Goal: Information Seeking & Learning: Learn about a topic

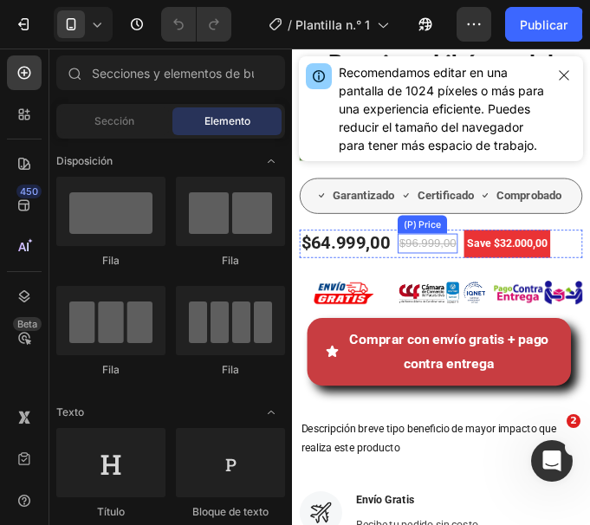
scroll to position [606, 0]
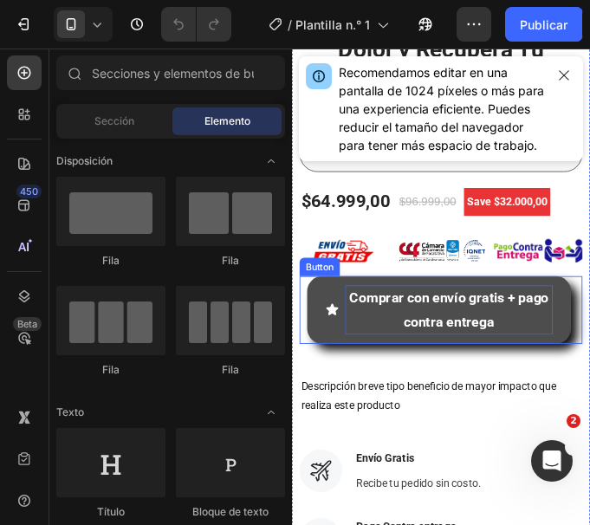
click at [475, 318] on p "Comprar con envío gratis + pago contra entrega" at bounding box center [471, 346] width 237 height 56
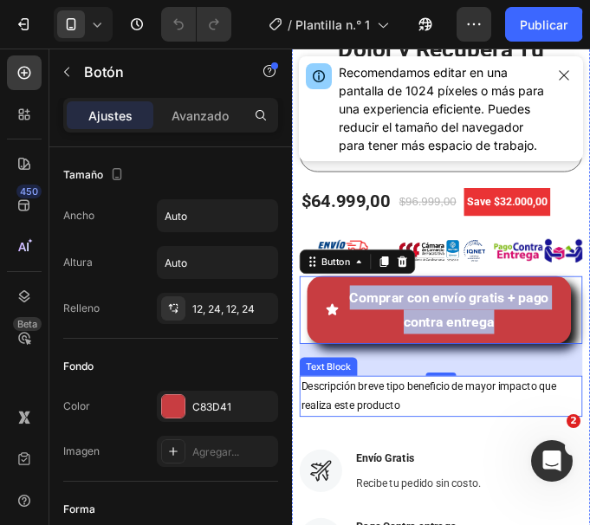
drag, startPoint x: 521, startPoint y: 447, endPoint x: 494, endPoint y: 446, distance: 26.9
click at [521, 447] on p "Descripción breve tipo beneficio de mayor impacto que realiza este producto" at bounding box center [461, 444] width 319 height 43
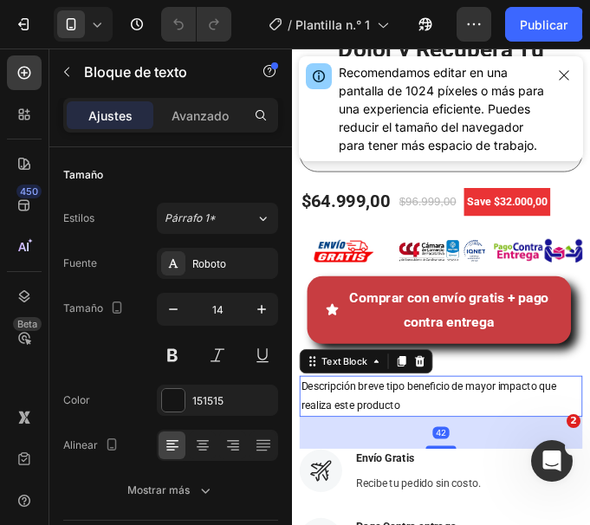
click at [460, 444] on p "Descripción breve tipo beneficio de mayor impacto que realiza este producto" at bounding box center [461, 444] width 319 height 43
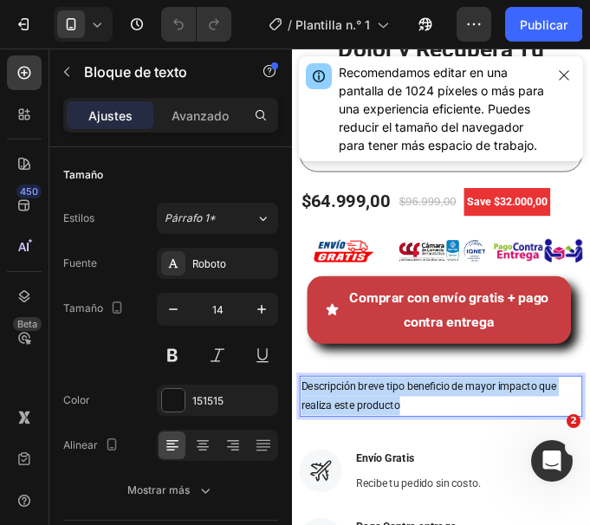
drag, startPoint x: 452, startPoint y: 438, endPoint x: 576, endPoint y: 414, distance: 126.2
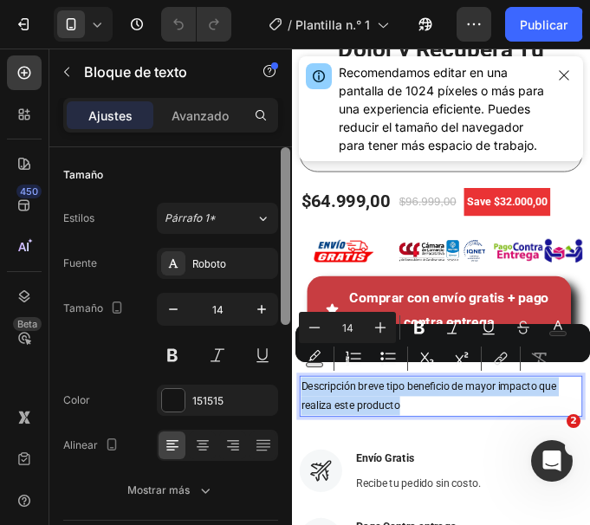
copy p "Descripción breve tipo beneficio de mayor impacto que realiza este producto"
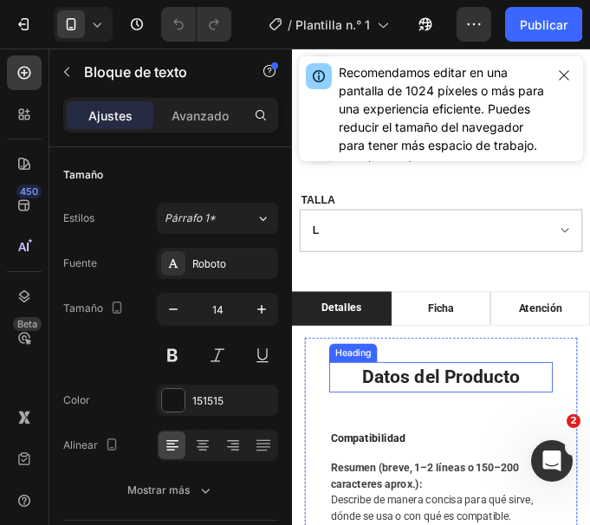
scroll to position [1299, 0]
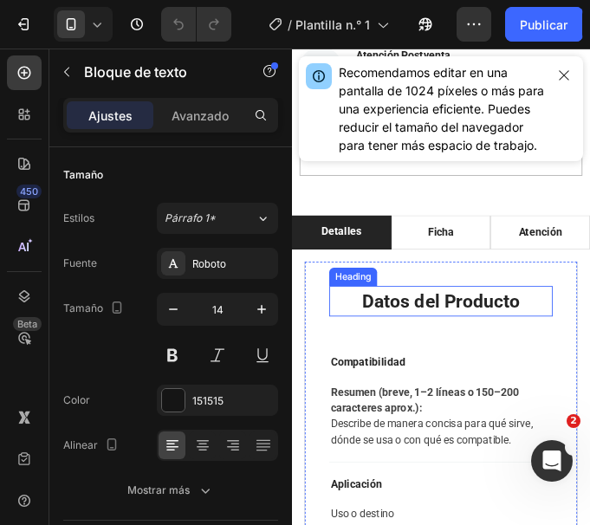
click at [508, 325] on h2 "Datos del Producto" at bounding box center [461, 336] width 255 height 35
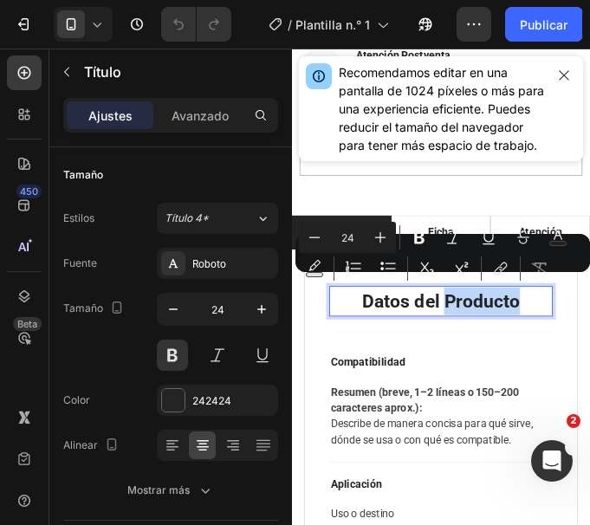
click at [537, 325] on p "Datos del Producto" at bounding box center [461, 336] width 251 height 31
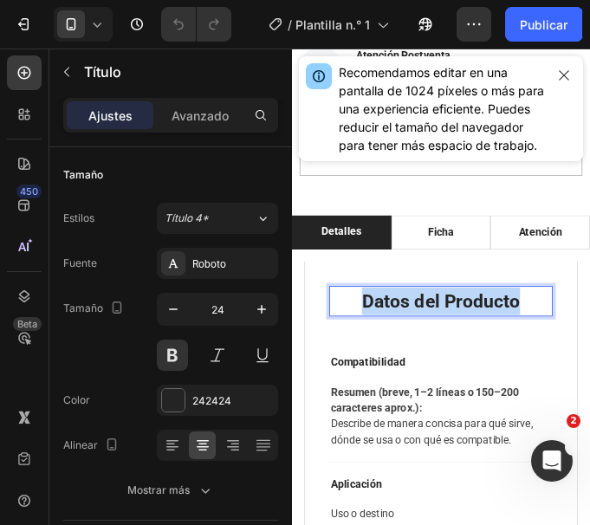
drag, startPoint x: 542, startPoint y: 325, endPoint x: 368, endPoint y: 329, distance: 174.2
click at [368, 329] on p "Datos del Producto" at bounding box center [461, 336] width 251 height 31
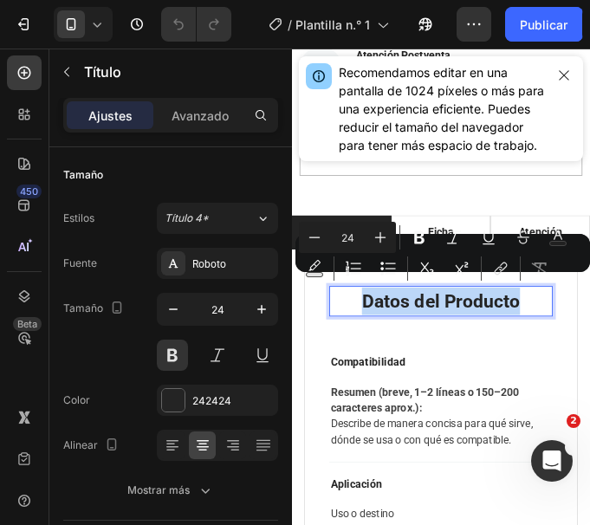
copy p "Datos del Producto"
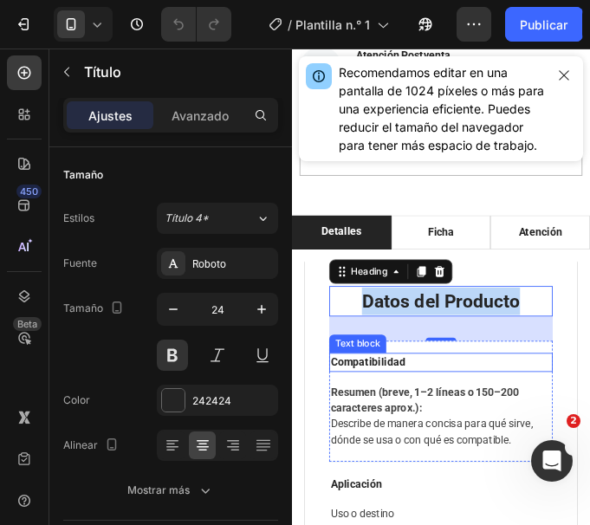
click at [419, 397] on p "Compatibilidad" at bounding box center [461, 406] width 251 height 18
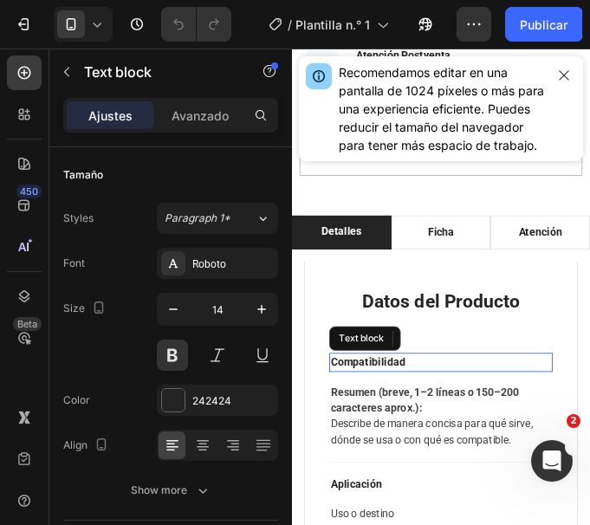
click at [419, 397] on p "Compatibilidad" at bounding box center [461, 406] width 251 height 18
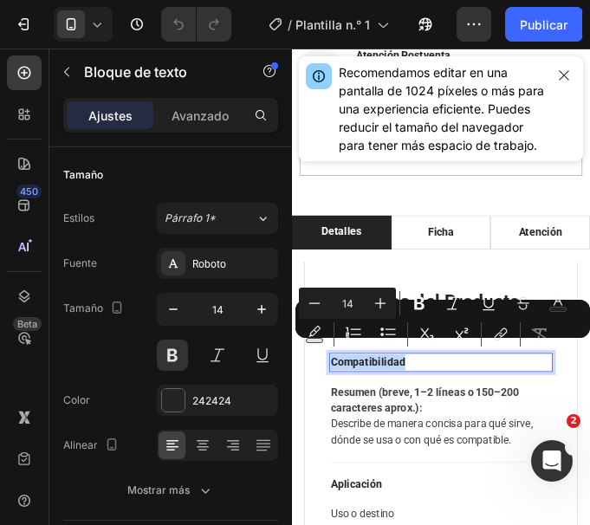
copy p "Compatibilidad"
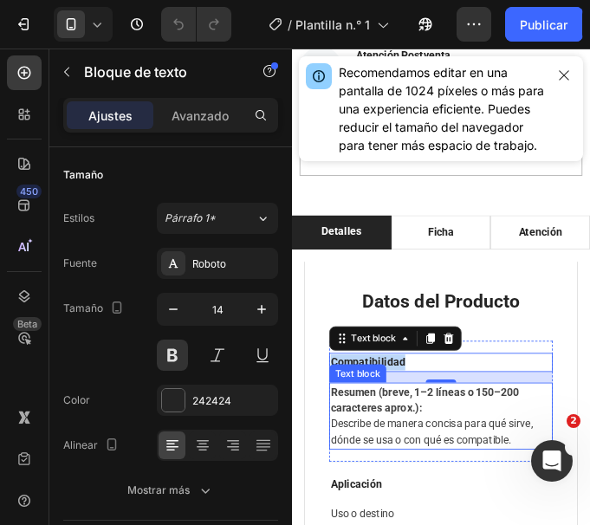
click at [451, 468] on p "Resumen (breve, 1–2 líneas o 150–200 caracteres aprox.): Describe de manera con…" at bounding box center [461, 467] width 251 height 73
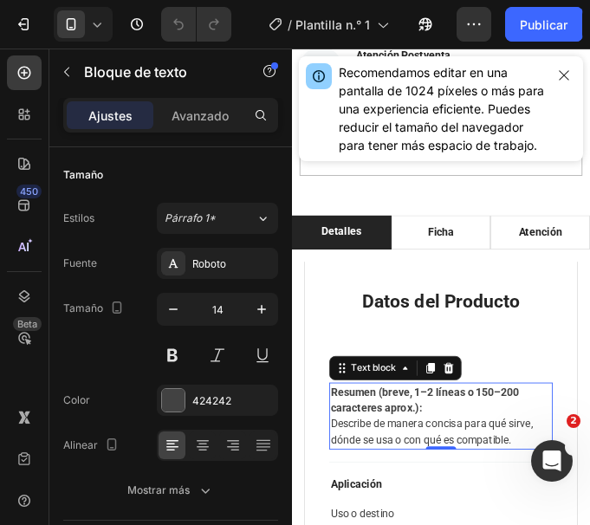
click at [451, 468] on p "Resumen (breve, 1–2 líneas o 150–200 caracteres aprox.): Describe de manera con…" at bounding box center [461, 467] width 251 height 73
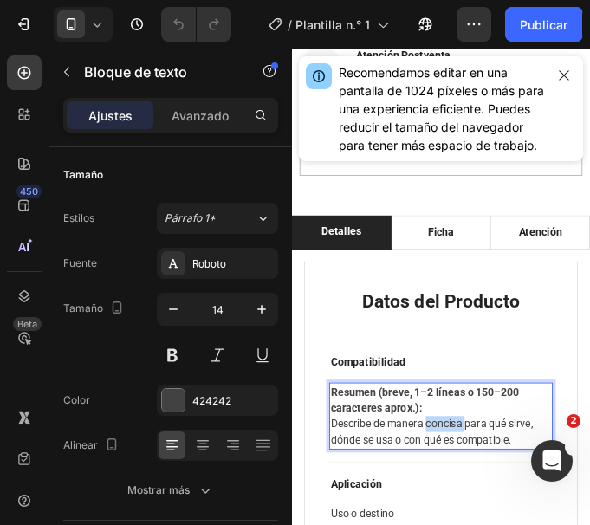
click at [451, 468] on p "Resumen (breve, 1–2 líneas o 150–200 caracteres aprox.): Describe de manera con…" at bounding box center [461, 467] width 251 height 73
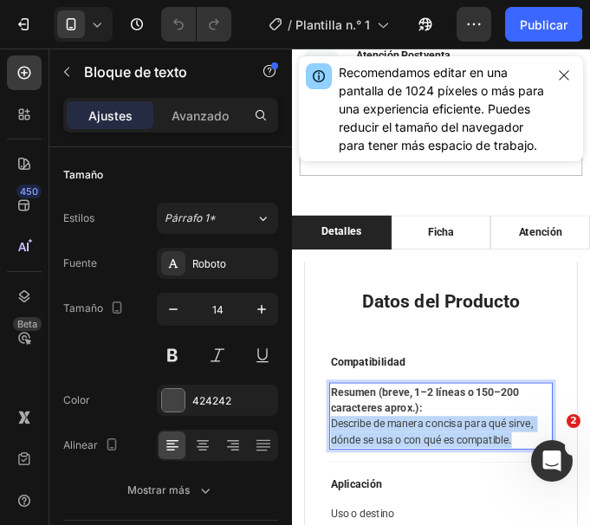
click at [451, 468] on p "Resumen (breve, 1–2 líneas o 150–200 caracteres aprox.): Describe de manera con…" at bounding box center [461, 467] width 251 height 73
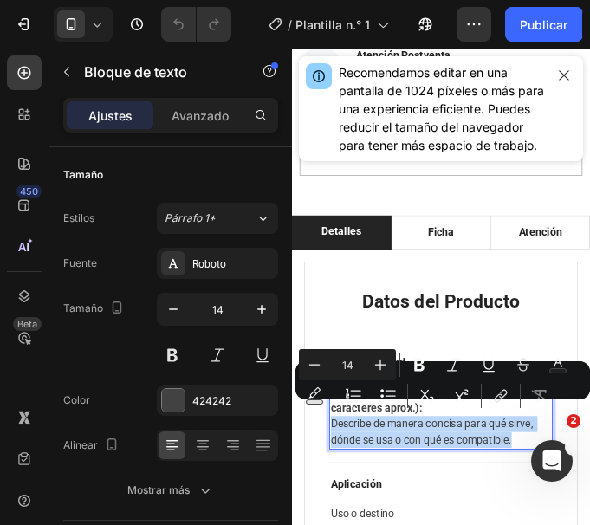
click at [533, 478] on p "Resumen (breve, 1–2 líneas o 150–200 caracteres aprox.): Describe de manera con…" at bounding box center [461, 467] width 251 height 73
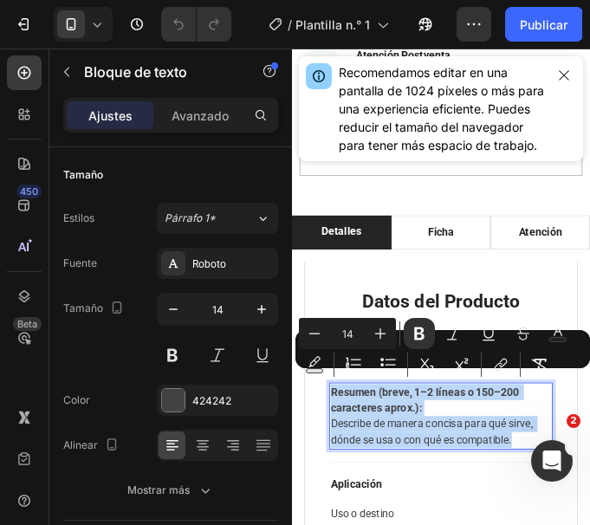
drag, startPoint x: 545, startPoint y: 481, endPoint x: 623, endPoint y: 428, distance: 94.2
click at [336, 431] on p "Resumen (breve, 1–2 líneas o 150–200 caracteres aprox.): Describe de manera con…" at bounding box center [461, 467] width 251 height 73
copy p "Resumen (breve, 1–2 líneas o 150–200 caracteres aprox.): Describe de manera con…"
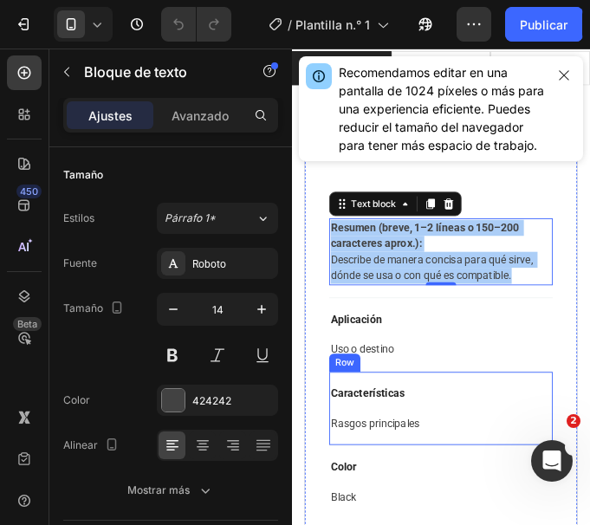
scroll to position [1473, 0]
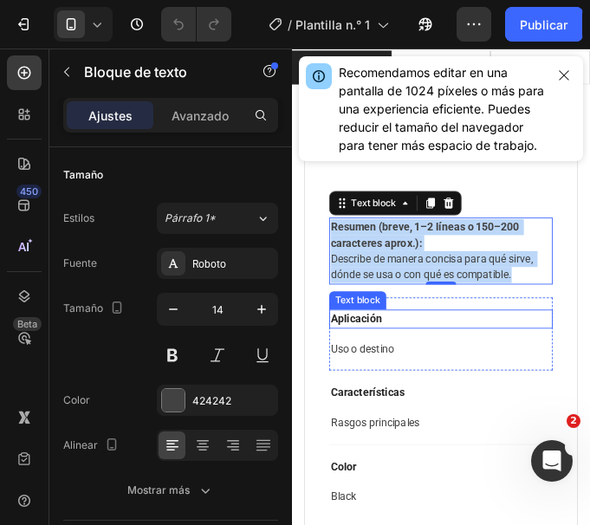
click at [376, 347] on p "Aplicación" at bounding box center [461, 356] width 251 height 18
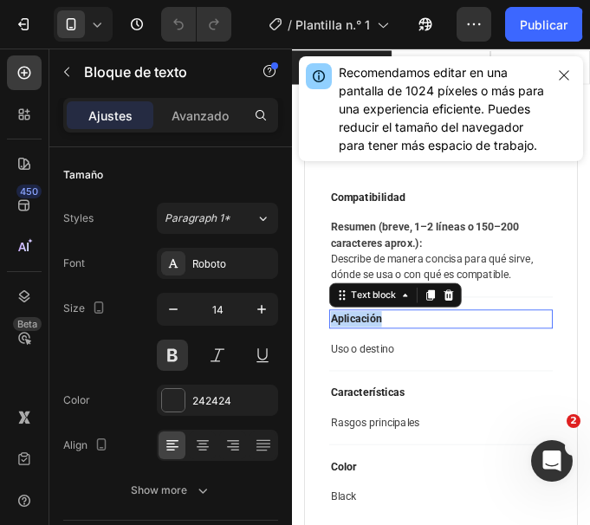
click at [376, 347] on p "Aplicación" at bounding box center [461, 356] width 251 height 18
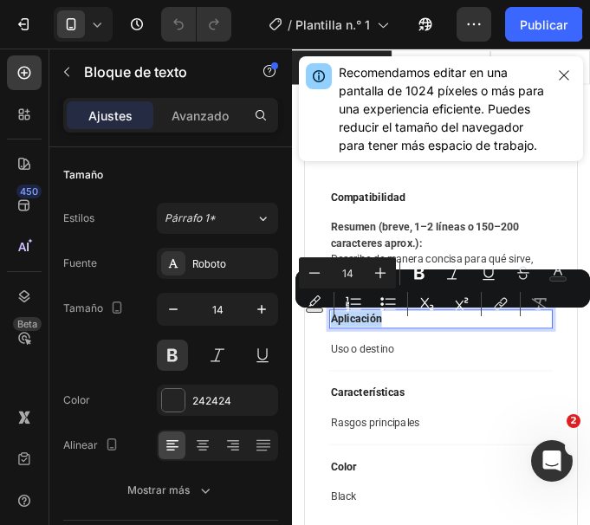
copy p "Aplicación"
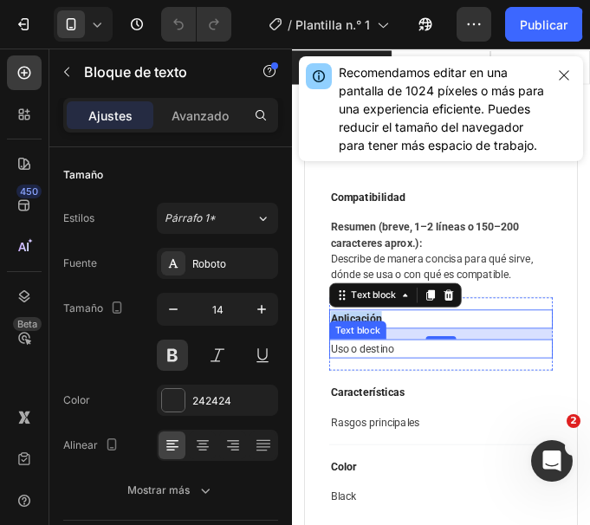
click at [401, 393] on p "Uso o destino" at bounding box center [461, 390] width 251 height 18
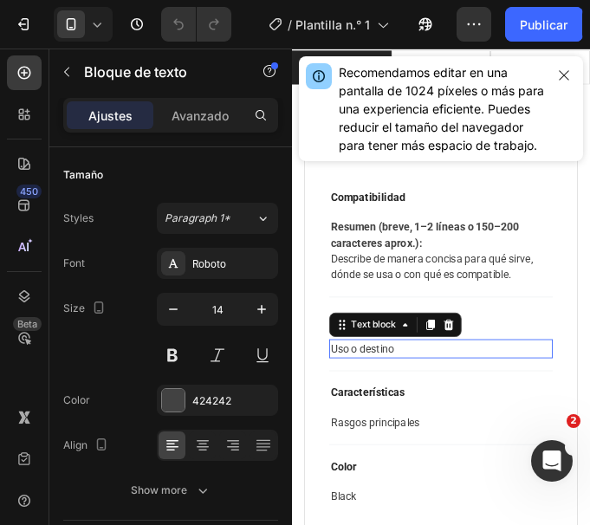
click at [401, 393] on p "Uso o destino" at bounding box center [461, 390] width 251 height 18
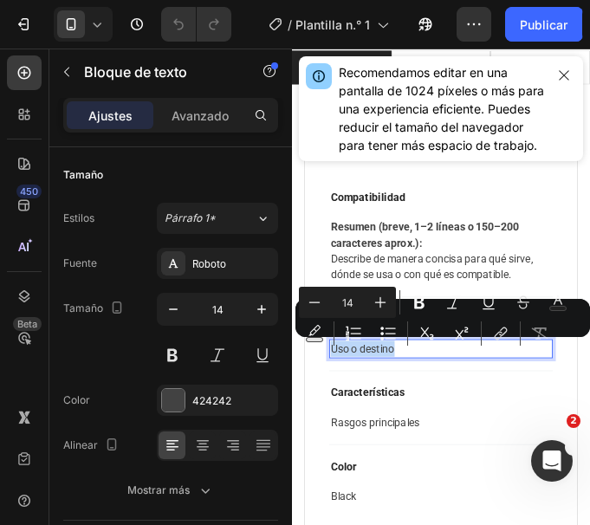
copy p "Uso o destino"
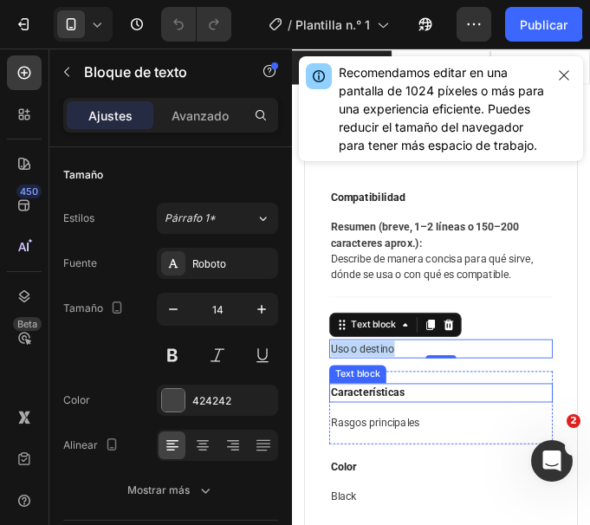
click at [407, 439] on p "Características" at bounding box center [461, 440] width 251 height 18
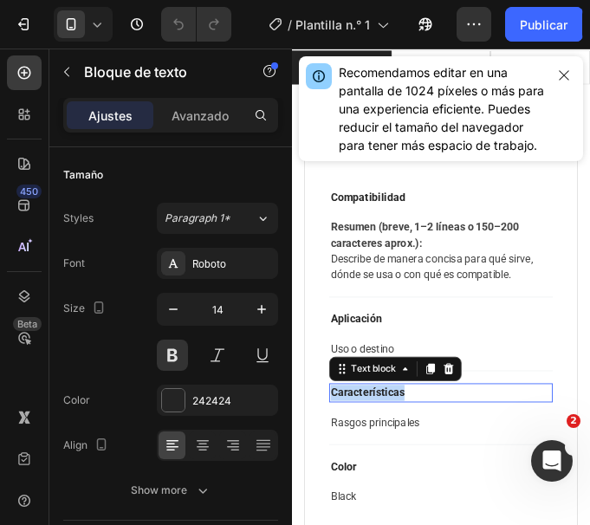
click at [407, 439] on p "Características" at bounding box center [461, 440] width 251 height 18
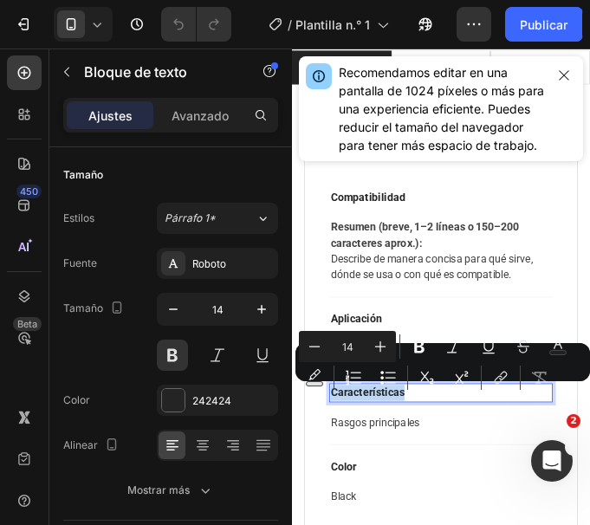
copy p "Características"
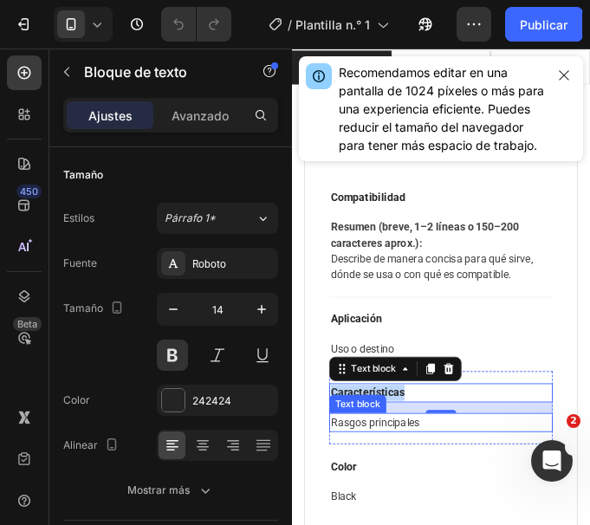
click at [410, 467] on p "Rasgos principales" at bounding box center [461, 474] width 251 height 18
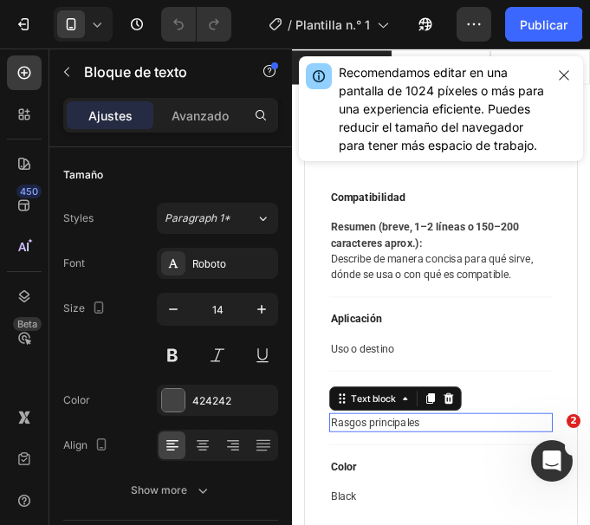
click at [410, 467] on p "Rasgos principales" at bounding box center [461, 474] width 251 height 18
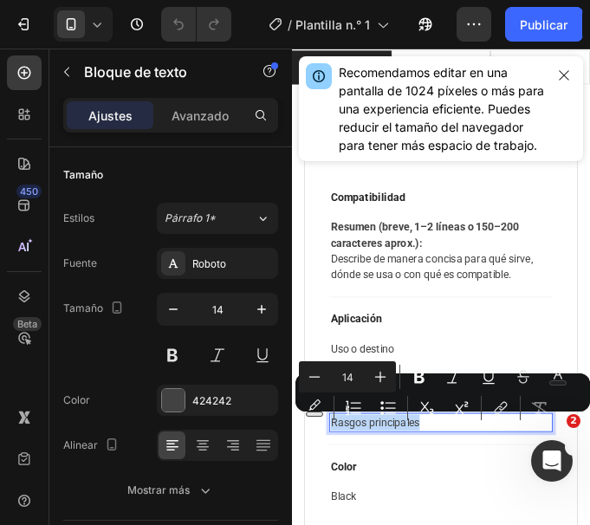
copy p "Rasgos principales"
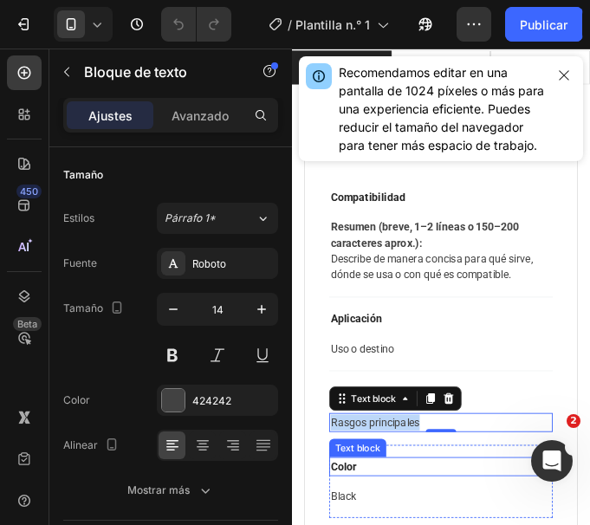
click at [409, 518] on p "Color" at bounding box center [461, 524] width 251 height 18
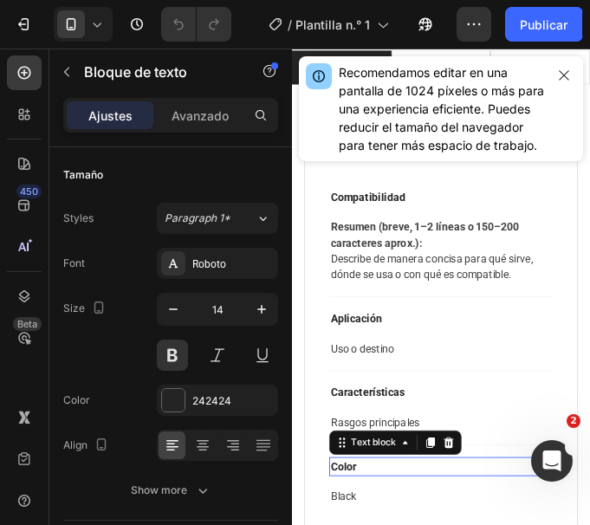
click at [409, 518] on p "Color" at bounding box center [461, 524] width 251 height 18
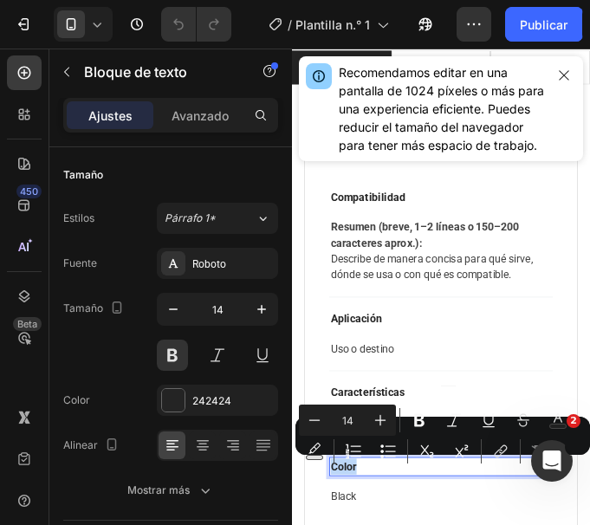
copy p "Color"
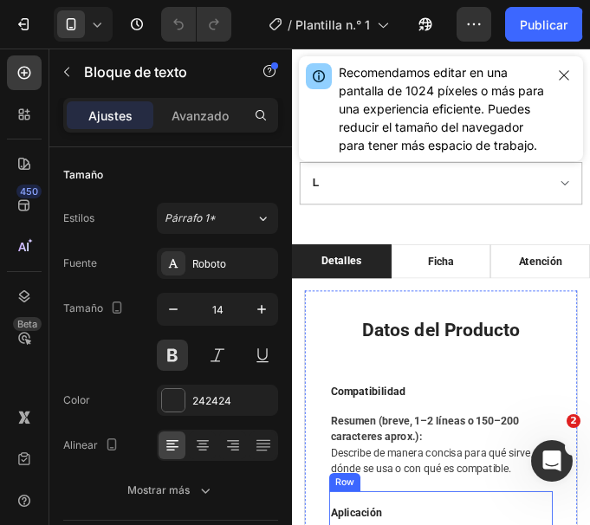
scroll to position [1126, 0]
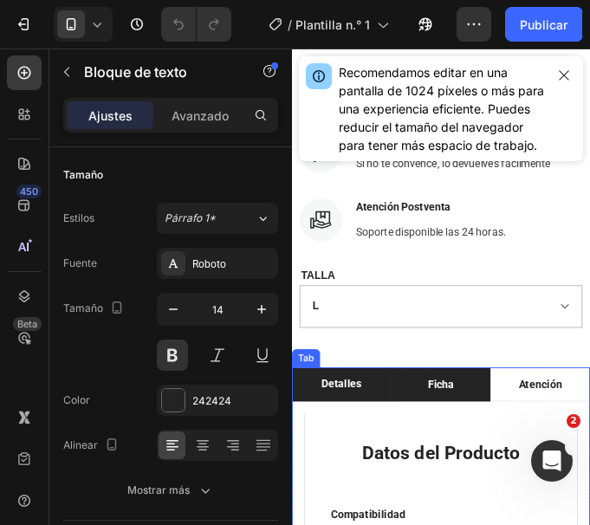
click at [481, 411] on li "Ficha" at bounding box center [461, 430] width 113 height 39
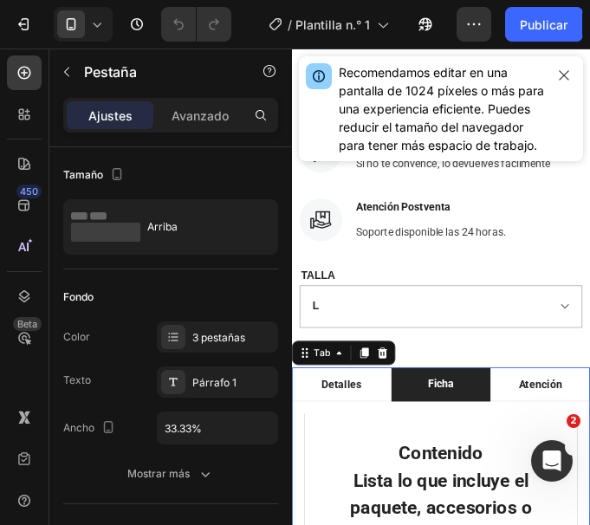
scroll to position [1299, 0]
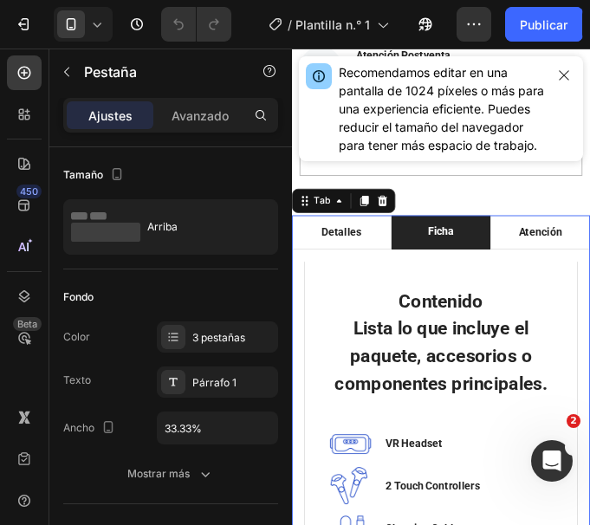
click at [461, 248] on p "Ficha" at bounding box center [461, 257] width 30 height 18
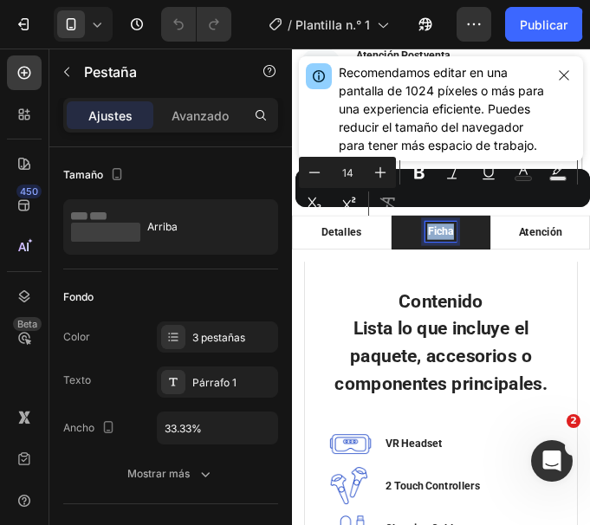
copy p "Ficha"
click at [370, 246] on div "Detalles" at bounding box center [348, 257] width 51 height 23
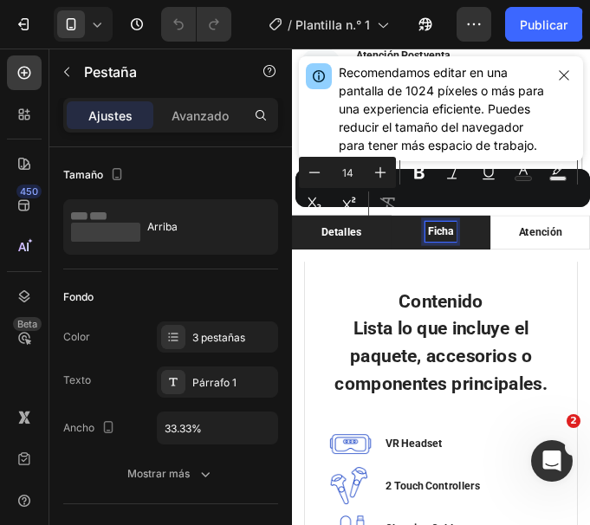
scroll to position [1299, 0]
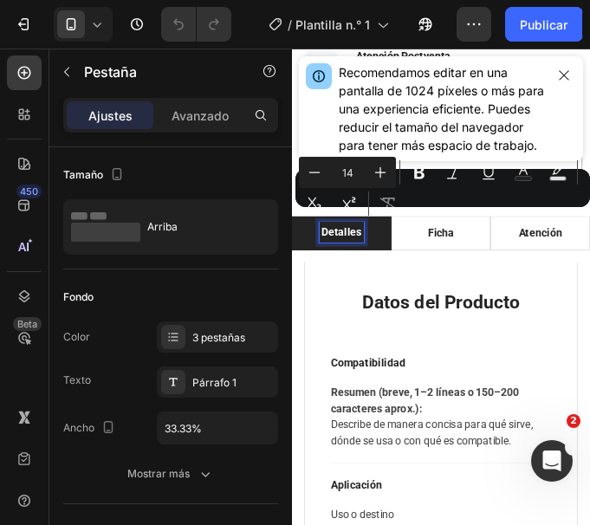
click at [370, 246] on div "Detalles" at bounding box center [348, 257] width 51 height 23
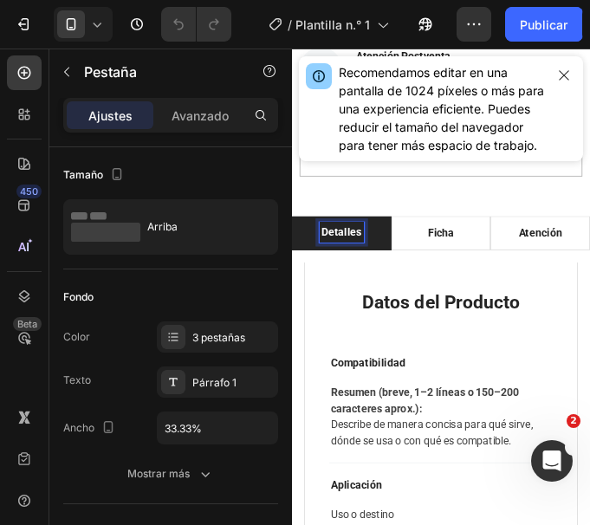
click at [366, 249] on p "Detalles" at bounding box center [349, 258] width 46 height 18
click at [332, 249] on p "Detalles" at bounding box center [349, 258] width 46 height 18
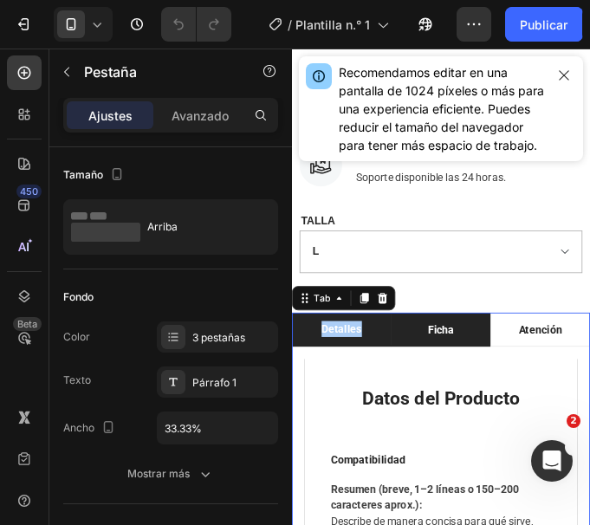
scroll to position [1125, 0]
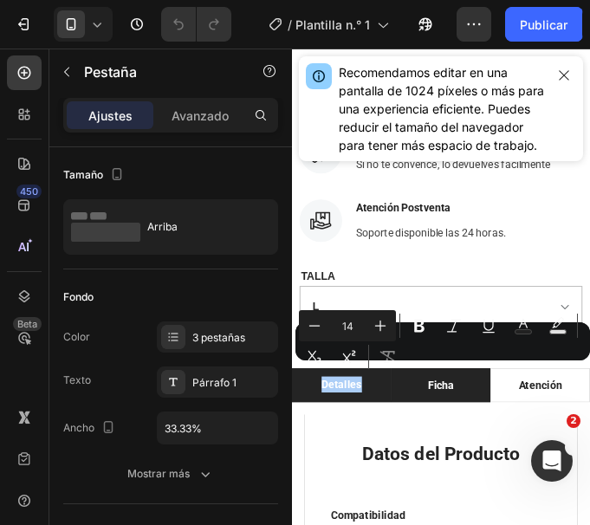
click at [444, 365] on div "Minus 14 Plus Bold Italic Underline Text Color Text Background Color Subscript …" at bounding box center [443, 341] width 288 height 62
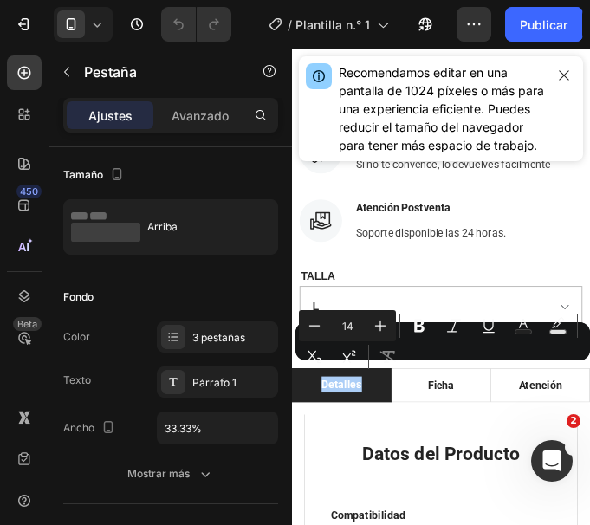
click at [434, 372] on div "Minus 14 Plus Bold Italic Underline Text Color Text Background Color Subscript …" at bounding box center [443, 341] width 288 height 62
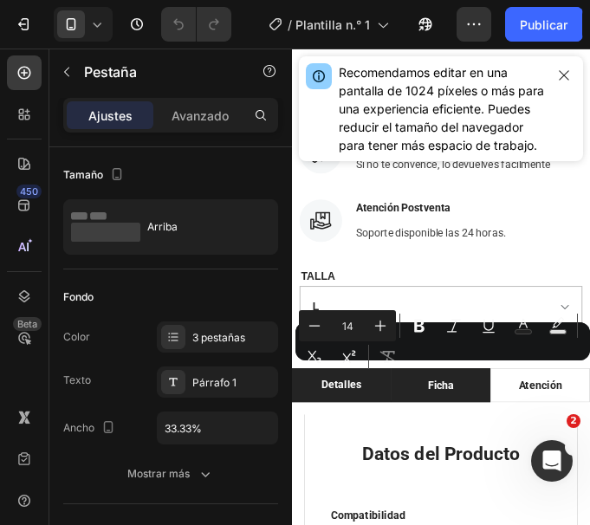
click at [464, 423] on p "Ficha" at bounding box center [461, 432] width 30 height 18
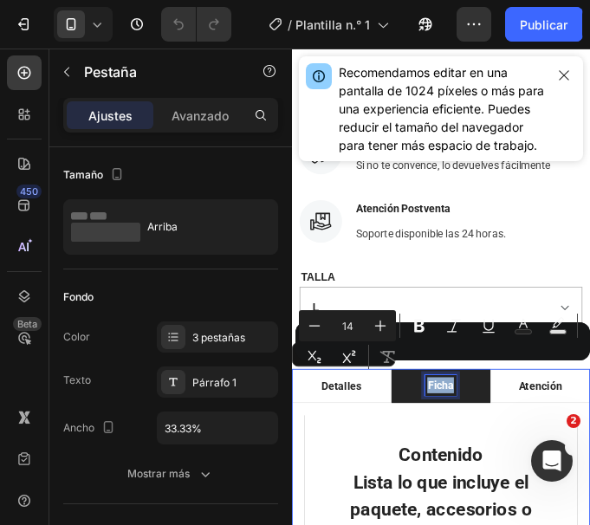
click at [464, 423] on p "Ficha" at bounding box center [461, 432] width 30 height 18
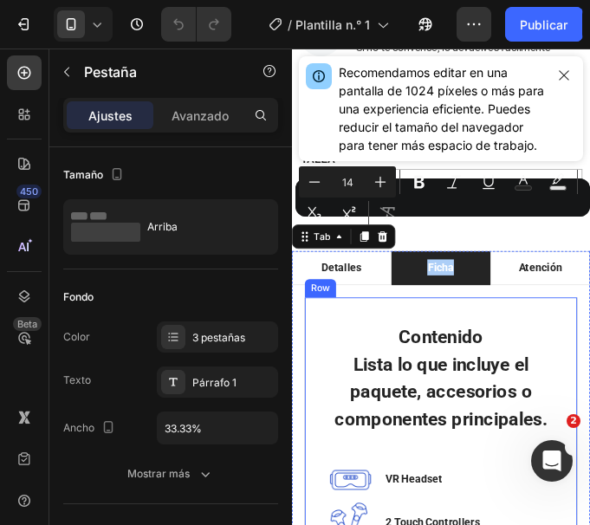
scroll to position [1298, 0]
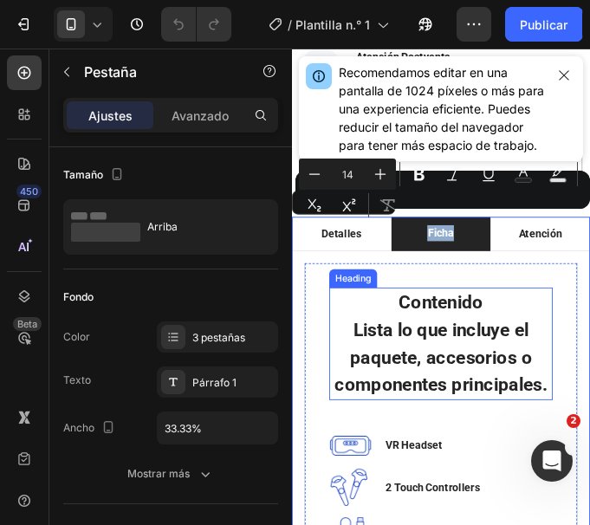
click at [496, 414] on h2 "Contenido Lista lo que incluye el paquete, accesorios o componentes principales." at bounding box center [461, 385] width 255 height 128
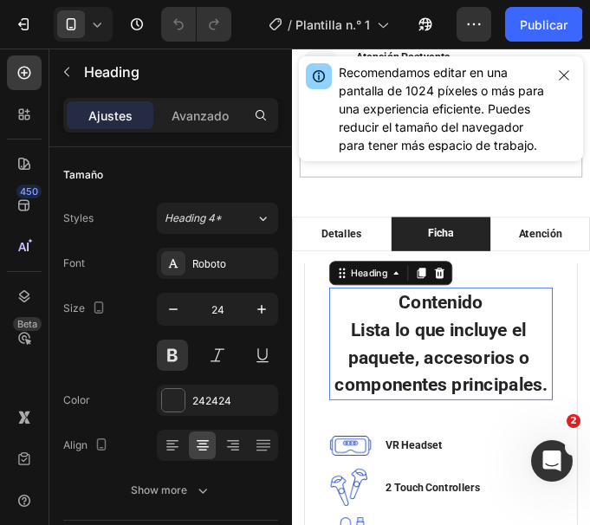
click at [496, 414] on p "Contenido Lista lo que incluye el paquete, accesorios o componentes principales." at bounding box center [461, 384] width 251 height 125
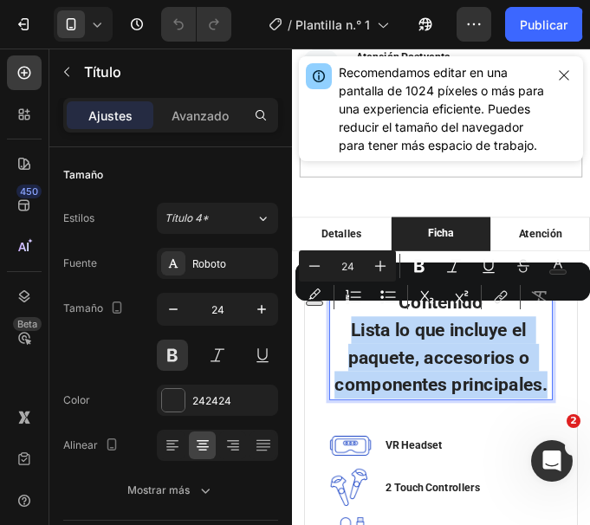
click at [520, 447] on p "Contenido Lista lo que incluye el paquete, accesorios o componentes principales." at bounding box center [461, 384] width 251 height 125
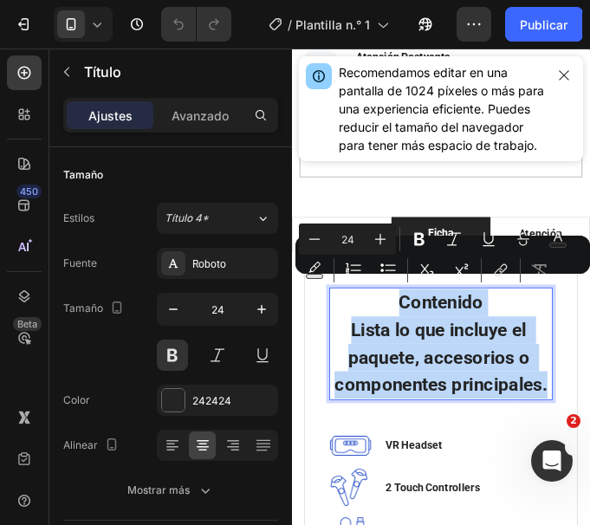
drag, startPoint x: 520, startPoint y: 450, endPoint x: 412, endPoint y: 332, distance: 159.4
click at [412, 332] on p "Contenido Lista lo que incluye el paquete, accesorios o componentes principales." at bounding box center [461, 384] width 251 height 125
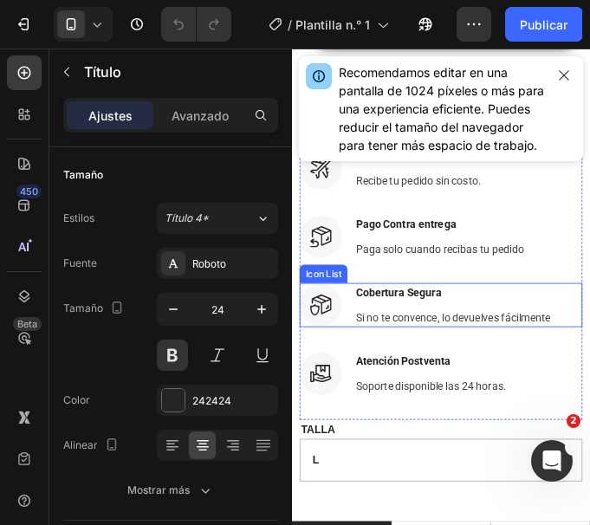
scroll to position [1124, 0]
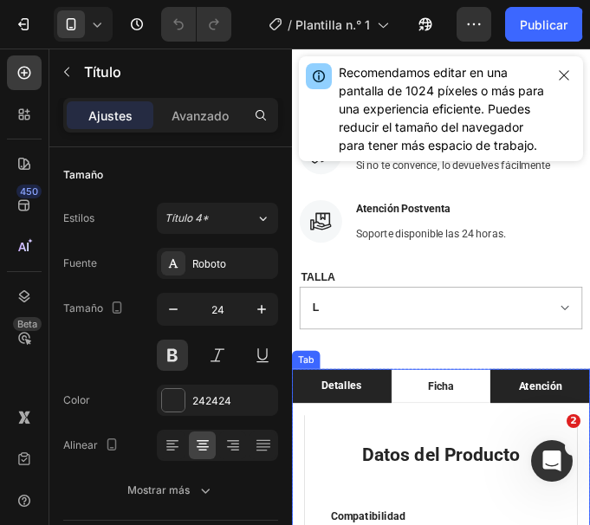
click at [562, 424] on p "Atención" at bounding box center [574, 433] width 49 height 18
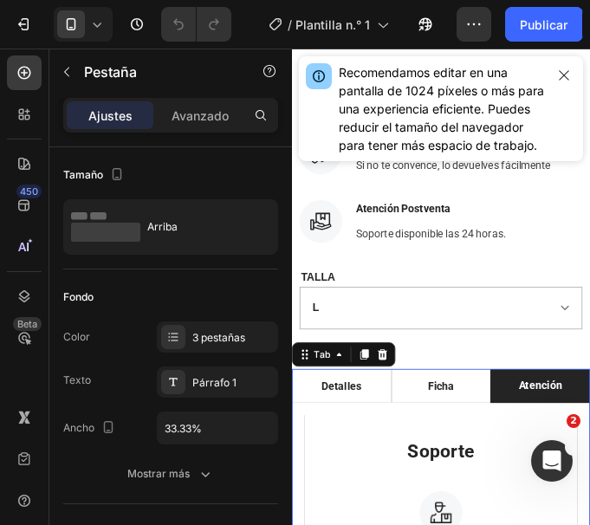
click at [562, 423] on p "Atención" at bounding box center [574, 432] width 49 height 18
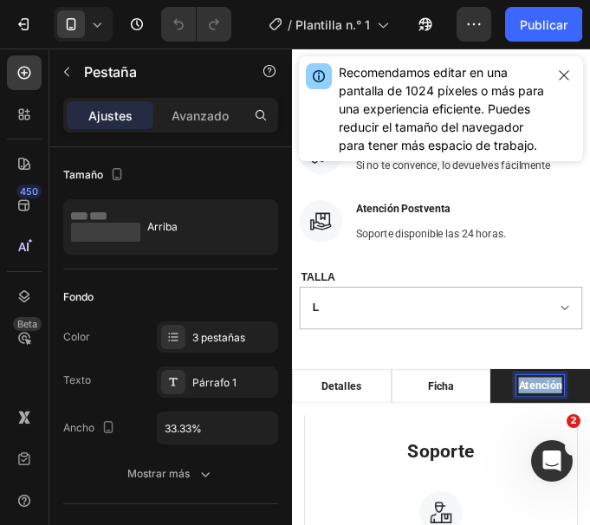
click at [562, 423] on p "Atención" at bounding box center [574, 432] width 49 height 18
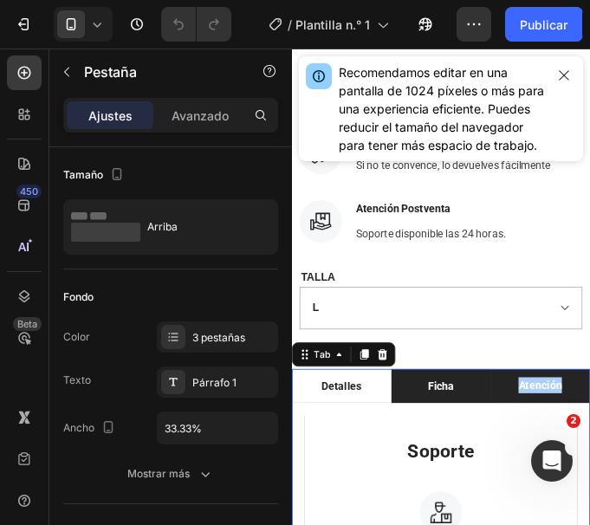
scroll to position [1298, 0]
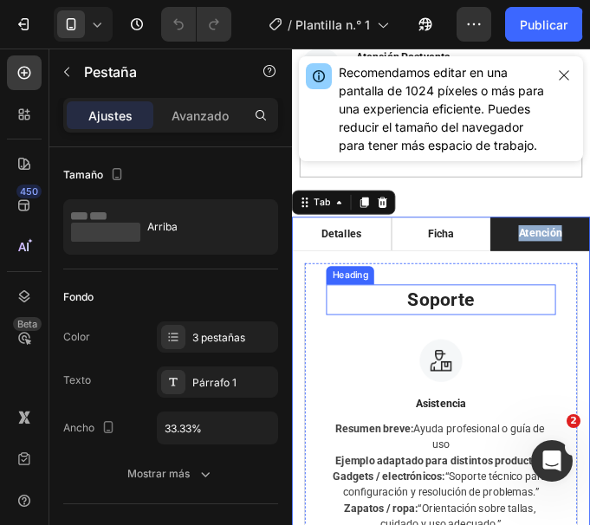
click at [473, 327] on h2 "Soporte" at bounding box center [462, 334] width 262 height 35
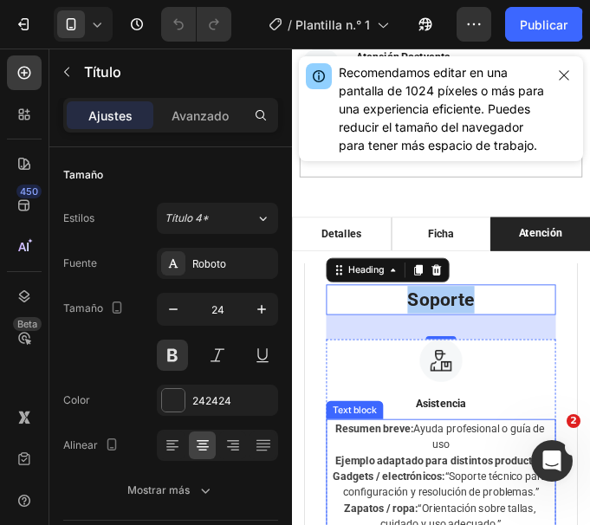
scroll to position [1384, 0]
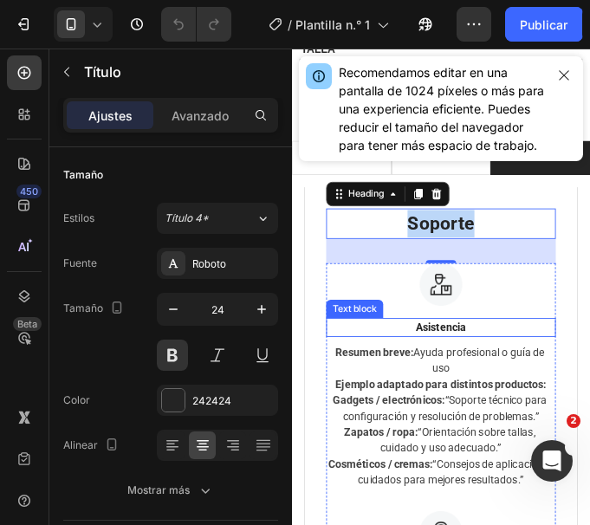
click at [476, 357] on p "Asistencia" at bounding box center [462, 366] width 258 height 18
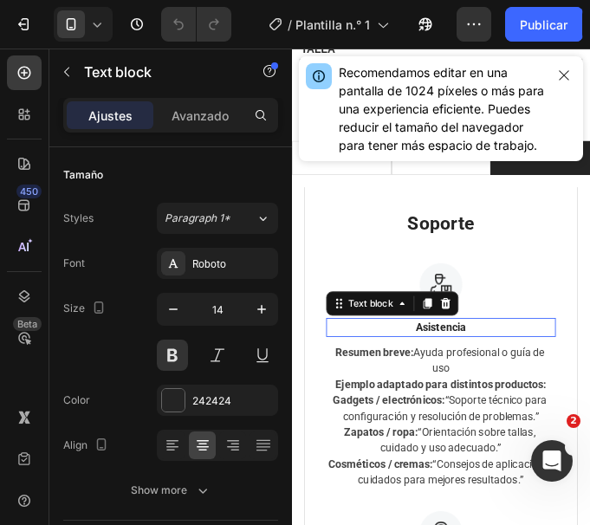
click at [476, 357] on p "Asistencia" at bounding box center [462, 366] width 258 height 18
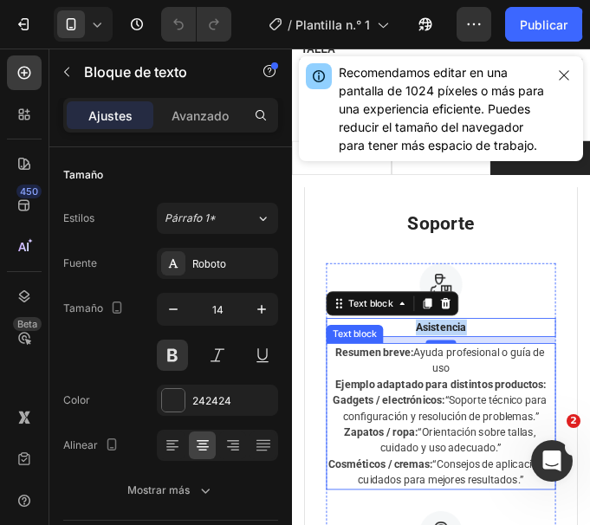
click at [503, 459] on p "Gadgets / electrónicos: “Soporte técnico para configuración y resolución de pro…" at bounding box center [462, 458] width 258 height 36
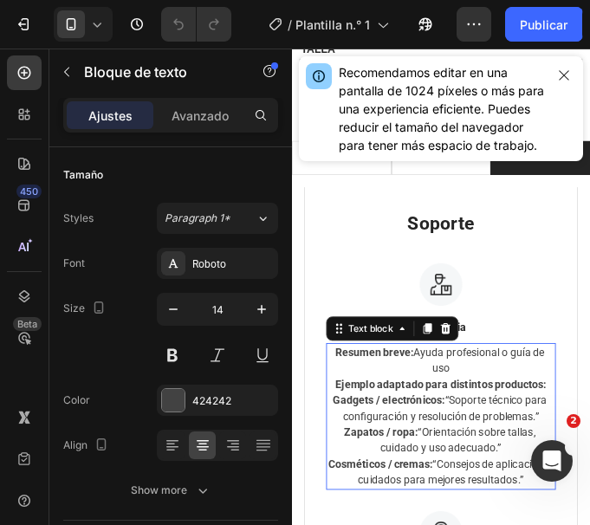
click at [503, 459] on p "Gadgets / electrónicos: “Soporte técnico para configuración y resolución de pro…" at bounding box center [462, 458] width 258 height 36
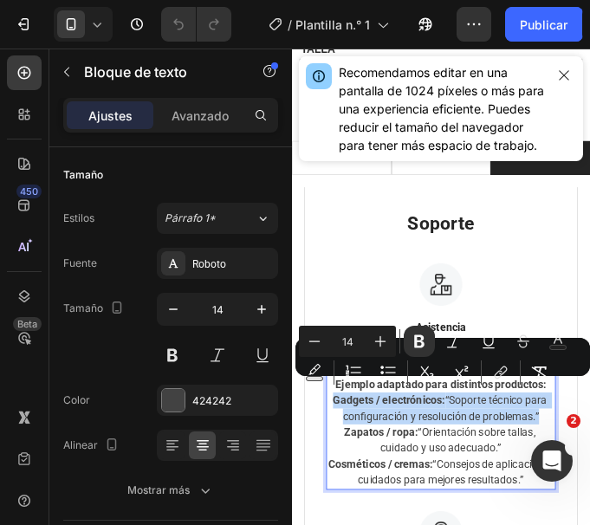
click at [505, 525] on p "Cosméticos / cremas: “Consejos de aplicación y cuidados para mejores resultados…" at bounding box center [462, 531] width 258 height 36
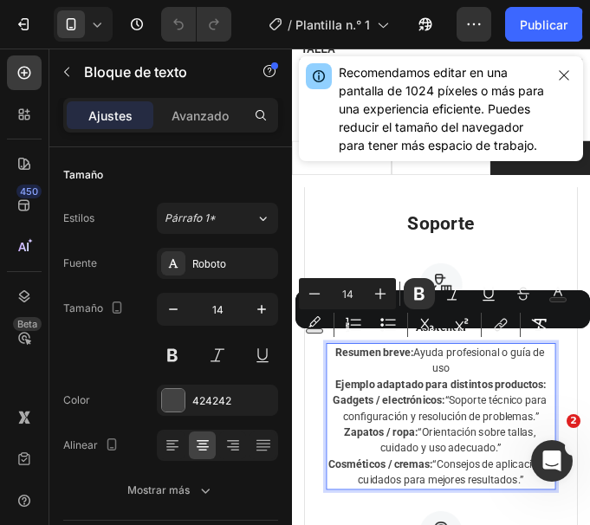
drag, startPoint x: 505, startPoint y: 555, endPoint x: 332, endPoint y: 382, distance: 245.0
click at [332, 384] on div "Resumen breve: Ayuda profesional o guía de uso Ejemplo adaptado para distintos …" at bounding box center [462, 467] width 262 height 167
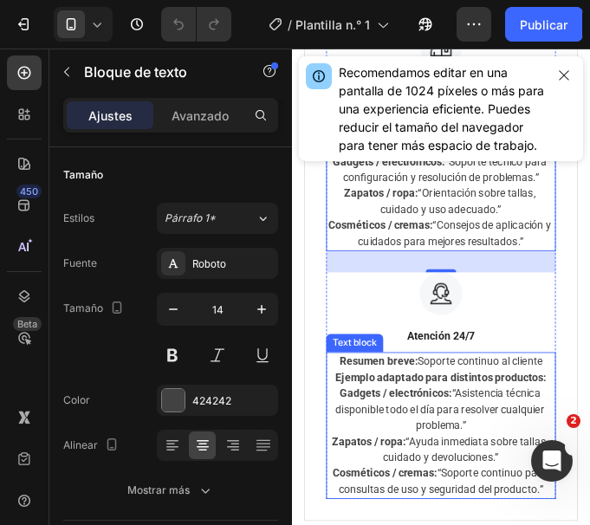
scroll to position [1644, 0]
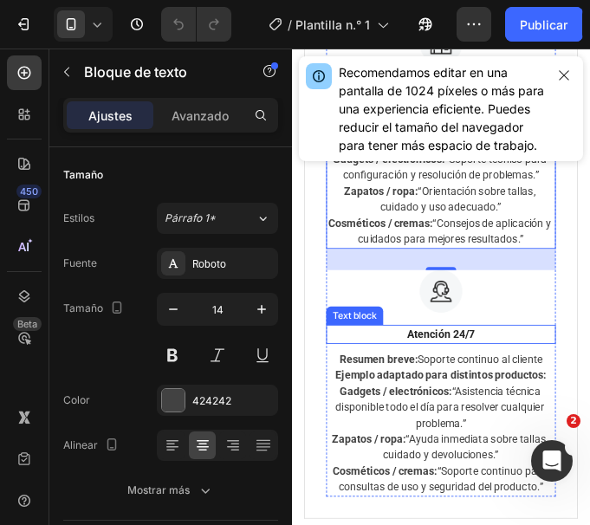
click at [441, 383] on p "Atención 24/7" at bounding box center [462, 374] width 258 height 18
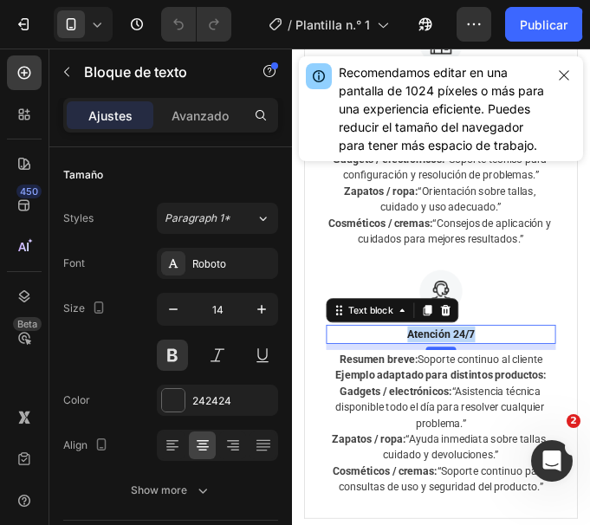
click at [441, 383] on p "Atención 24/7" at bounding box center [462, 374] width 258 height 18
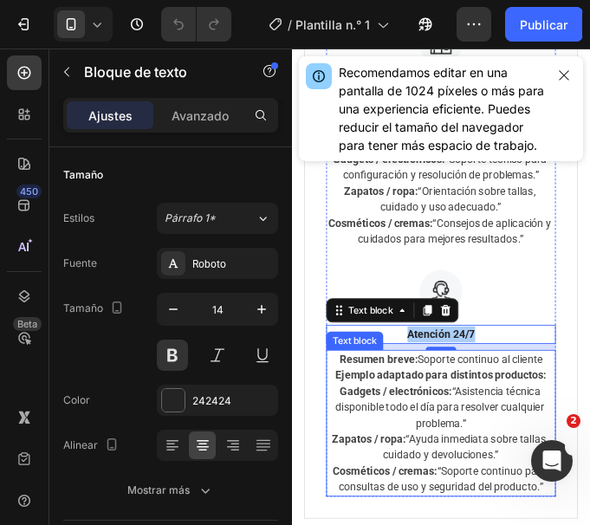
scroll to position [1731, 0]
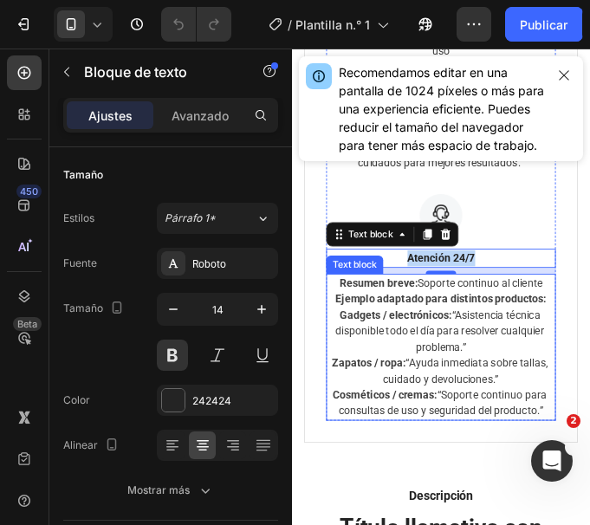
click at [448, 434] on p "Zapatos / ropa: “Ayuda inmediata sobre tallas, cuidado y devoluciones.”" at bounding box center [462, 416] width 258 height 36
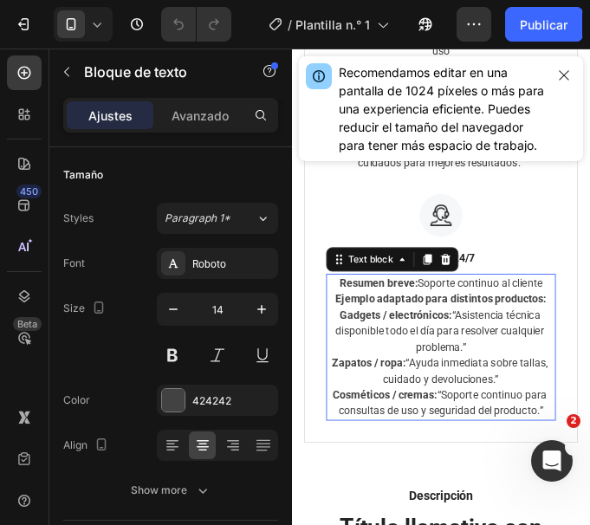
click at [448, 434] on p "Zapatos / ropa: “Ayuda inmediata sobre tallas, cuidado y devoluciones.”" at bounding box center [462, 416] width 258 height 36
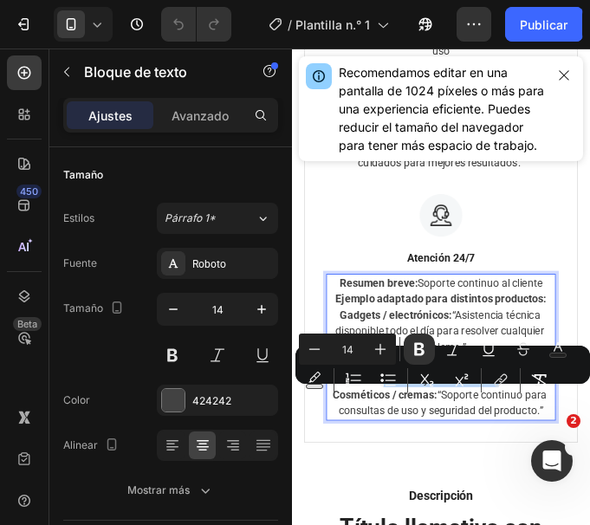
click at [508, 470] on p "Cosméticos / cremas: “Soporte continuo para consultas de uso y seguridad del pr…" at bounding box center [462, 452] width 258 height 36
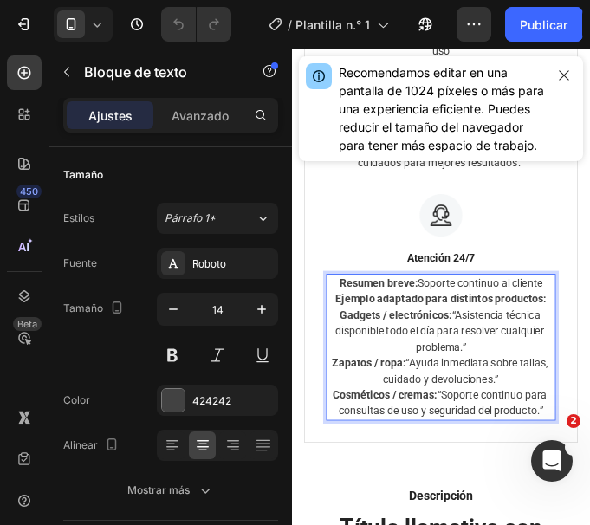
click at [506, 470] on p "Cosméticos / cremas: “Soporte continuo para consultas de uso y seguridad del pr…" at bounding box center [462, 452] width 258 height 36
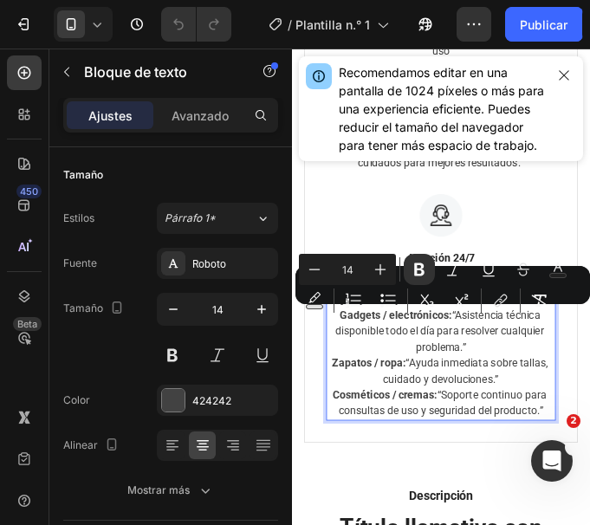
drag, startPoint x: 501, startPoint y: 514, endPoint x: 340, endPoint y: 359, distance: 223.0
click at [340, 359] on div "Resumen breve: Soporte continuo al cliente Ejemplo adaptado para distintos prod…" at bounding box center [462, 388] width 262 height 167
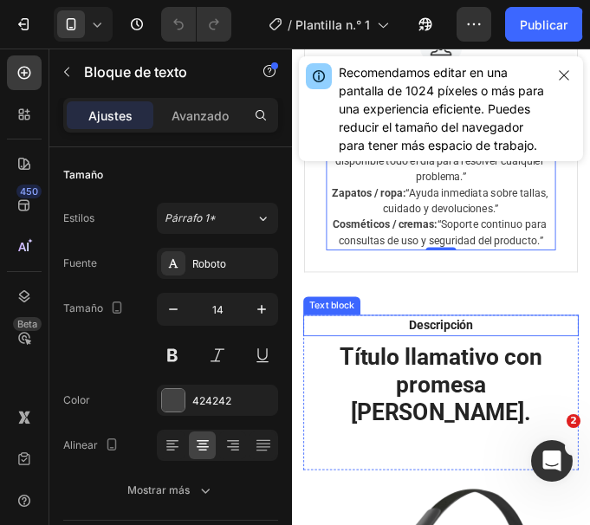
scroll to position [2077, 0]
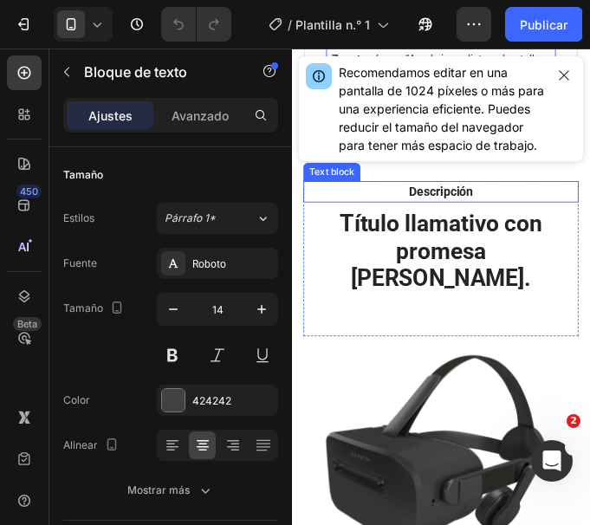
click at [465, 222] on p "Descripción" at bounding box center [462, 211] width 282 height 21
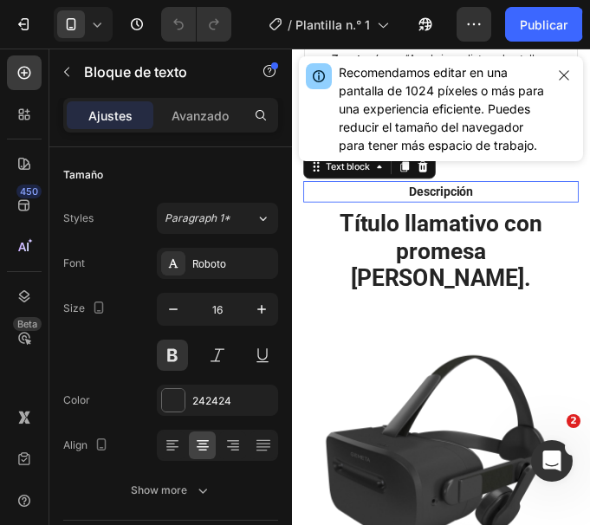
click at [465, 222] on p "Descripción" at bounding box center [462, 211] width 282 height 21
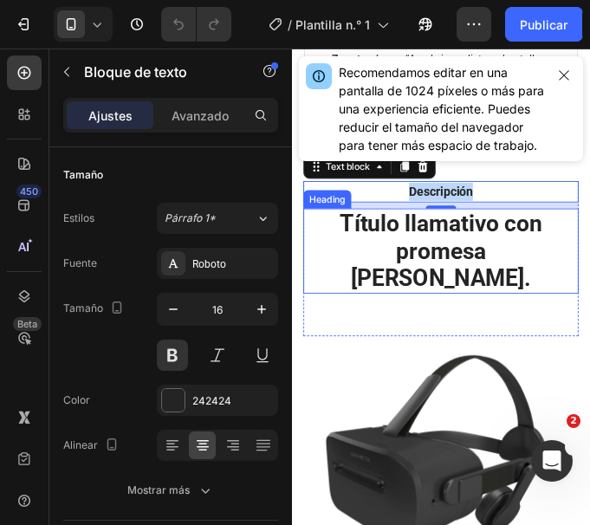
click at [519, 327] on h2 "Título llamativo con promesa [PERSON_NAME]." at bounding box center [462, 278] width 314 height 97
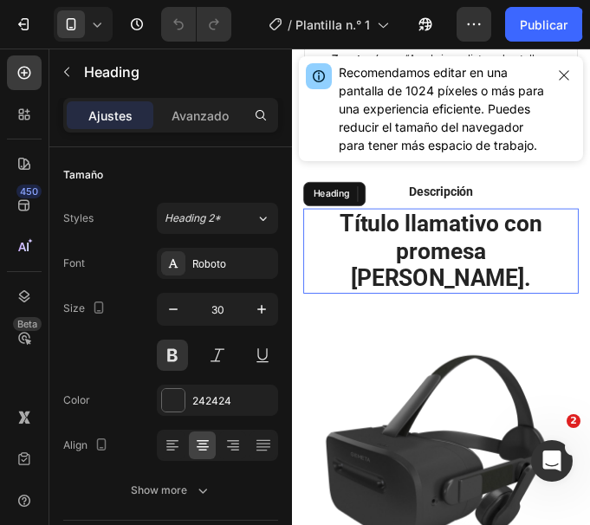
click at [519, 326] on p "Título llamativo con promesa [PERSON_NAME]." at bounding box center [462, 279] width 310 height 94
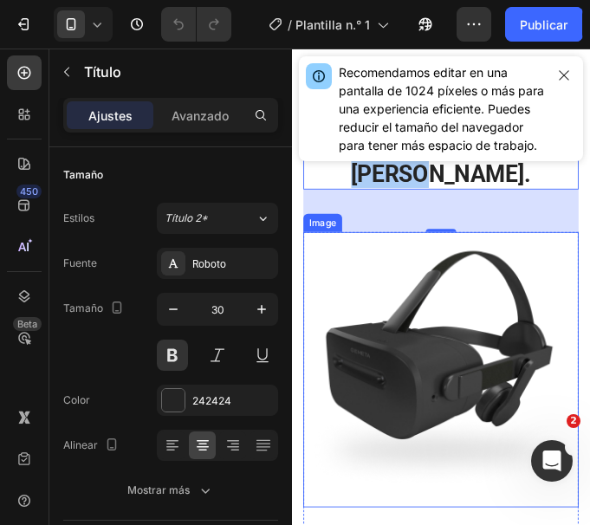
scroll to position [2312, 0]
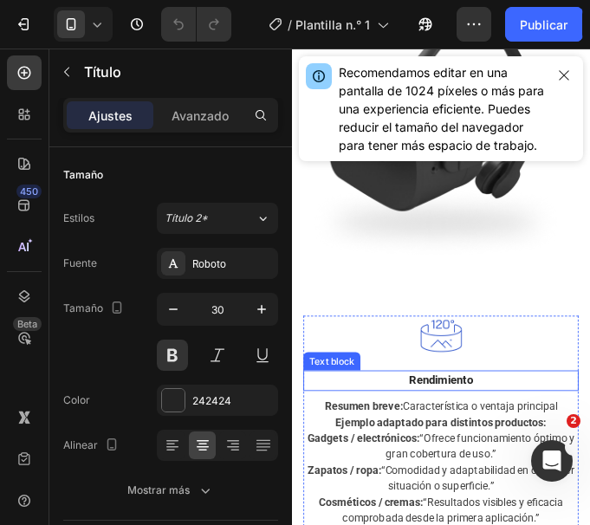
click at [476, 417] on p "Rendimiento" at bounding box center [462, 427] width 310 height 20
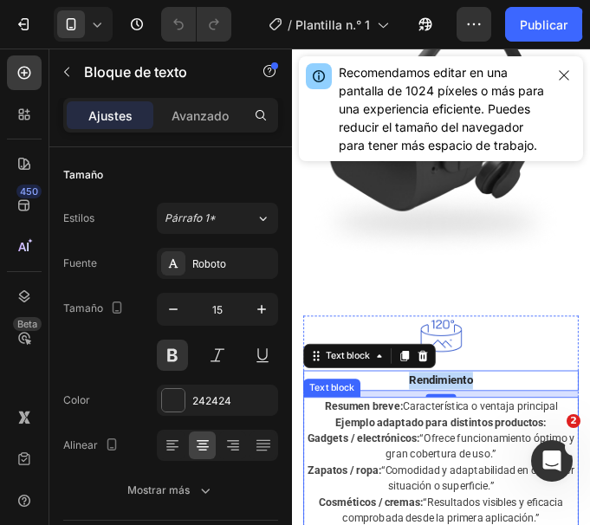
click at [483, 483] on p "Gadgets / electrónicos: “Ofrece funcionamiento óptimo y gran cobertura de uso.”" at bounding box center [462, 501] width 310 height 36
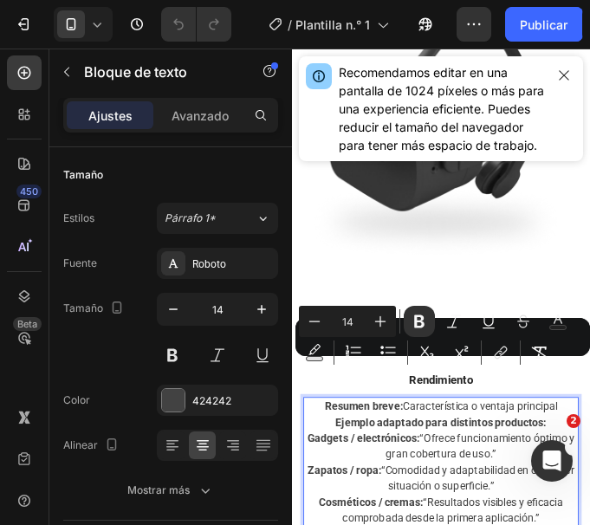
drag, startPoint x: 322, startPoint y: 407, endPoint x: 570, endPoint y: 542, distance: 282.2
click at [570, 525] on div "Resumen breve: Característica o ventaja principal Ejemplo adaptado para distint…" at bounding box center [462, 519] width 314 height 149
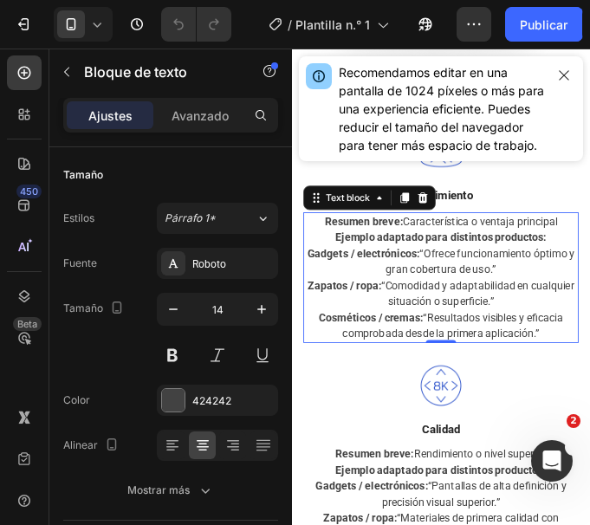
scroll to position [2572, 0]
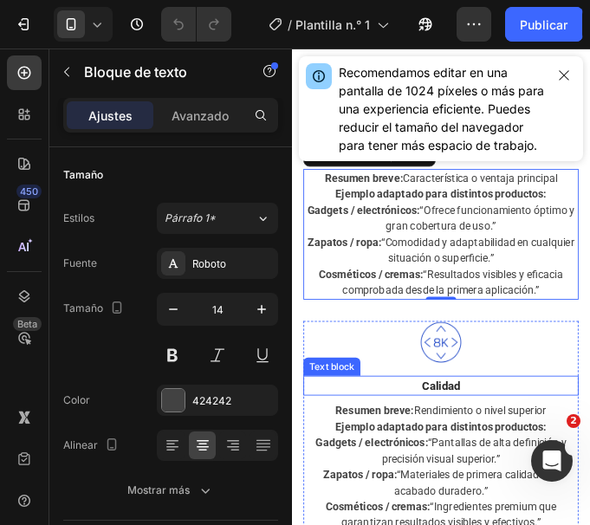
click at [473, 423] on p "Calidad" at bounding box center [462, 433] width 310 height 20
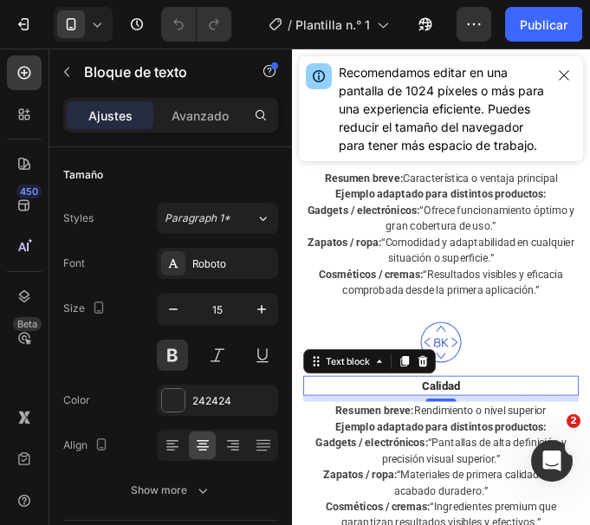
click at [473, 423] on p "Calidad" at bounding box center [462, 433] width 310 height 20
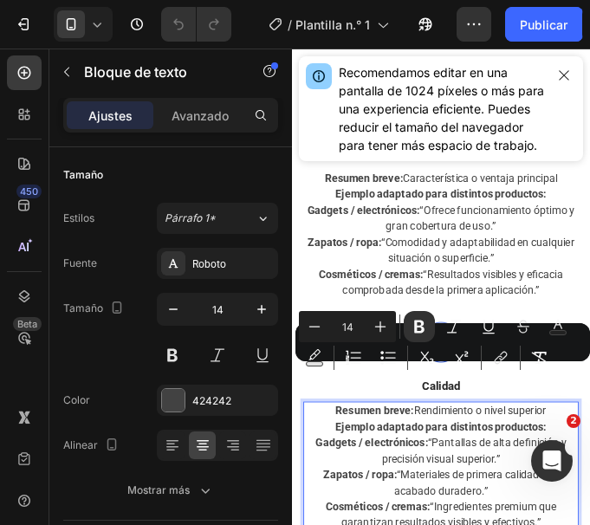
drag, startPoint x: 378, startPoint y: 433, endPoint x: 570, endPoint y: 547, distance: 223.3
click at [570, 525] on div "Resumen breve: Rendimiento o nivel superior Ejemplo adaptado para distintos pro…" at bounding box center [462, 524] width 314 height 149
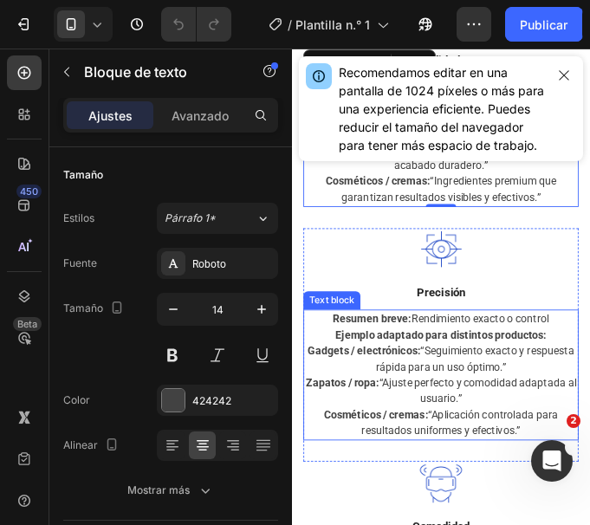
scroll to position [2919, 0]
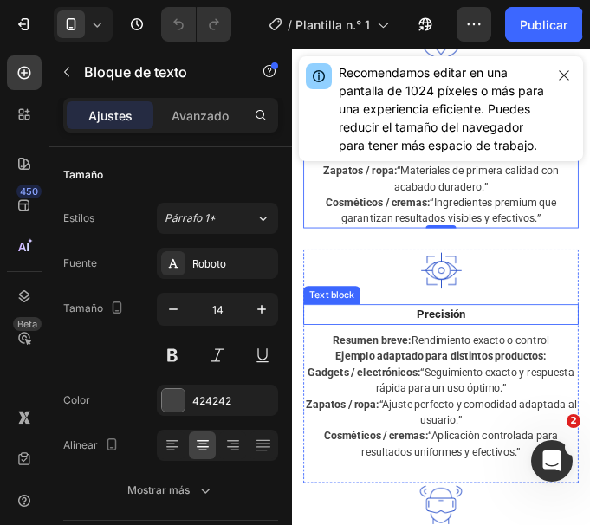
click at [451, 340] on div "Precisión" at bounding box center [462, 351] width 314 height 23
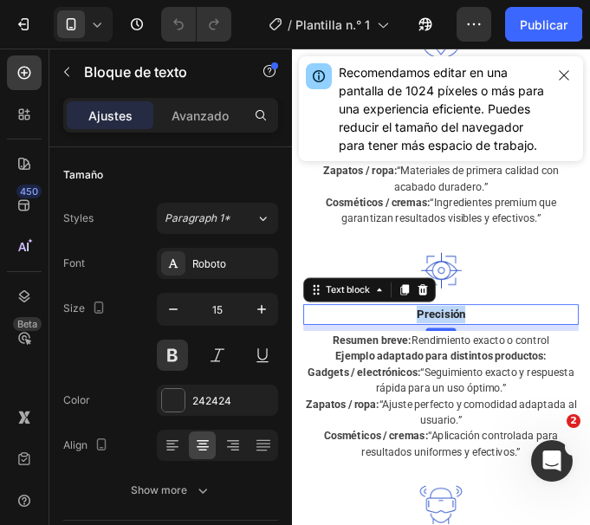
click at [451, 340] on div "Precisión" at bounding box center [462, 351] width 314 height 23
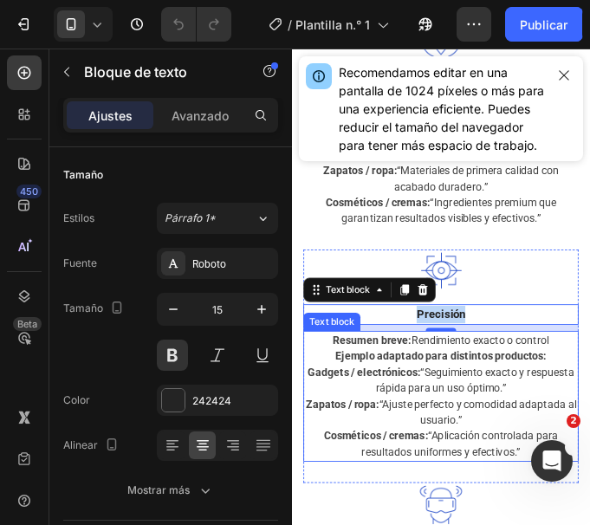
click at [547, 481] on p "Cosméticos / cremas: “Aplicación controlada para resultados uniformes y efectiv…" at bounding box center [462, 499] width 310 height 36
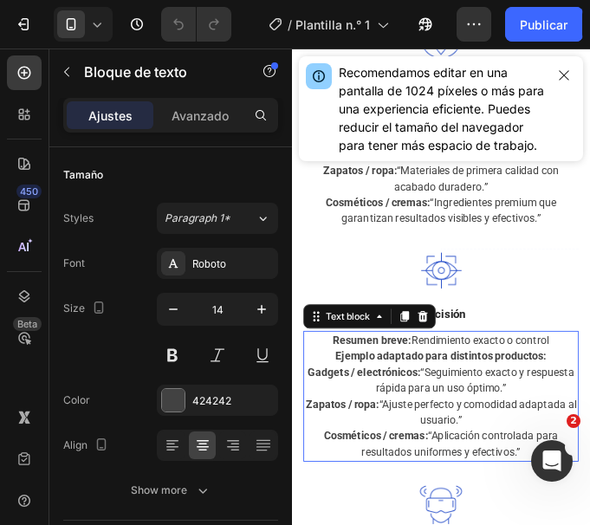
click at [547, 481] on p "Cosméticos / cremas: “Aplicación controlada para resultados uniformes y efectiv…" at bounding box center [462, 499] width 310 height 36
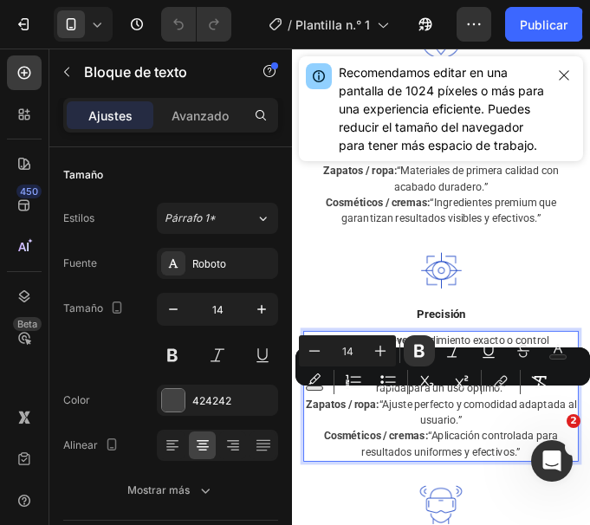
click at [551, 481] on p "Cosméticos / cremas: “Aplicación controlada para resultados uniformes y efectiv…" at bounding box center [462, 499] width 310 height 36
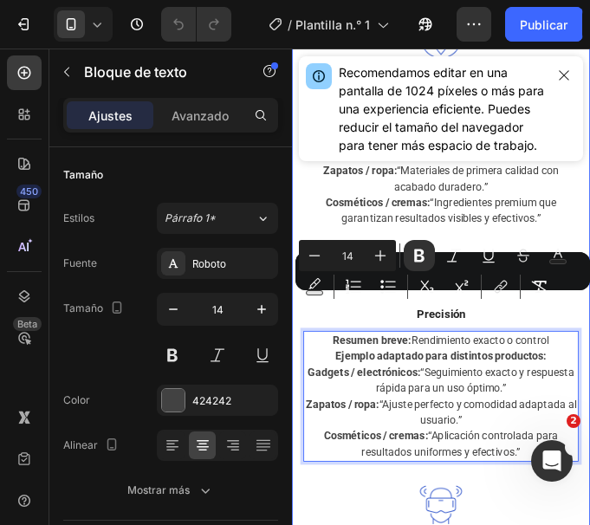
drag, startPoint x: 551, startPoint y: 466, endPoint x: 295, endPoint y: 341, distance: 285.2
click at [295, 341] on div "Descripción Text block Título llamativo con promesa [PERSON_NAME]. Heading Row …" at bounding box center [462, 9] width 340 height 1658
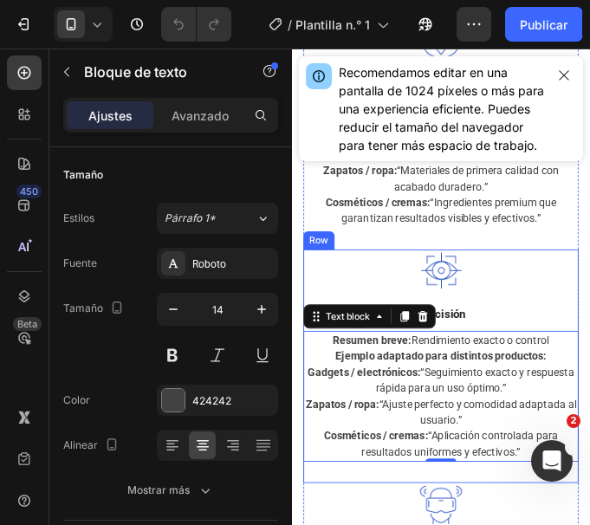
scroll to position [3092, 0]
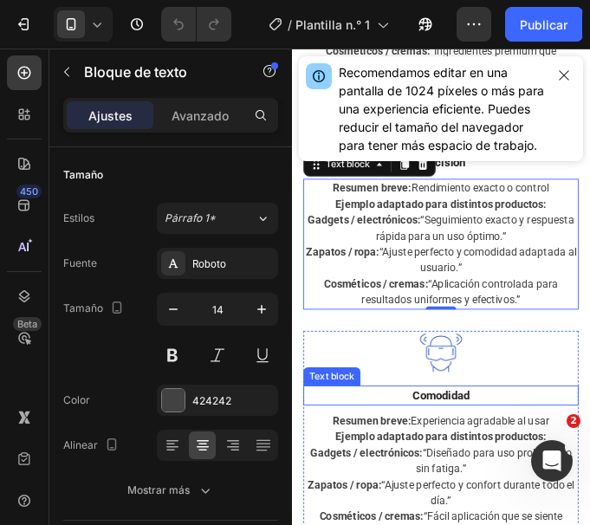
click at [470, 434] on p "Comodidad" at bounding box center [462, 444] width 310 height 20
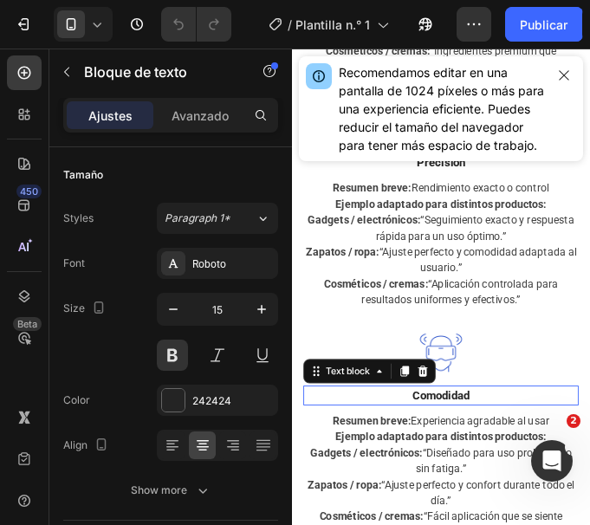
click at [470, 434] on p "Comodidad" at bounding box center [462, 444] width 310 height 20
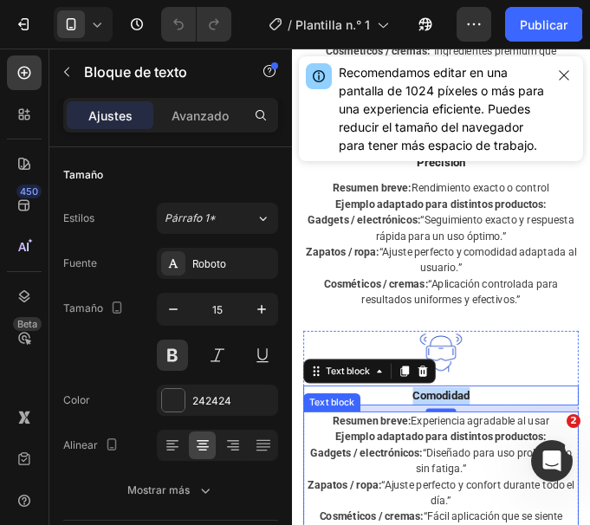
click at [379, 500] on p "Gadgets / electrónicos: “Diseñado para uso prolongado sin fatiga.”" at bounding box center [462, 518] width 310 height 36
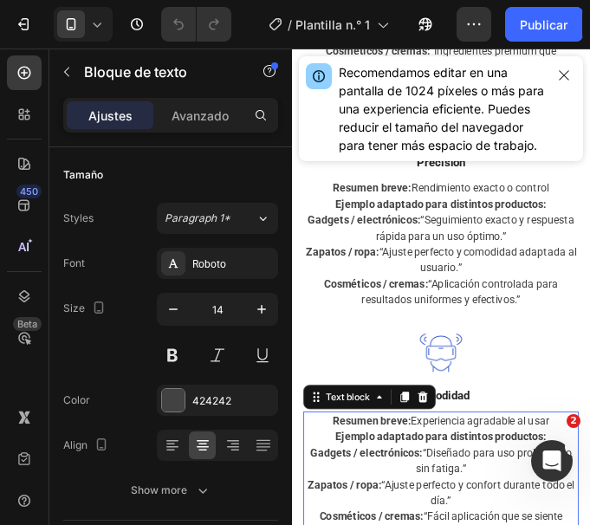
click at [379, 500] on p "Gadgets / electrónicos: “Diseñado para uso prolongado sin fatiga.”" at bounding box center [462, 518] width 310 height 36
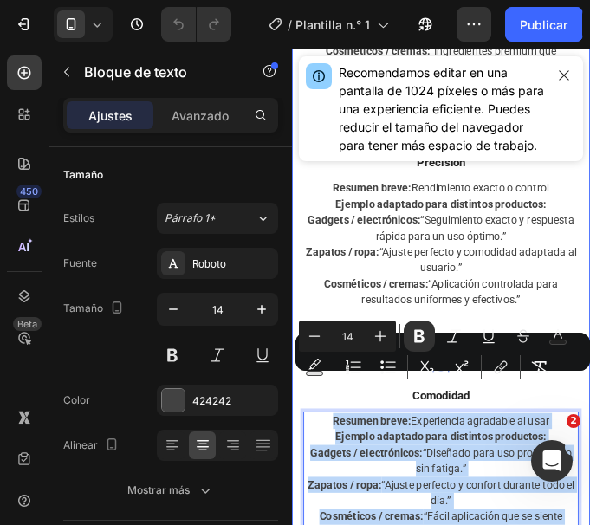
drag, startPoint x: 319, startPoint y: 430, endPoint x: 548, endPoint y: 567, distance: 267.7
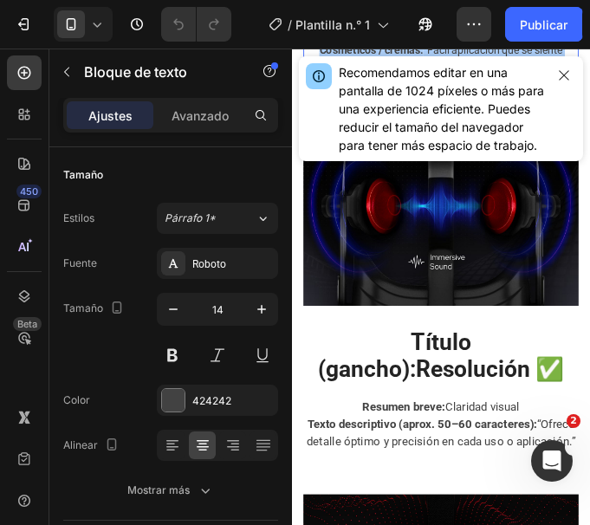
scroll to position [3698, 0]
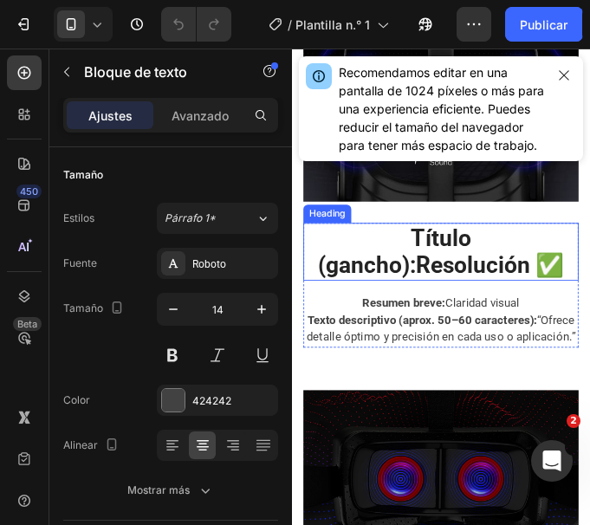
click at [457, 283] on h2 "Título (gancho): Resolución ✅" at bounding box center [462, 280] width 314 height 66
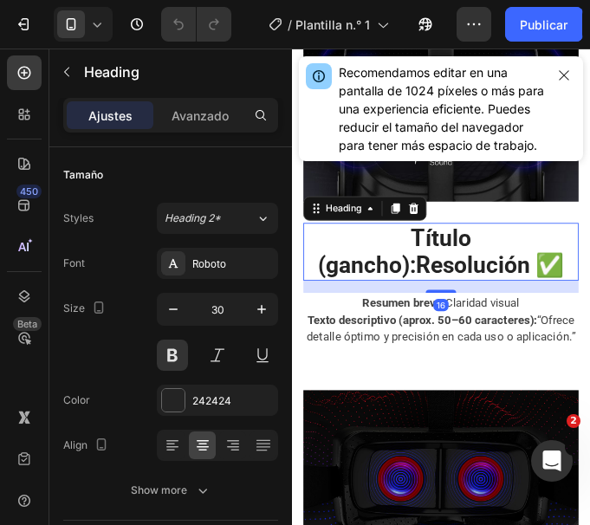
click at [457, 283] on p "Título (gancho): Resolución ✅" at bounding box center [462, 280] width 310 height 62
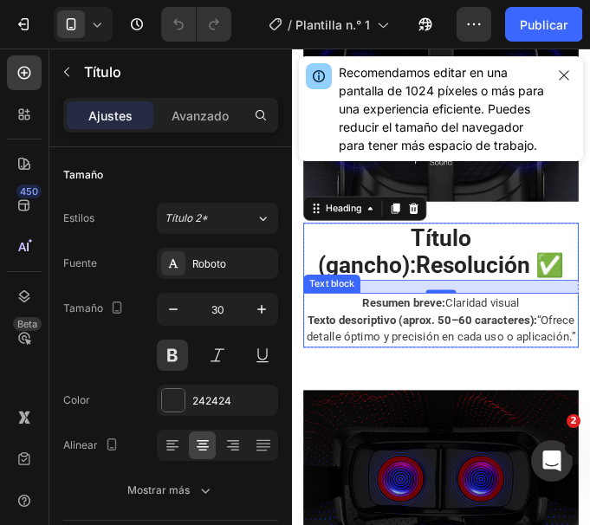
click at [505, 383] on p "Texto descriptivo (aprox. 50–60 caracteres): “Ofrece detalle óptimo y precisión…" at bounding box center [462, 367] width 310 height 39
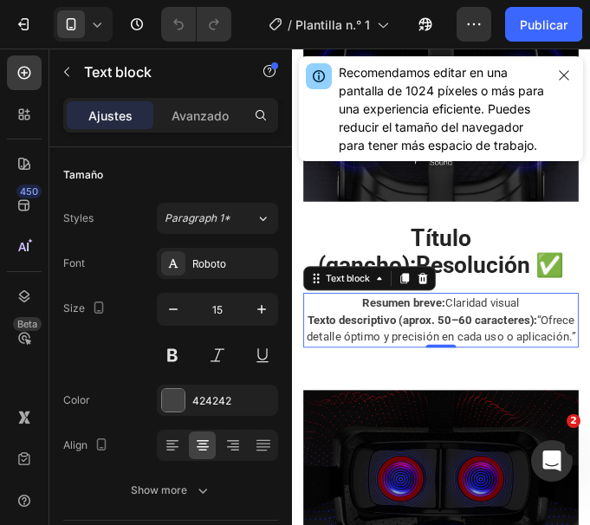
click at [505, 384] on p "Texto descriptivo (aprox. 50–60 caracteres): “Ofrece detalle óptimo y precisión…" at bounding box center [462, 367] width 310 height 39
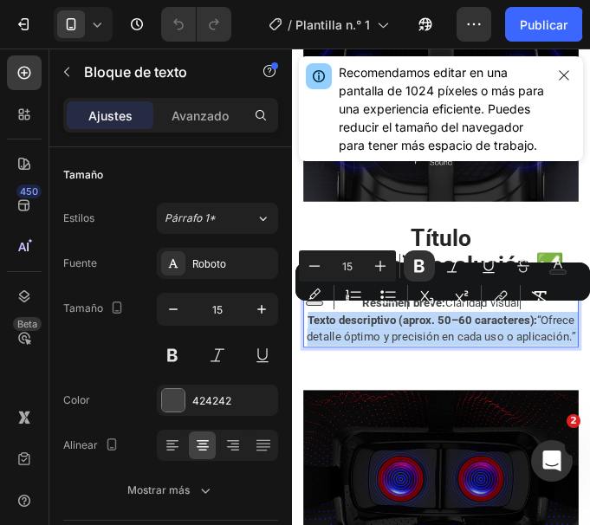
drag, startPoint x: 505, startPoint y: 384, endPoint x: 375, endPoint y: 334, distance: 139.3
click at [375, 334] on div "Resumen breve: Claridad visual Texto descriptivo (aprox. 50–60 caracteres): “Of…" at bounding box center [462, 358] width 314 height 62
click at [503, 382] on p "Texto descriptivo (aprox. 50–60 caracteres): “Ofrece detalle óptimo y precisión…" at bounding box center [462, 367] width 310 height 39
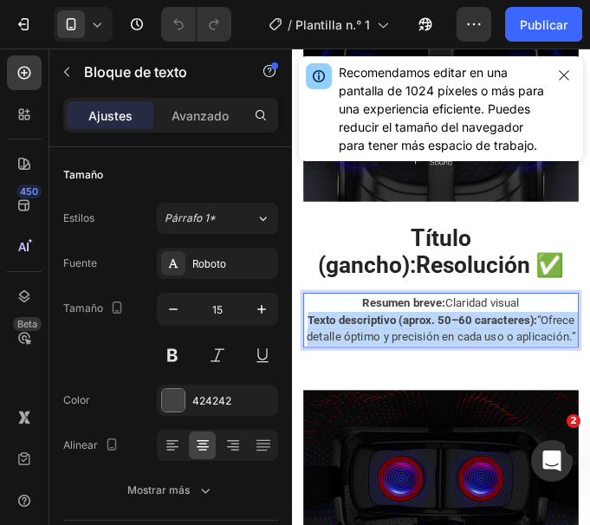
drag, startPoint x: 505, startPoint y: 389, endPoint x: 366, endPoint y: 329, distance: 150.9
click at [366, 329] on div "Resumen breve: Claridad visual Texto descriptivo (aprox. 50–60 caracteres): “Of…" at bounding box center [462, 358] width 314 height 62
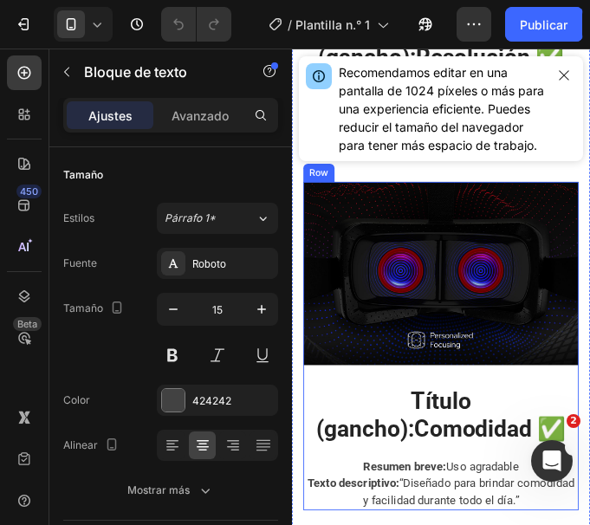
scroll to position [3958, 0]
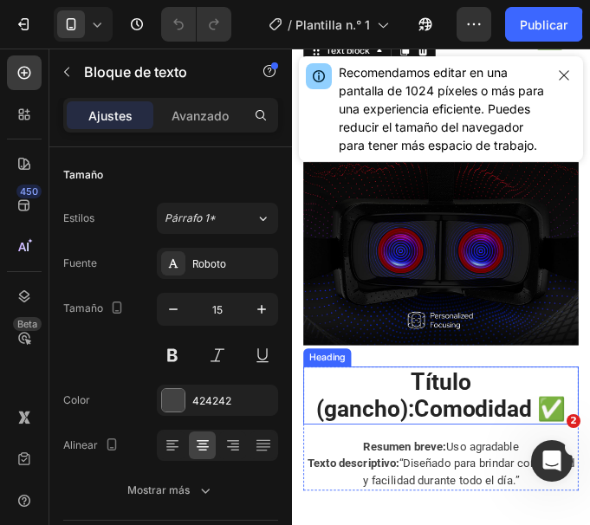
click at [496, 442] on strong "Título (gancho):" at bounding box center [408, 443] width 177 height 62
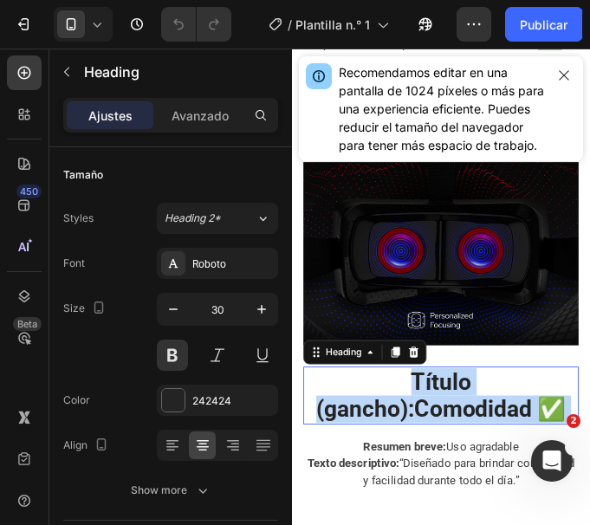
click at [496, 442] on strong "Título (gancho):" at bounding box center [408, 443] width 177 height 62
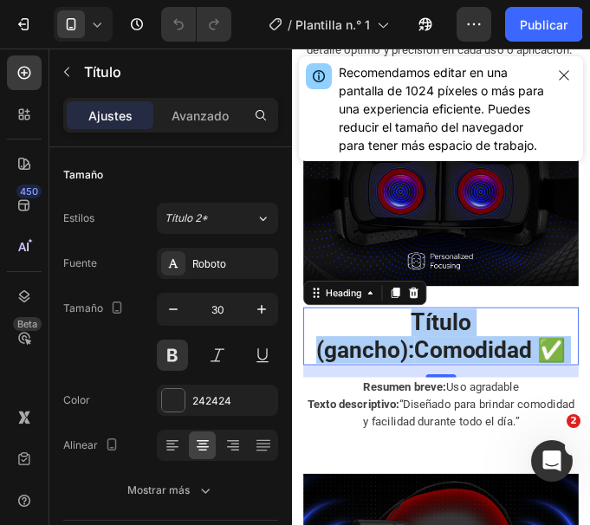
scroll to position [4131, 0]
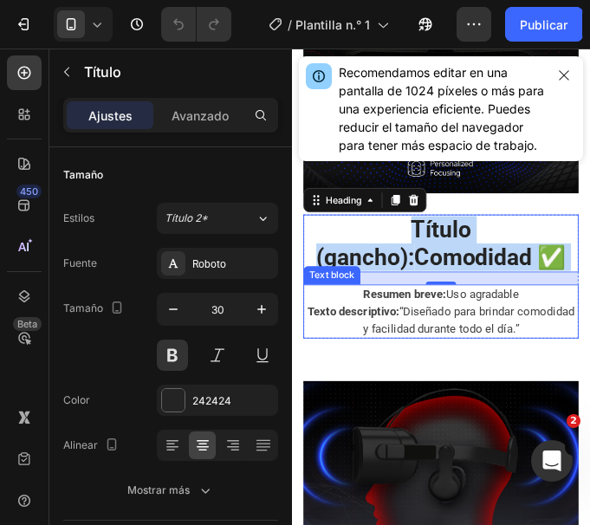
click at [516, 368] on p "Texto descriptivo: “Diseñado para brindar comodidad y facilidad durante todo el…" at bounding box center [462, 357] width 310 height 39
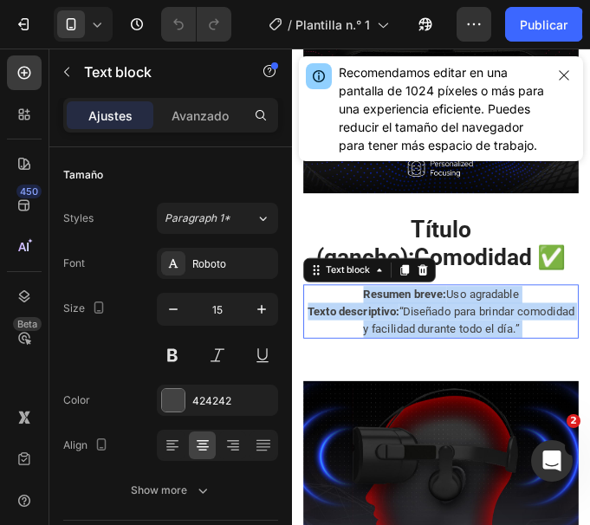
click at [516, 368] on p "Texto descriptivo: “Diseñado para brindar comodidad y facilidad durante todo el…" at bounding box center [462, 357] width 310 height 39
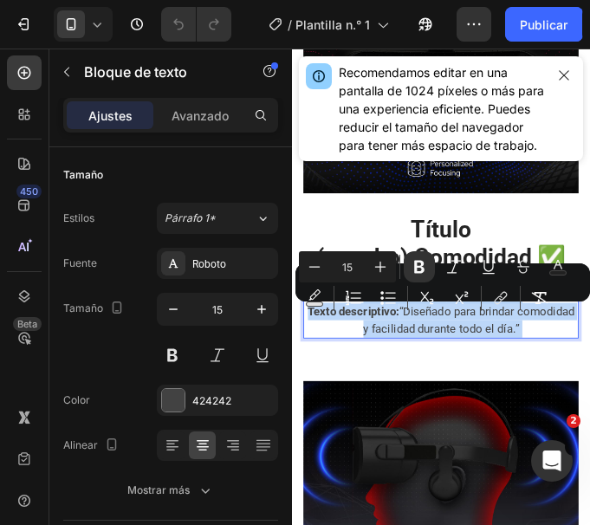
click at [457, 356] on p "Texto descriptivo: “Diseñado para brindar comodidad y facilidad durante todo el…" at bounding box center [462, 357] width 310 height 39
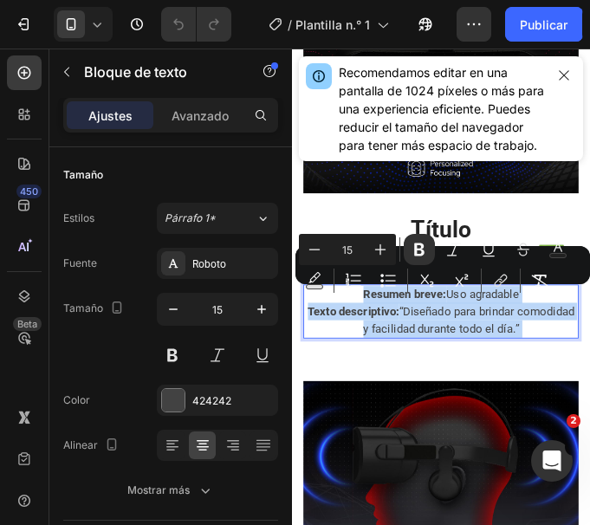
drag, startPoint x: 356, startPoint y: 326, endPoint x: 576, endPoint y: 372, distance: 224.8
click at [576, 372] on div "Resumen breve: Uso agradable Texto descriptivo: “Diseñado para brindar comodida…" at bounding box center [462, 348] width 314 height 62
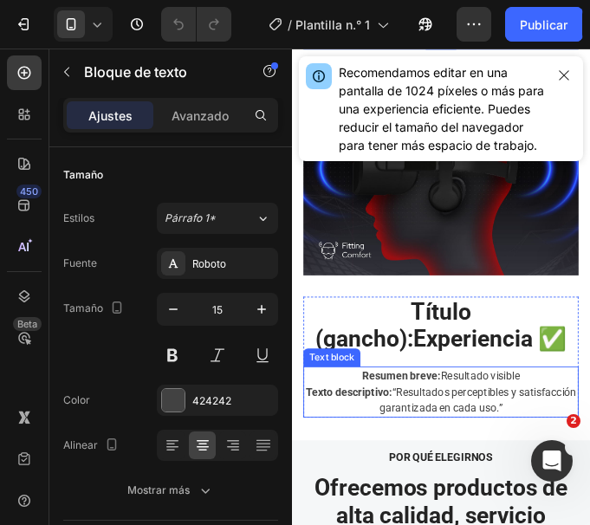
scroll to position [4478, 0]
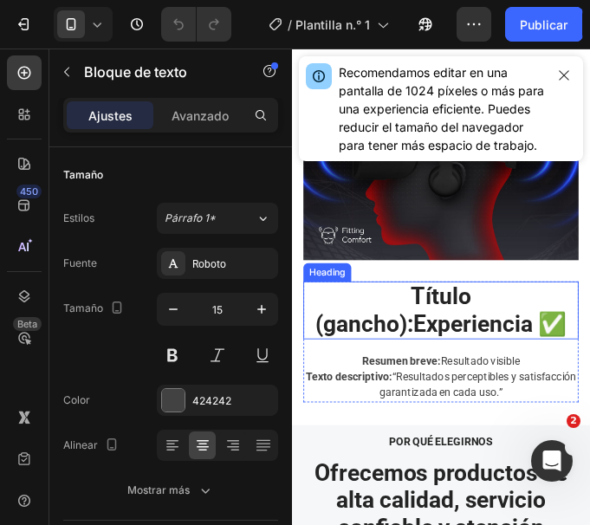
click at [489, 356] on h2 "Título (gancho): Experiencia ✅" at bounding box center [462, 347] width 314 height 66
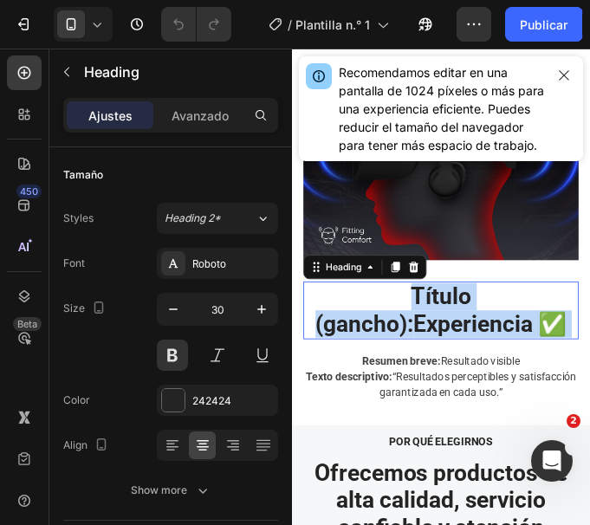
click at [489, 356] on p "Título (gancho): Experiencia ✅" at bounding box center [462, 346] width 310 height 62
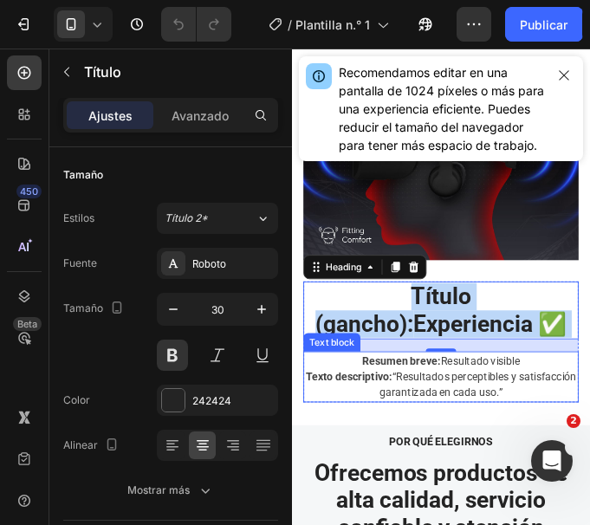
click at [457, 422] on p "Texto descriptivo: “Resultados perceptibles y satisfacción garantizada en cada …" at bounding box center [462, 431] width 310 height 36
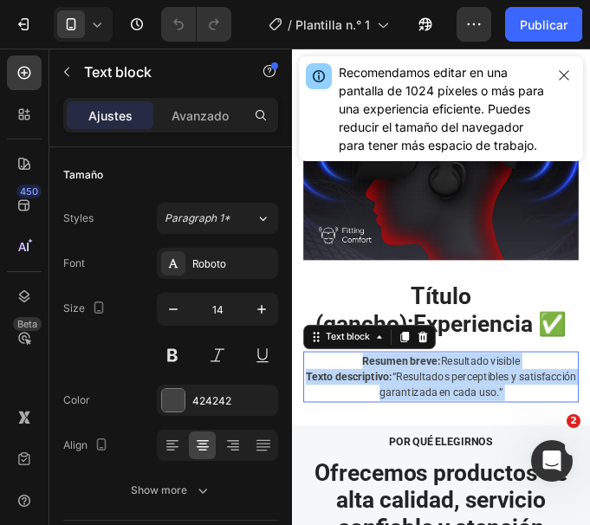
click at [457, 422] on p "Texto descriptivo: “Resultados perceptibles y satisfacción garantizada en cada …" at bounding box center [462, 431] width 310 height 36
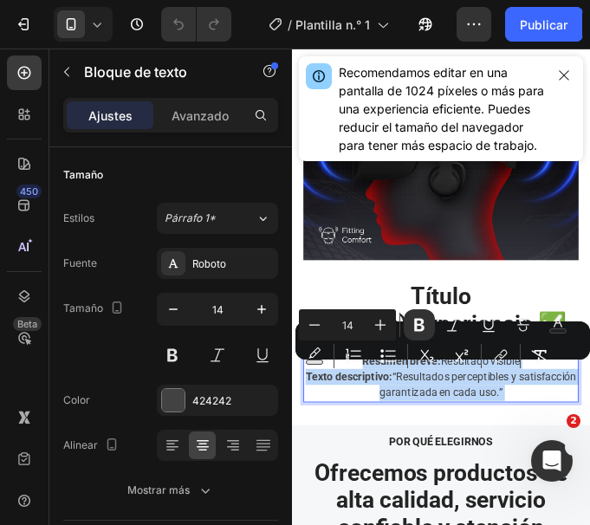
click at [457, 422] on p "Texto descriptivo: “Resultados perceptibles y satisfacción garantizada en cada …" at bounding box center [462, 431] width 310 height 36
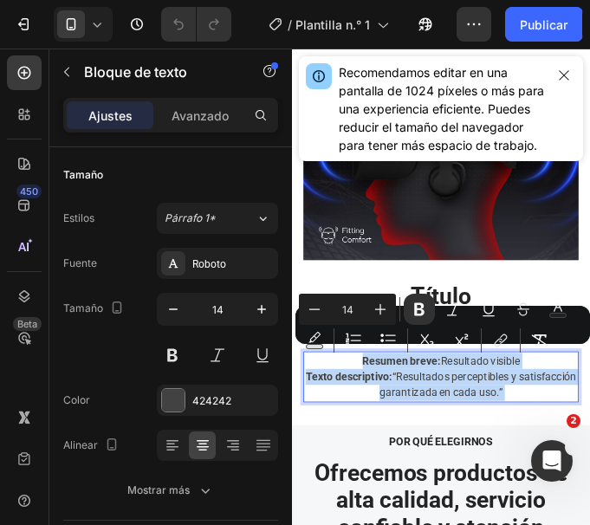
drag, startPoint x: 567, startPoint y: 433, endPoint x: 349, endPoint y: 405, distance: 219.3
click at [349, 405] on div "Resumen breve: Resultado visible Texto descriptivo: “Resultados perceptibles y …" at bounding box center [462, 422] width 314 height 58
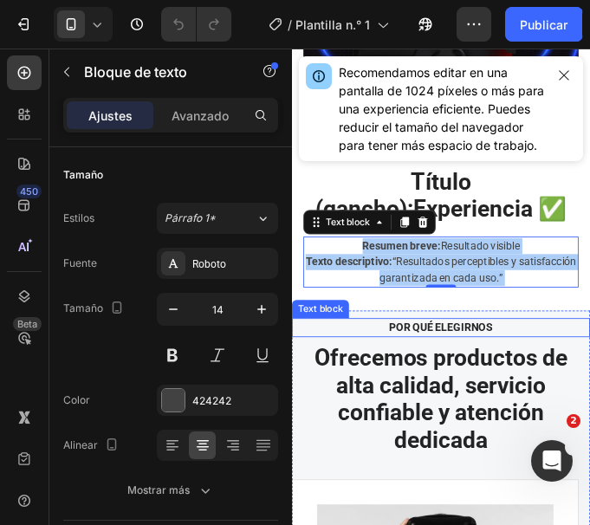
scroll to position [4651, 0]
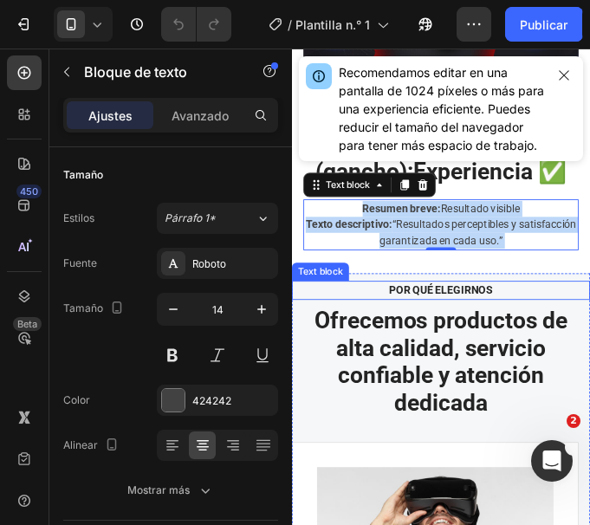
click at [491, 321] on p "Por Qué Elegirnos" at bounding box center [462, 323] width 308 height 18
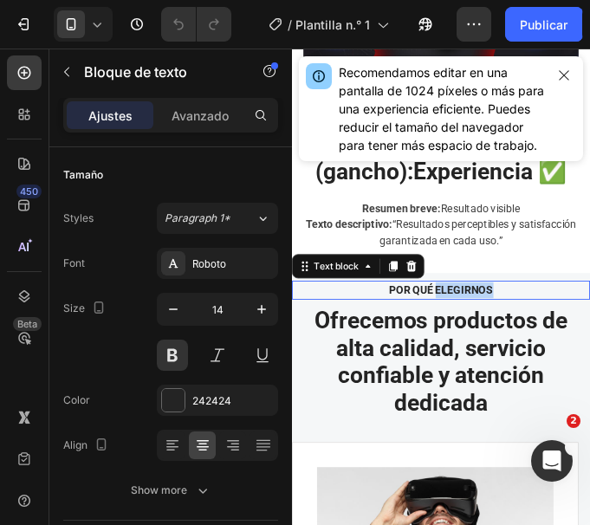
click at [491, 321] on p "Por Qué Elegirnos" at bounding box center [462, 323] width 308 height 18
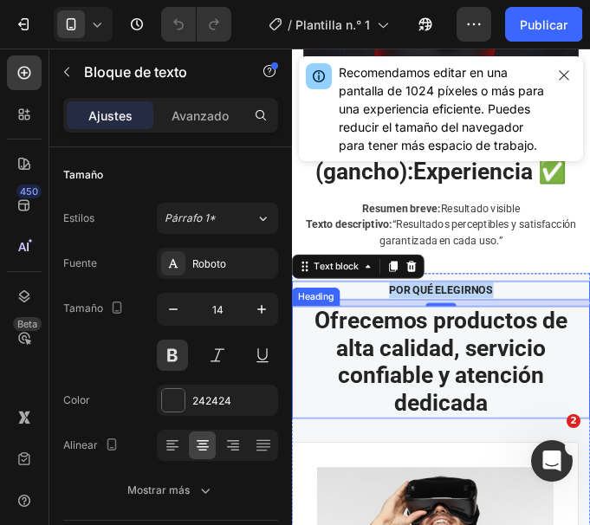
click at [533, 424] on h2 "Ofrecemos productos de alta calidad, servicio confiable y atención dedicada" at bounding box center [462, 405] width 340 height 128
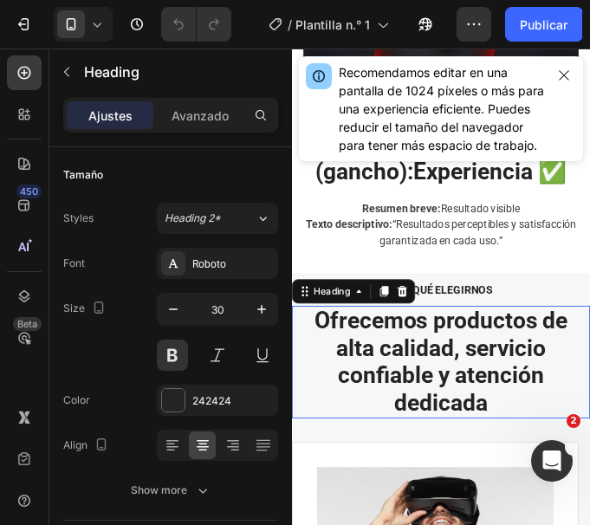
click at [533, 424] on p "Ofrecemos productos de alta calidad, servicio confiable y atención dedicada" at bounding box center [462, 405] width 336 height 125
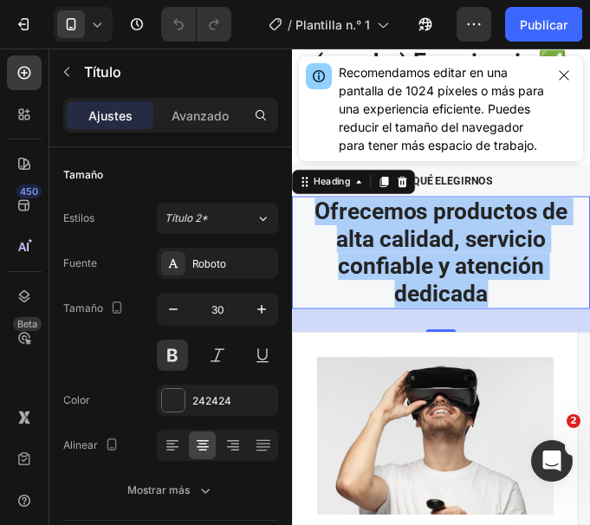
scroll to position [5084, 0]
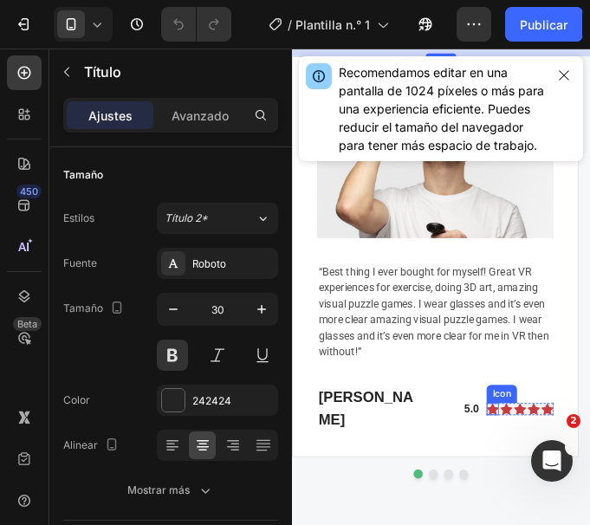
click at [522, 452] on icon at bounding box center [521, 458] width 14 height 13
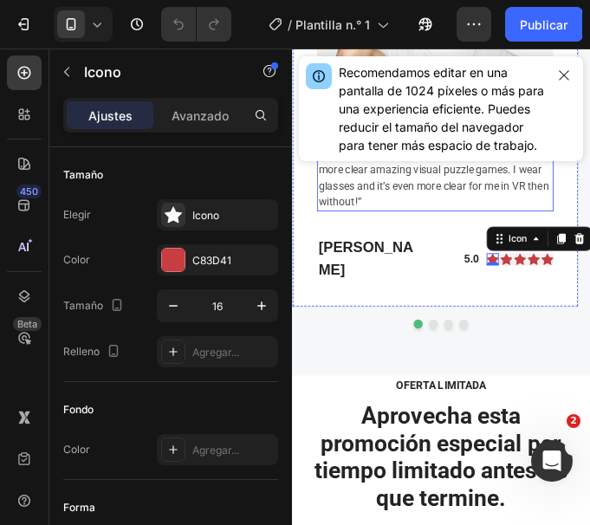
scroll to position [5258, 0]
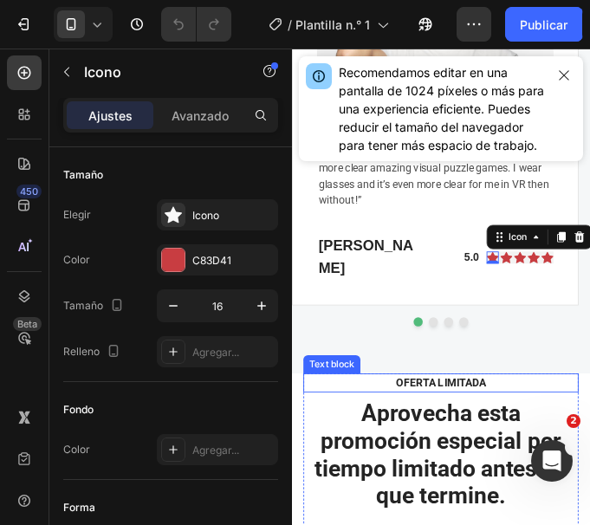
click at [485, 420] on p "Oferta Limitada" at bounding box center [462, 429] width 282 height 18
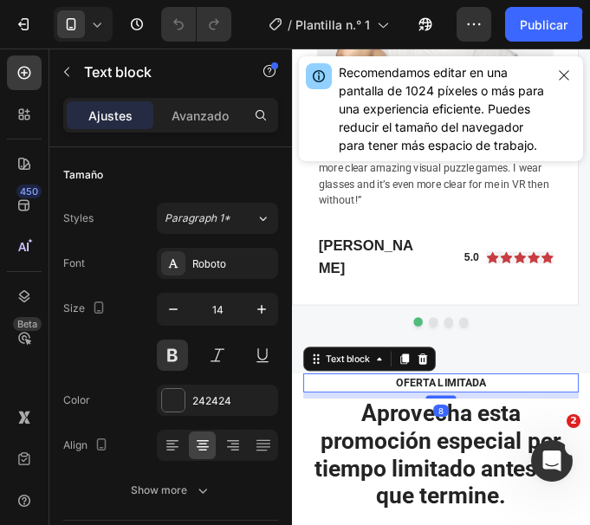
click at [485, 420] on p "Oferta Limitada" at bounding box center [462, 429] width 282 height 18
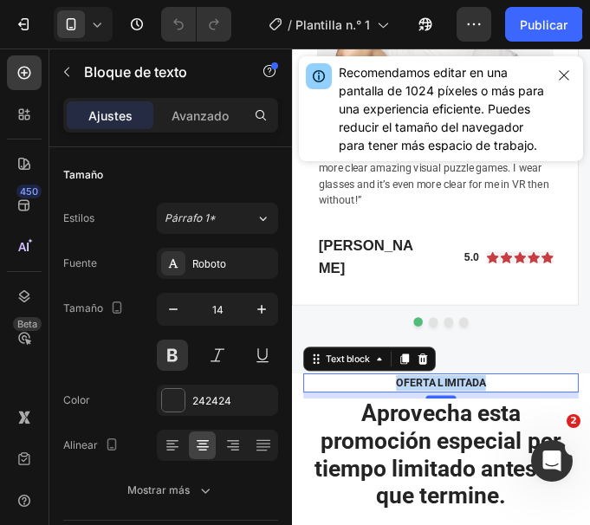
click at [499, 420] on p "Oferta Limitada" at bounding box center [462, 429] width 282 height 18
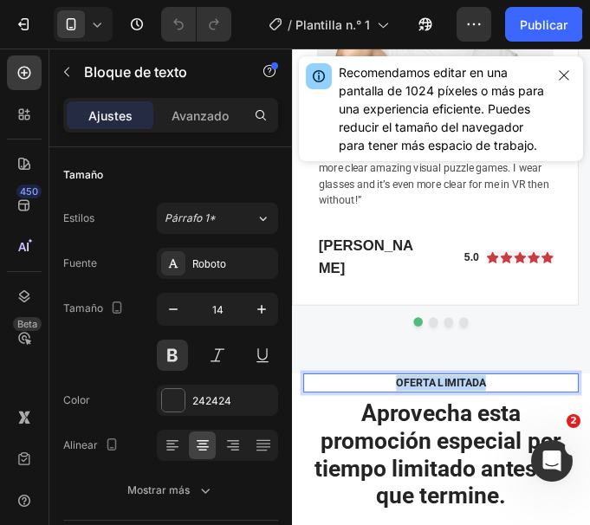
drag, startPoint x: 522, startPoint y: 400, endPoint x: 400, endPoint y: 403, distance: 122.2
click at [400, 420] on p "Oferta Limitada" at bounding box center [462, 429] width 282 height 18
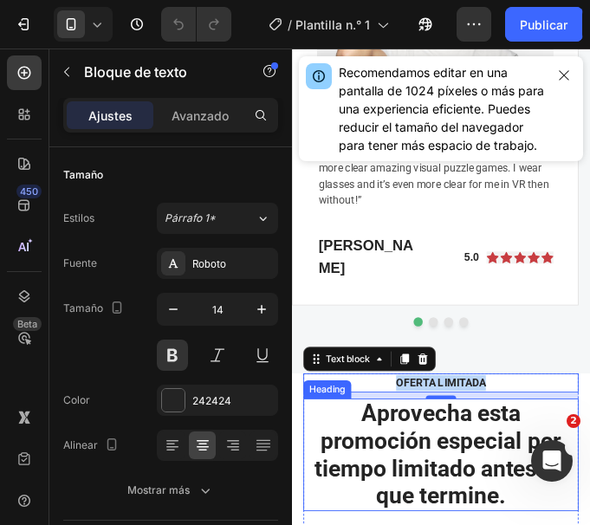
click at [470, 472] on h2 "Aprovecha esta promoción especial por tiempo limitado antes de que termine." at bounding box center [462, 511] width 314 height 128
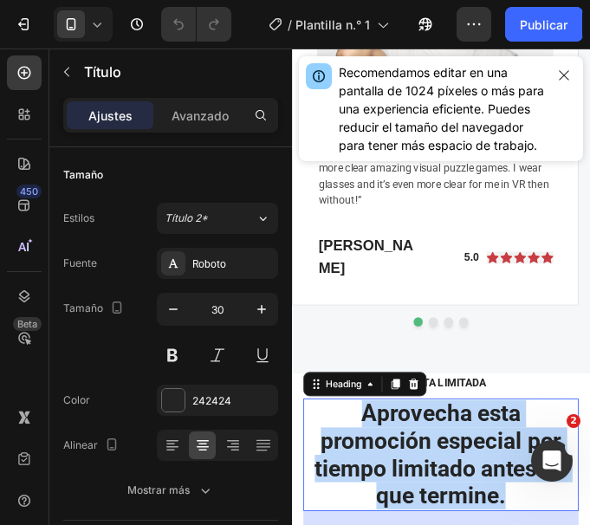
click at [528, 516] on p "Aprovecha esta promoción especial por tiempo limitado antes de que termine." at bounding box center [462, 511] width 310 height 125
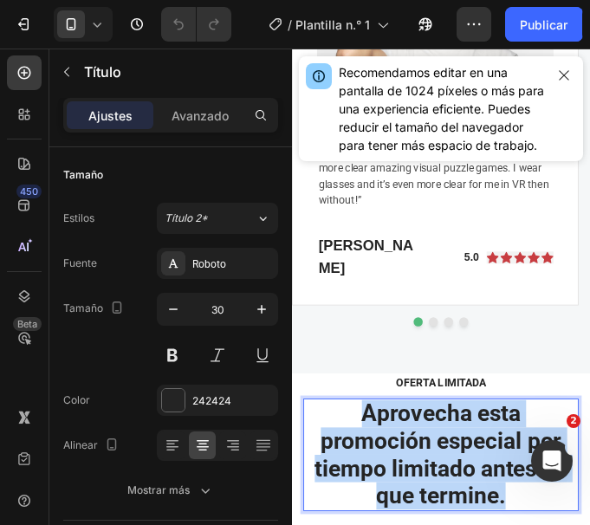
drag, startPoint x: 535, startPoint y: 535, endPoint x: 364, endPoint y: 448, distance: 191.4
click at [364, 449] on p "Aprovecha esta promoción especial por tiempo limitado antes de que termine." at bounding box center [462, 511] width 310 height 125
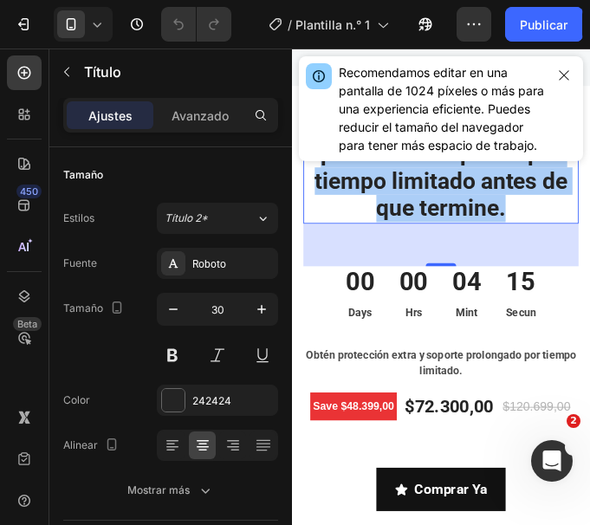
scroll to position [5604, 0]
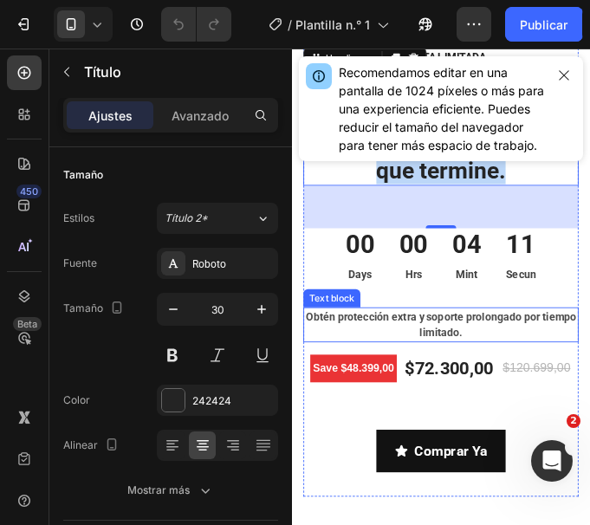
click at [496, 368] on p "Obtén protección extra y soporte prolongado por tiempo limitado." at bounding box center [462, 363] width 310 height 36
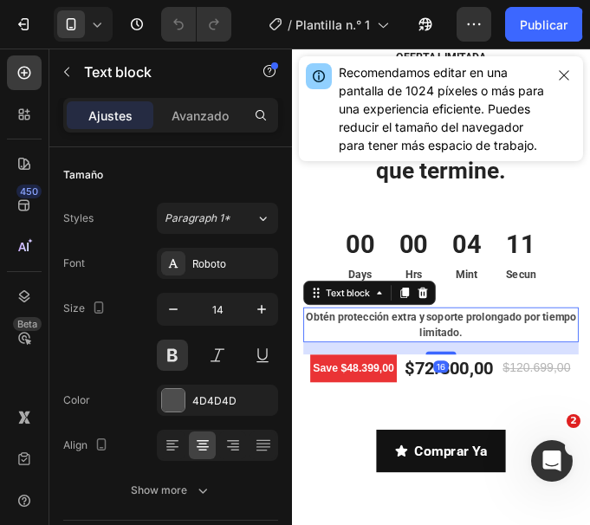
click at [502, 368] on p "Obtén protección extra y soporte prolongado por tiempo limitado." at bounding box center [462, 363] width 310 height 36
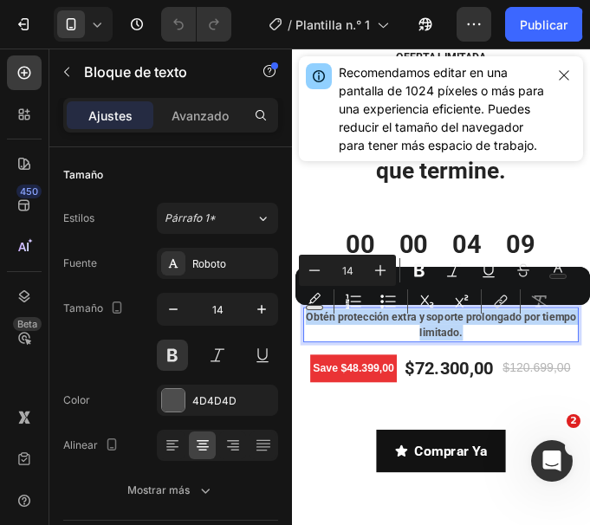
drag, startPoint x: 512, startPoint y: 372, endPoint x: 610, endPoint y: 365, distance: 98.1
click at [321, 353] on p "Obtén protección extra y soporte prolongado por tiempo limitado." at bounding box center [462, 363] width 310 height 36
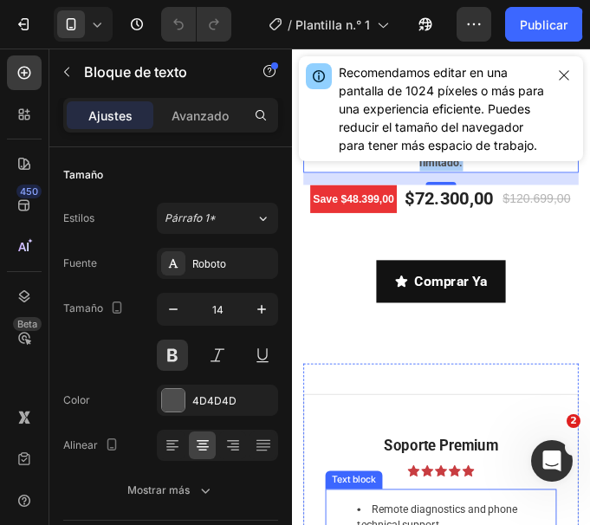
scroll to position [5777, 0]
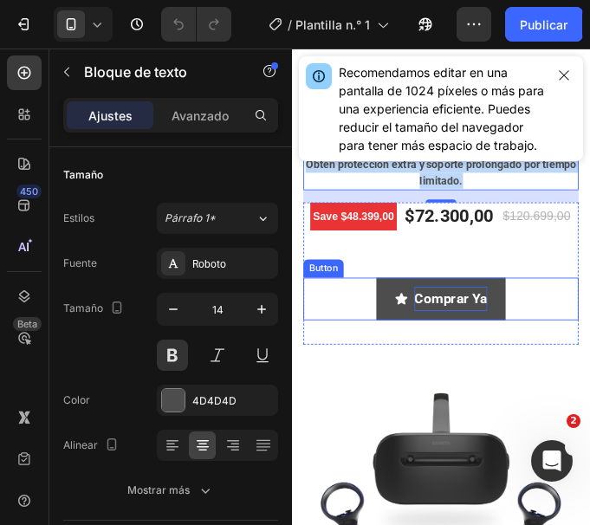
click at [463, 340] on p "Comprar Ya" at bounding box center [472, 334] width 83 height 28
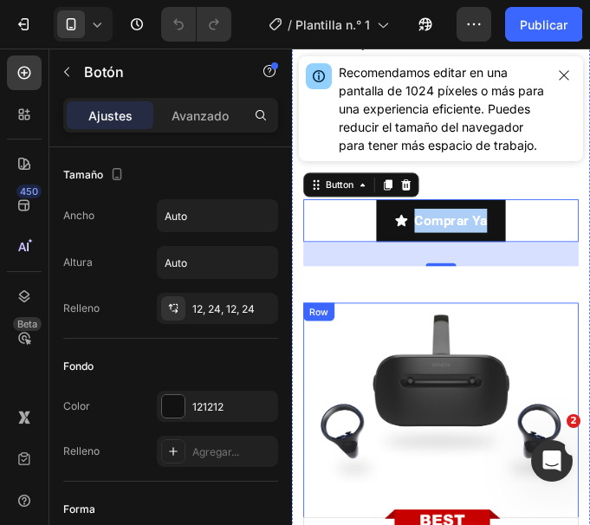
scroll to position [6124, 0]
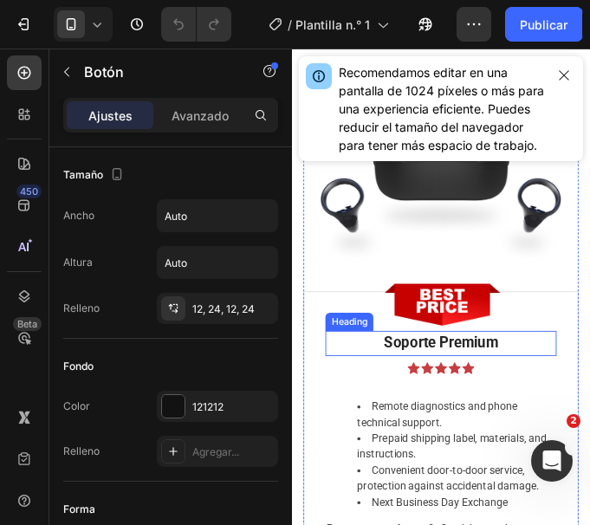
click at [479, 376] on h2 "Soporte Premium" at bounding box center [461, 384] width 263 height 29
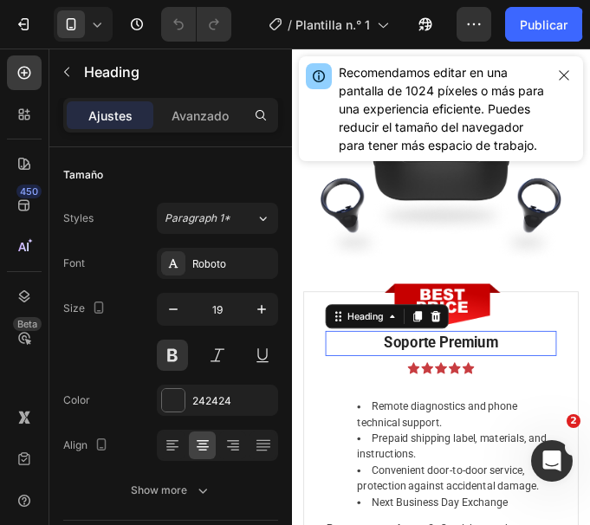
click at [479, 376] on p "Soporte Premium" at bounding box center [462, 384] width 260 height 25
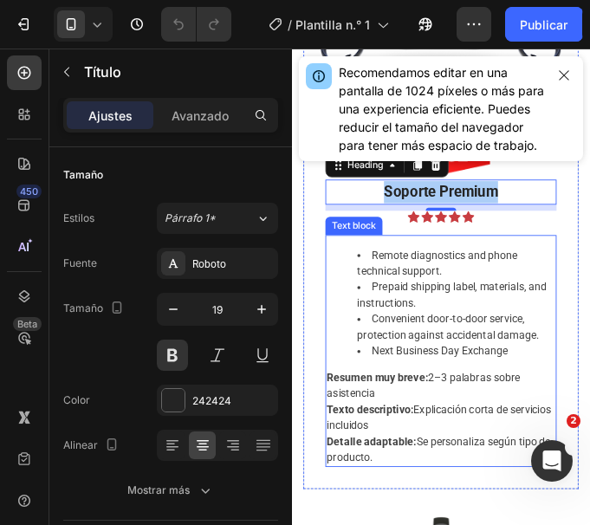
scroll to position [6297, 0]
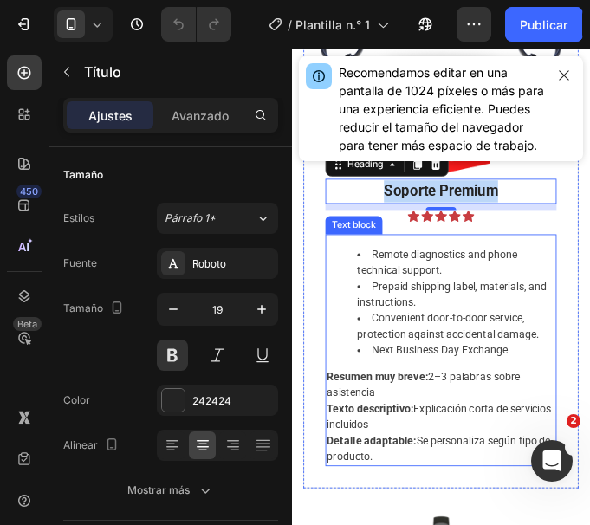
click at [437, 499] on p "Detalle adaptable: Se personaliza según tipo de producto." at bounding box center [462, 504] width 260 height 36
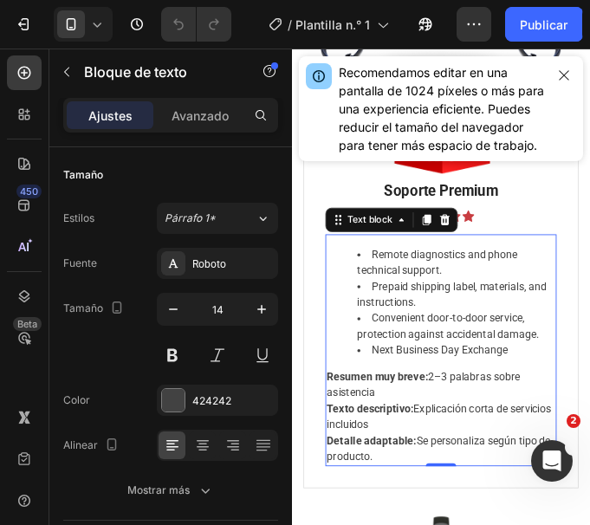
click at [437, 499] on p "Detalle adaptable: Se personaliza según tipo de producto." at bounding box center [462, 504] width 260 height 36
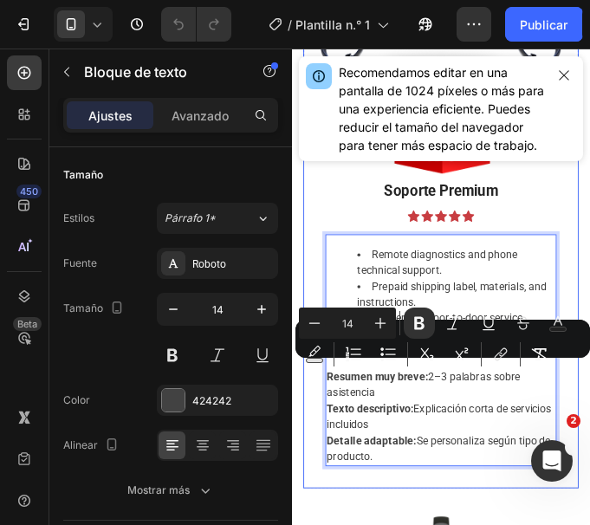
drag, startPoint x: 434, startPoint y: 502, endPoint x: 614, endPoint y: 418, distance: 198.8
click at [326, 413] on div "Image Soporte Premium Heading Icon Icon Icon Icon Icon Icon List Hoz [MEDICAL_D…" at bounding box center [462, 351] width 314 height 398
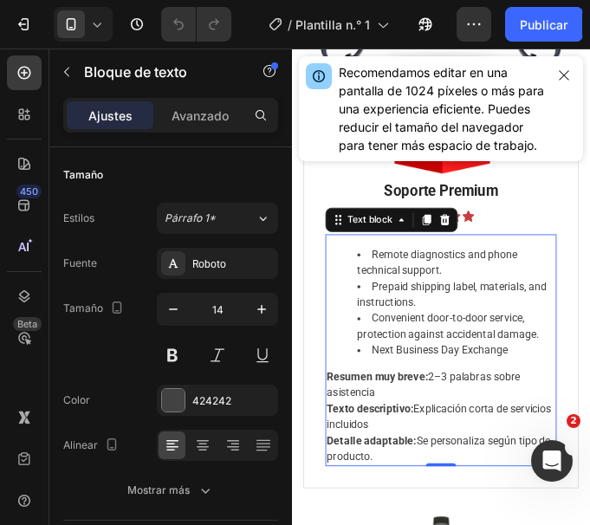
click at [382, 274] on li "Remote diagnostics and phone technical support." at bounding box center [478, 292] width 225 height 36
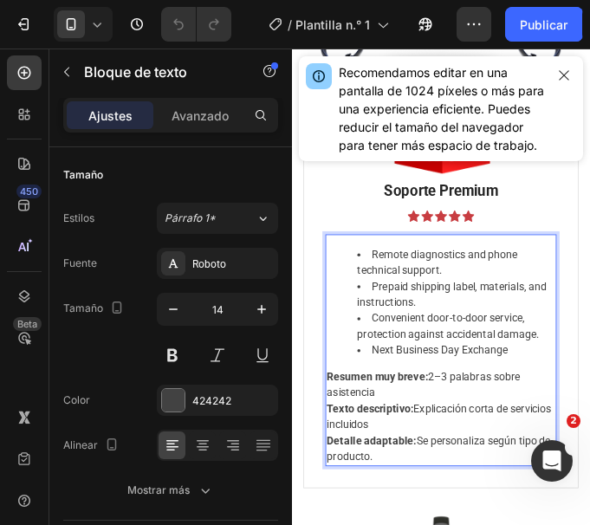
click at [419, 506] on p "Detalle adaptable: Se personaliza según tipo de producto." at bounding box center [462, 504] width 260 height 36
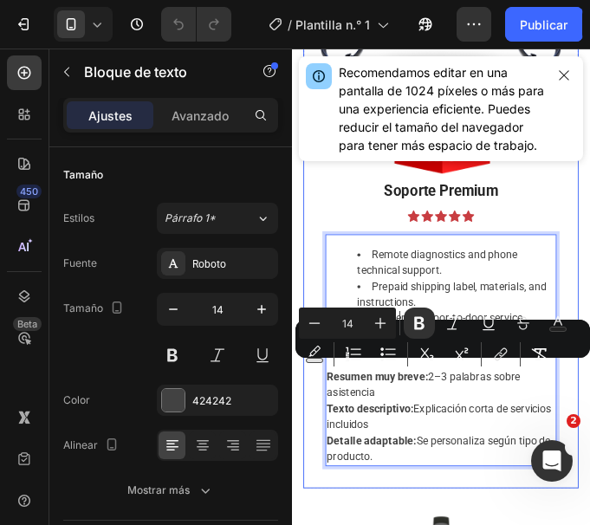
drag, startPoint x: 427, startPoint y: 506, endPoint x: 603, endPoint y: 408, distance: 201.3
click at [314, 403] on div "Image Soporte Premium Heading Icon Icon Icon Icon Icon Icon List Hoz [MEDICAL_D…" at bounding box center [462, 351] width 314 height 398
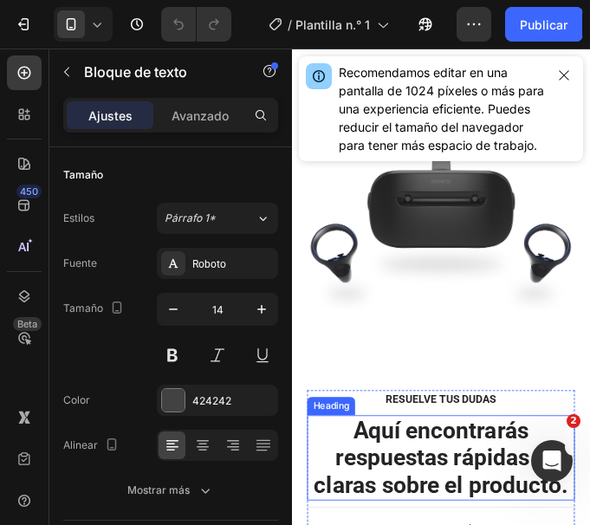
scroll to position [6904, 0]
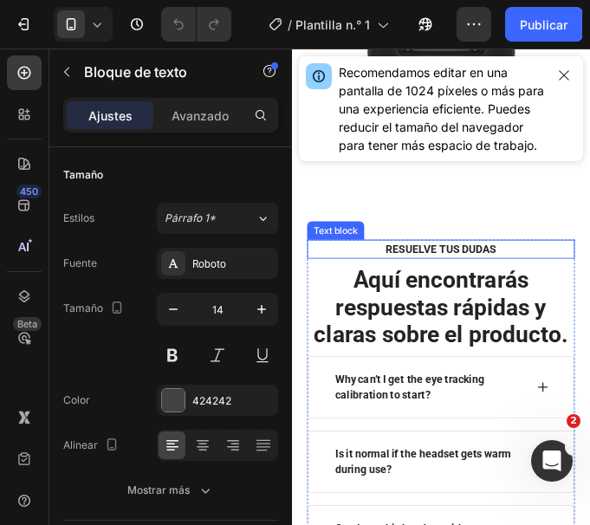
click at [472, 268] on p "Resuelve tus dudas" at bounding box center [462, 277] width 274 height 18
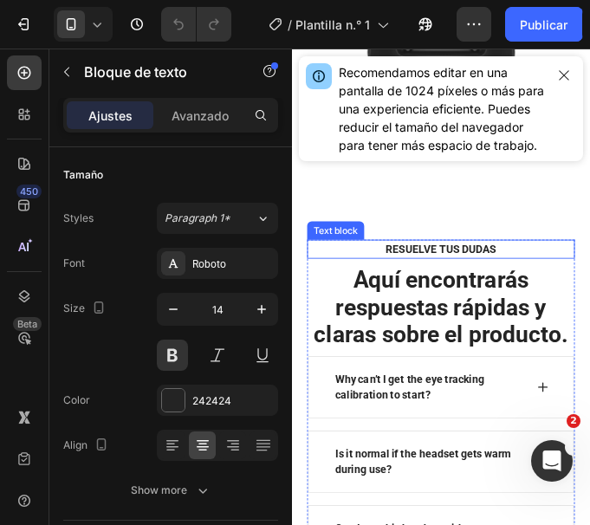
click at [472, 268] on p "Resuelve tus dudas" at bounding box center [462, 277] width 274 height 18
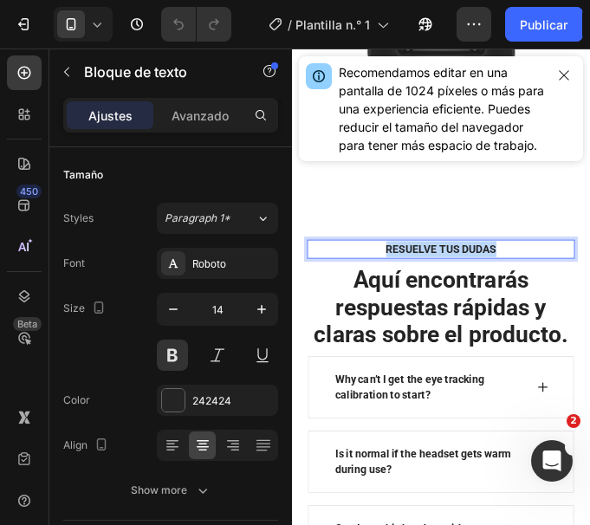
click at [472, 268] on p "Resuelve tus dudas" at bounding box center [462, 277] width 274 height 18
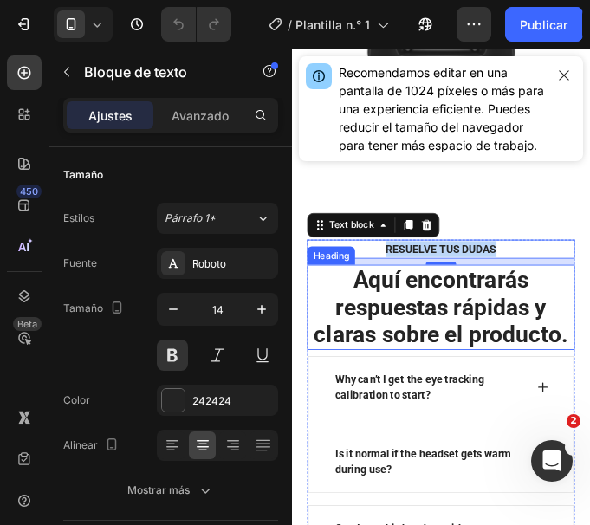
click at [490, 340] on h2 "Aquí encontrarás respuestas rápidas y claras sobre el producto." at bounding box center [461, 343] width 305 height 97
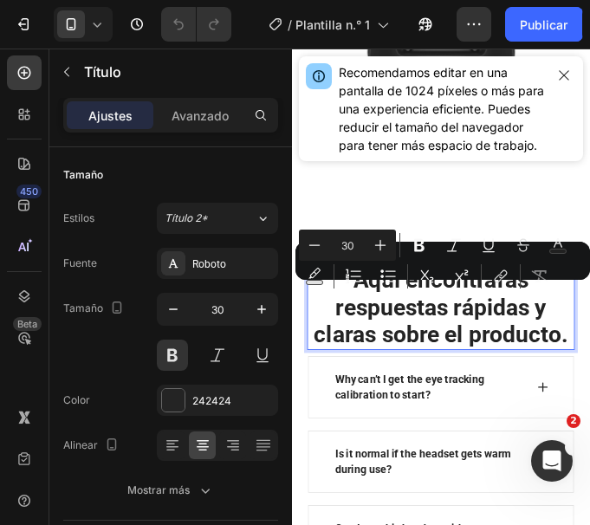
click at [522, 390] on p "Aquí encontrarás respuestas rápidas y claras sobre el producto." at bounding box center [461, 343] width 301 height 94
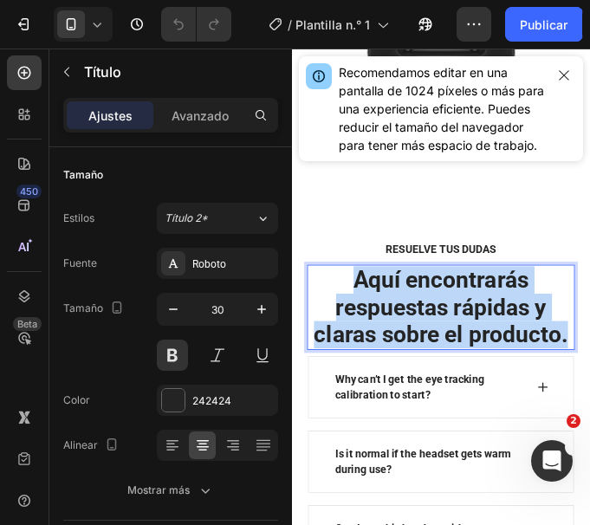
drag, startPoint x: 524, startPoint y: 398, endPoint x: 356, endPoint y: 311, distance: 189.1
click at [356, 311] on p "Aquí encontrarás respuestas rápidas y claras sobre el producto." at bounding box center [461, 343] width 301 height 94
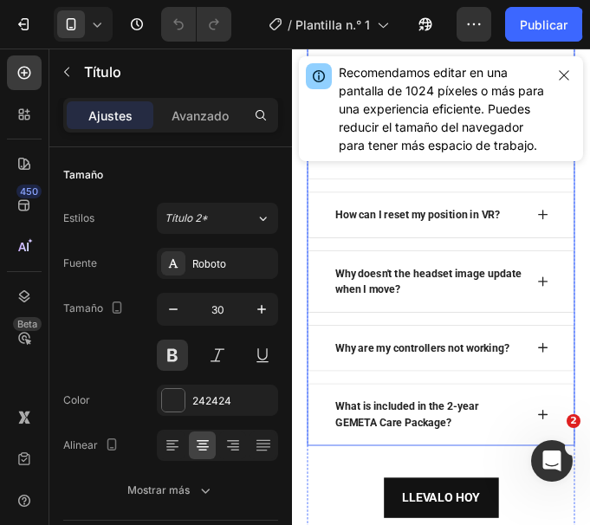
scroll to position [7510, 0]
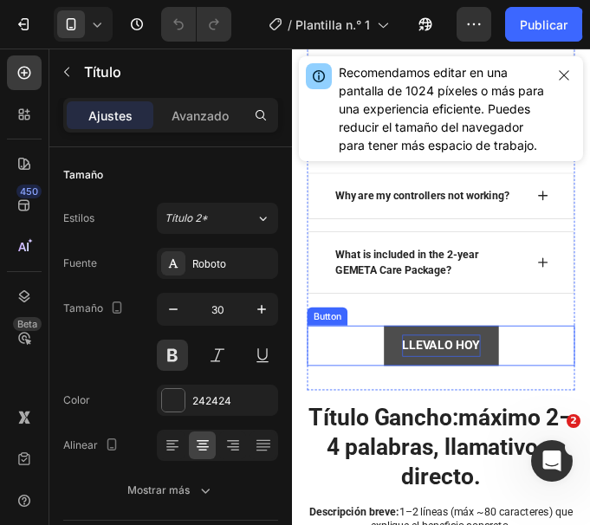
click at [467, 399] on p "LLEVALO HOY" at bounding box center [462, 386] width 89 height 25
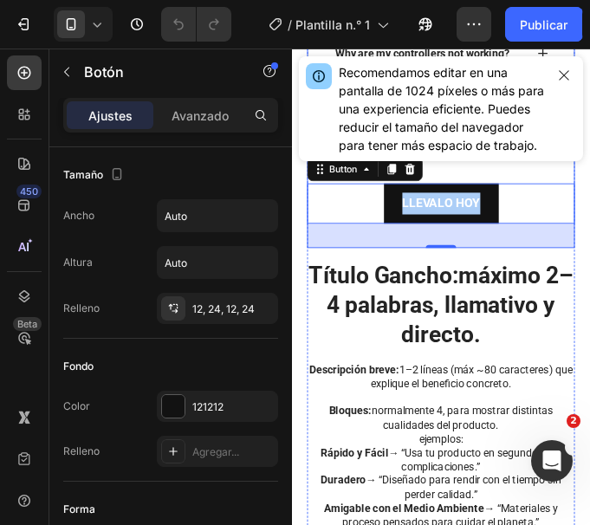
scroll to position [7683, 0]
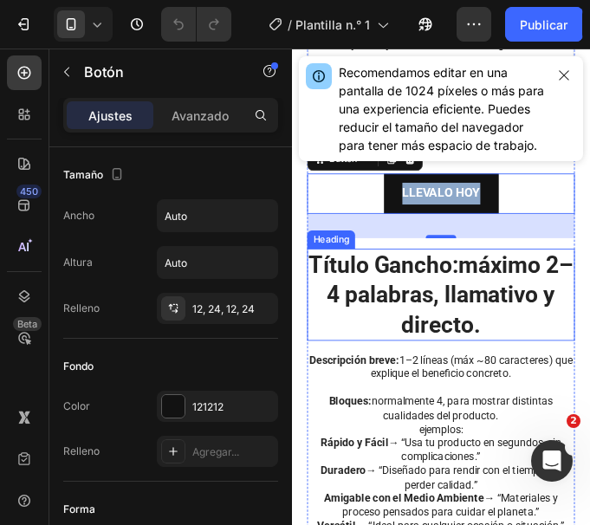
drag, startPoint x: 506, startPoint y: 371, endPoint x: 523, endPoint y: 386, distance: 22.7
click at [506, 371] on h2 "Título Gancho: máximo 2–4 palabras, llamativo y directo." at bounding box center [461, 328] width 305 height 105
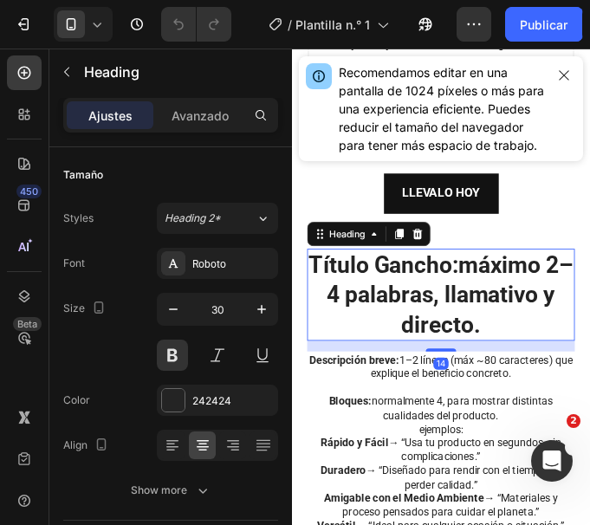
click at [523, 381] on h2 "Título Gancho: máximo 2–4 palabras, llamativo y directo." at bounding box center [461, 328] width 305 height 105
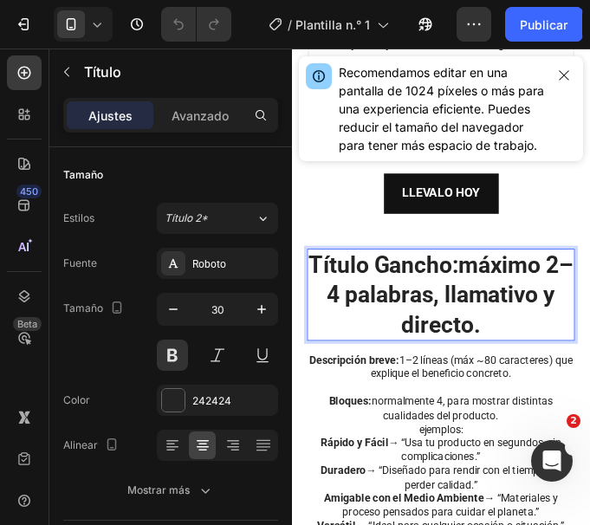
drag, startPoint x: 530, startPoint y: 399, endPoint x: 316, endPoint y: 319, distance: 228.3
click at [316, 319] on p "Título Gancho: máximo 2–4 palabras, llamativo y directo." at bounding box center [461, 328] width 301 height 101
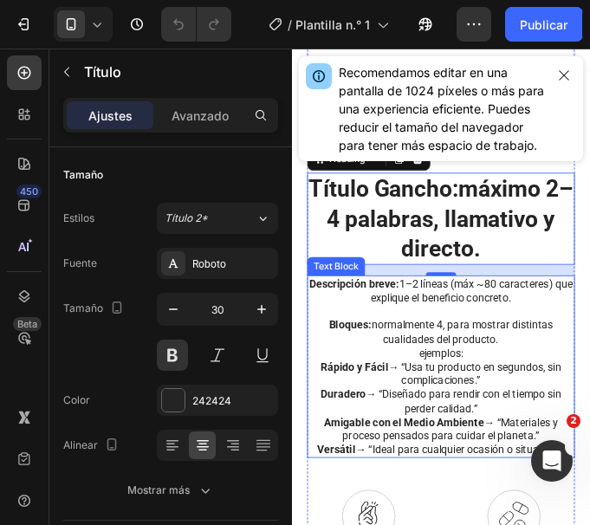
scroll to position [7857, 0]
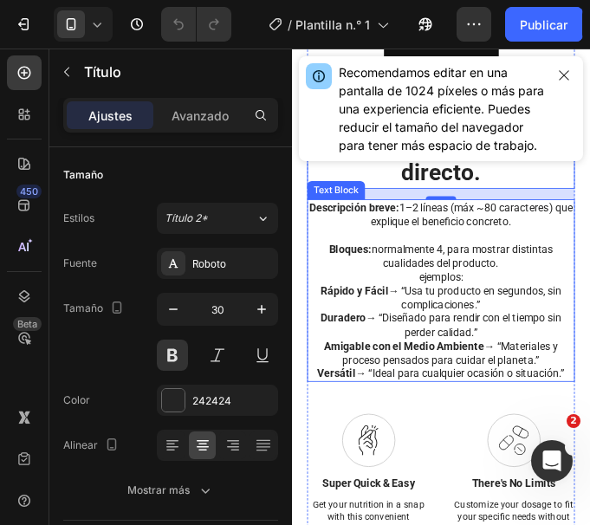
drag, startPoint x: 438, startPoint y: 333, endPoint x: 402, endPoint y: 319, distance: 38.9
click at [438, 316] on p "ejemplos:" at bounding box center [461, 309] width 301 height 16
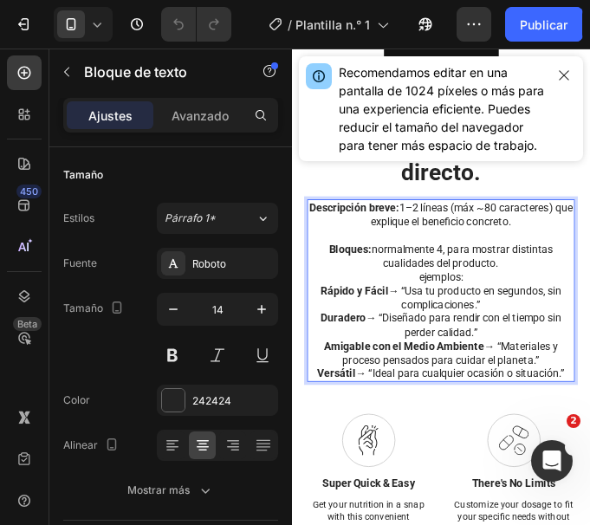
click at [474, 394] on strong "Amigable con el Medio Ambiente" at bounding box center [420, 387] width 182 height 14
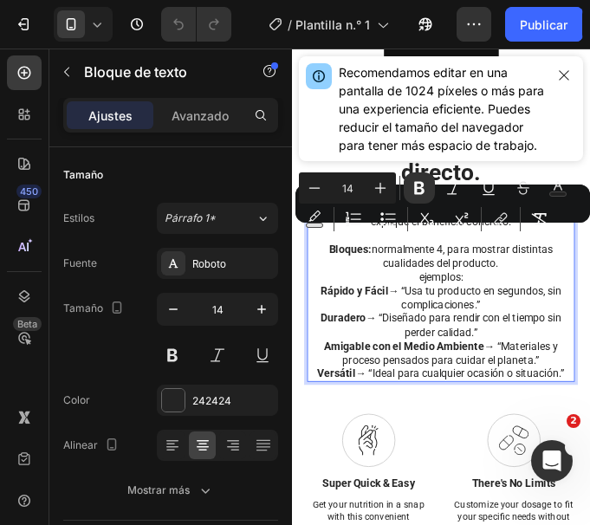
drag, startPoint x: 312, startPoint y: 260, endPoint x: 554, endPoint y: 278, distance: 243.2
click at [554, 253] on p "Descripción breve: 1–2 líneas (máx ~80 caracteres) que explique el beneficio co…" at bounding box center [461, 237] width 301 height 31
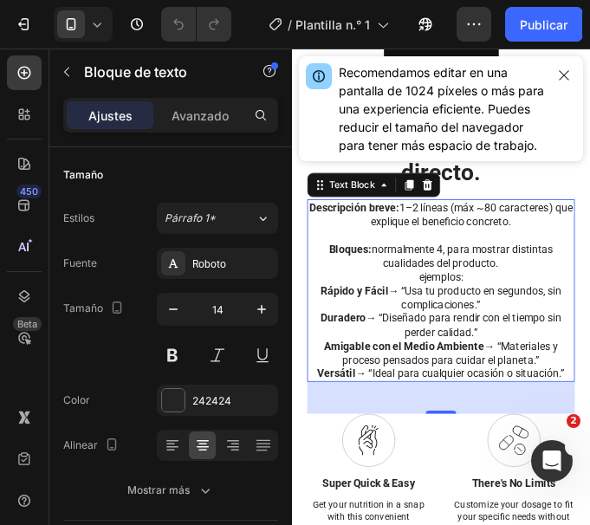
click at [392, 316] on p "ejemplos:" at bounding box center [461, 309] width 301 height 16
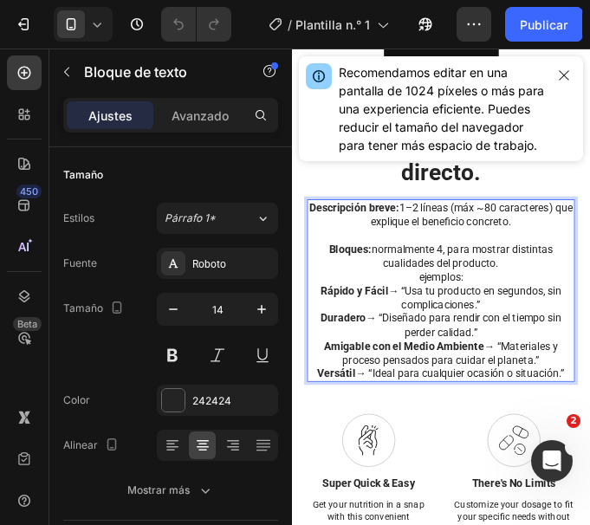
click at [461, 347] on p "Rápido y Fácil → “Usa tu producto en segundos, sin complicaciones.”" at bounding box center [461, 331] width 301 height 31
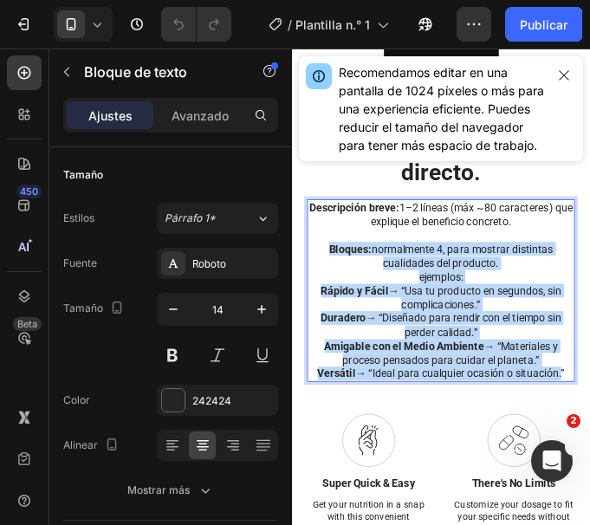
drag, startPoint x: 324, startPoint y: 302, endPoint x: 587, endPoint y: 448, distance: 300.9
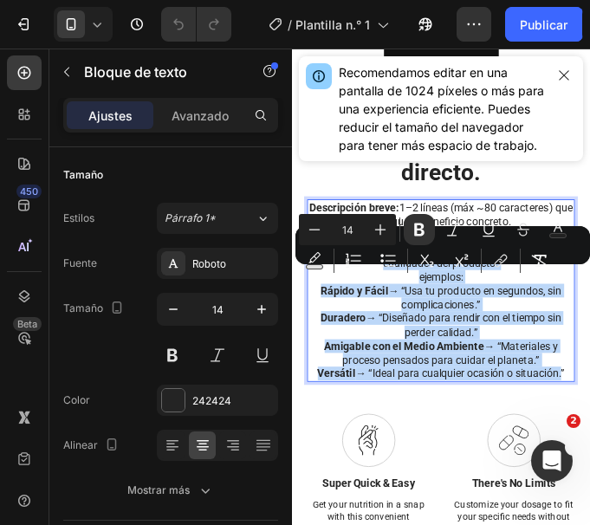
click at [522, 316] on p "ejemplos:" at bounding box center [461, 309] width 301 height 16
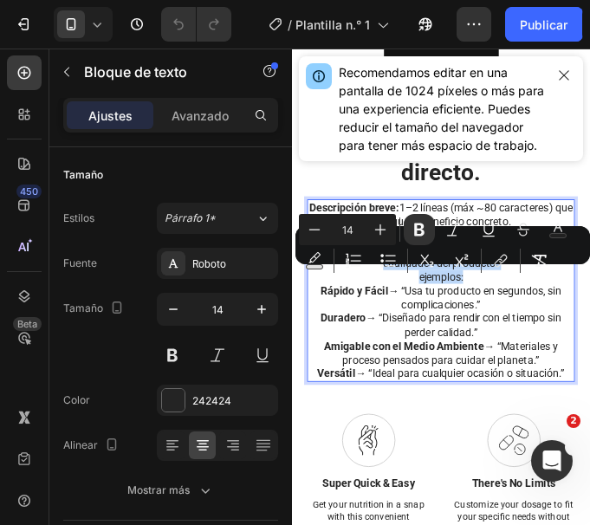
drag, startPoint x: 517, startPoint y: 341, endPoint x: 321, endPoint y: 301, distance: 200.6
click at [321, 301] on div "Descripción breve: 1–2 líneas (máx ~80 caracteres) que explique el beneficio co…" at bounding box center [461, 324] width 305 height 209
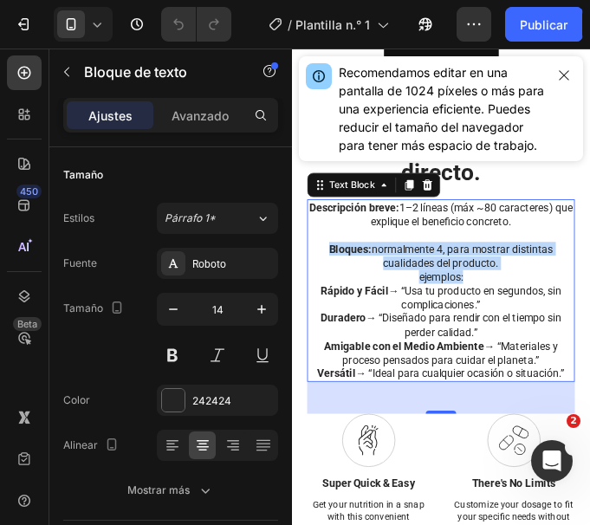
drag, startPoint x: 450, startPoint y: 372, endPoint x: 505, endPoint y: 394, distance: 59.0
click at [450, 347] on p "Rápido y Fácil → “Usa tu producto en segundos, sin complicaciones.”" at bounding box center [461, 331] width 301 height 31
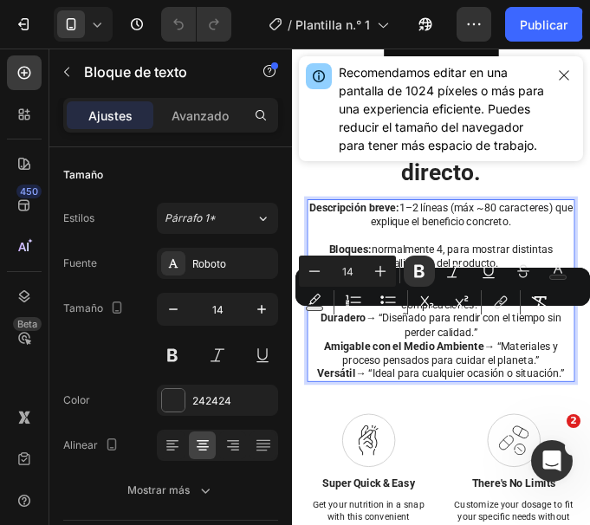
drag, startPoint x: 316, startPoint y: 353, endPoint x: 599, endPoint y: 452, distance: 299.2
click at [599, 429] on div "Descripción breve: 1–2 líneas (máx ~80 caracteres) que explique el beneficio co…" at bounding box center [461, 324] width 305 height 209
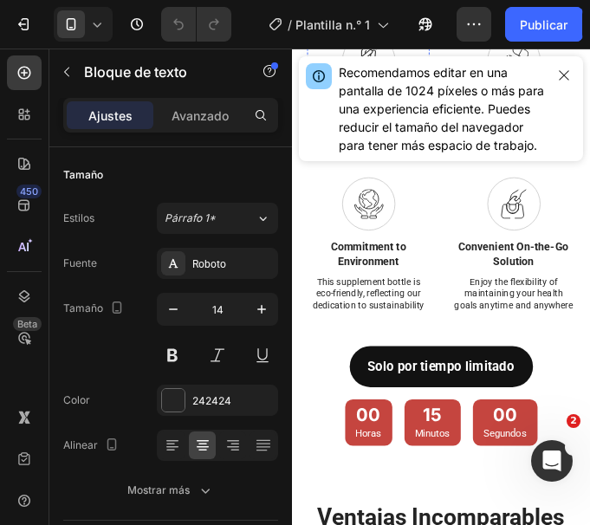
scroll to position [8463, 0]
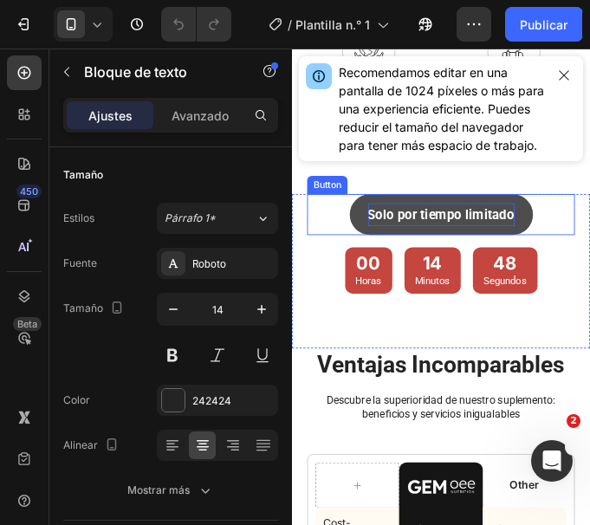
click at [508, 251] on p "Solo por tiempo limitado" at bounding box center [462, 237] width 167 height 27
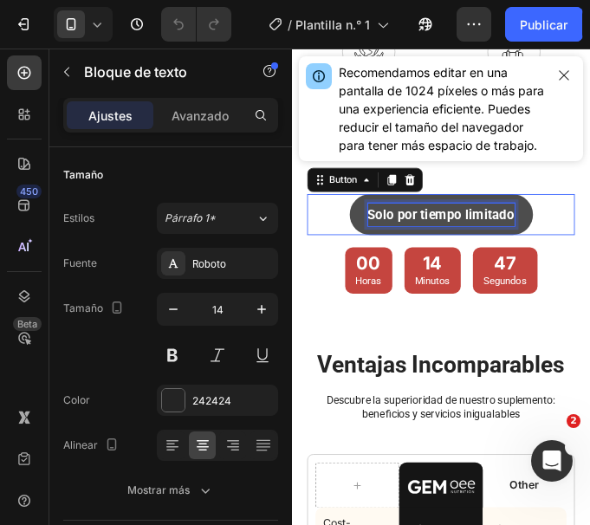
click at [508, 251] on p "Solo por tiempo limitado" at bounding box center [462, 237] width 167 height 27
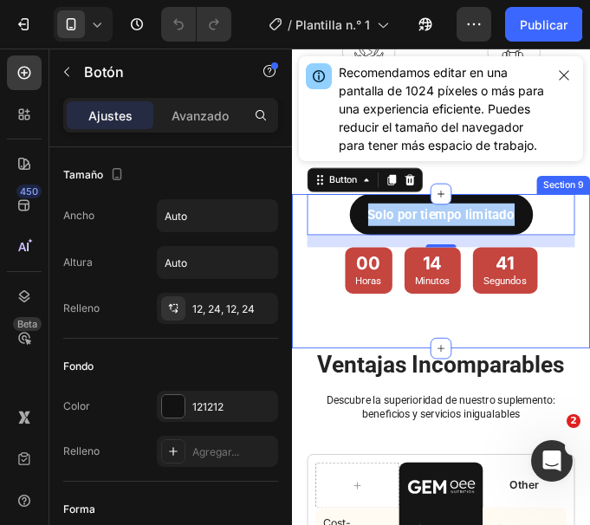
scroll to position [8636, 0]
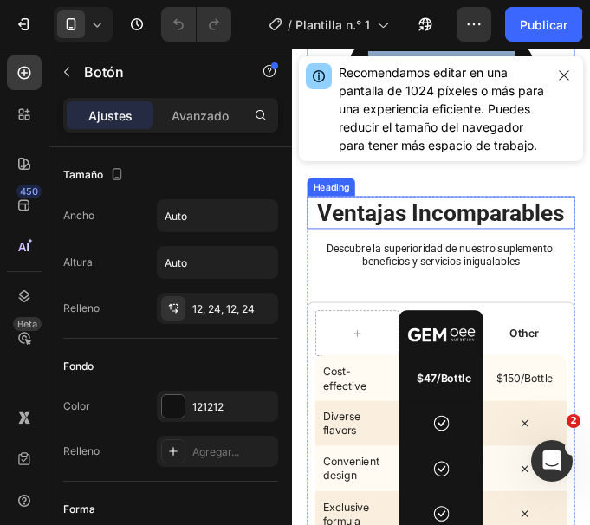
click at [486, 254] on h2 "ventajas incomparables" at bounding box center [461, 235] width 305 height 37
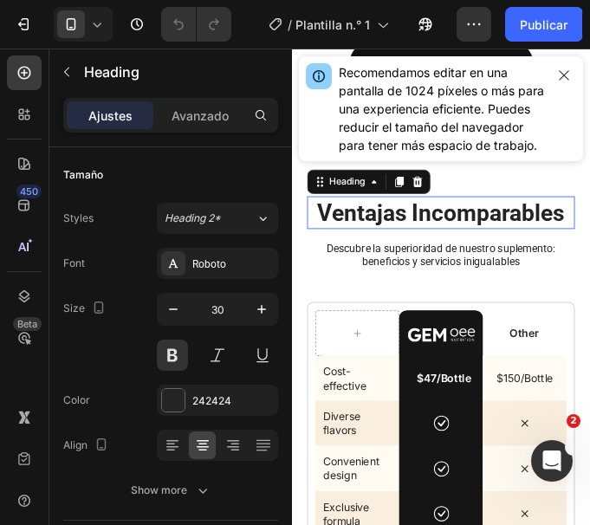
click at [486, 252] on p "ventajas incomparables" at bounding box center [461, 235] width 301 height 34
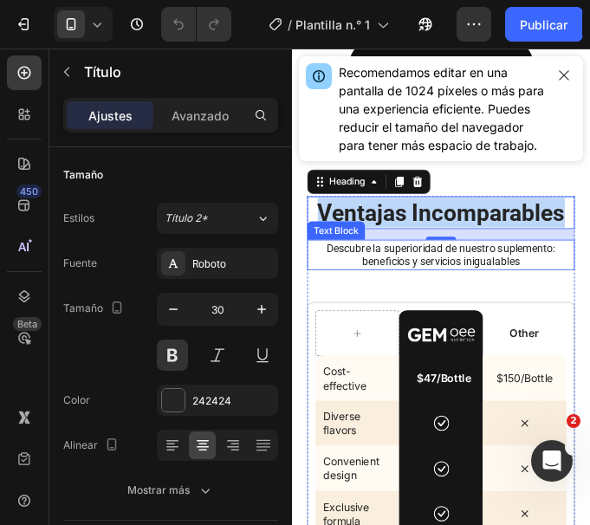
click at [521, 299] on p "Descubre la superioridad de nuestro suplemento: beneficios y servicios iniguala…" at bounding box center [461, 283] width 301 height 31
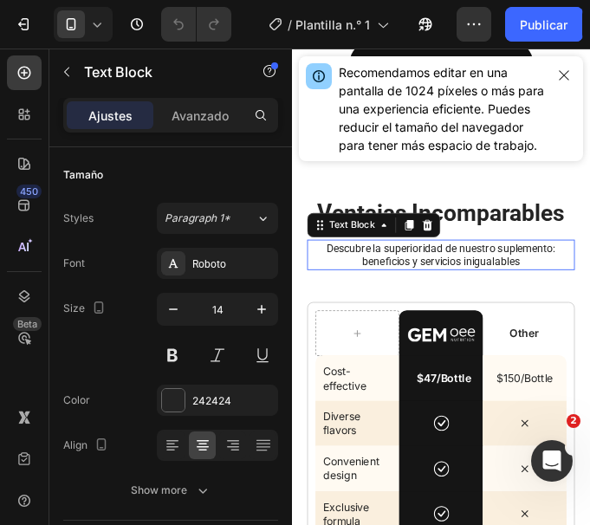
click at [521, 299] on p "Descubre la superioridad de nuestro suplemento: beneficios y servicios iniguala…" at bounding box center [461, 283] width 301 height 31
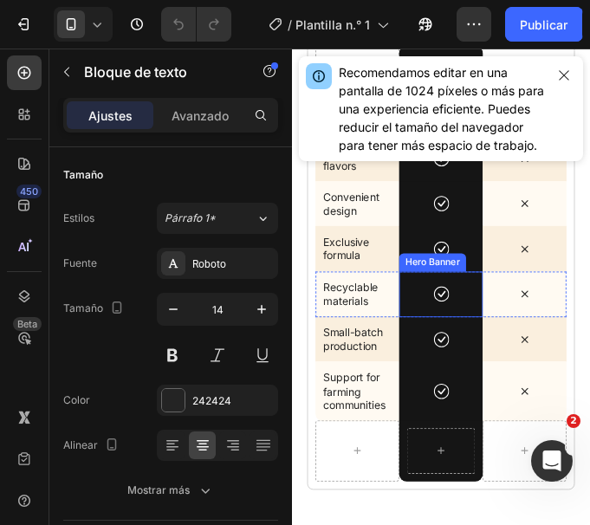
scroll to position [9329, 0]
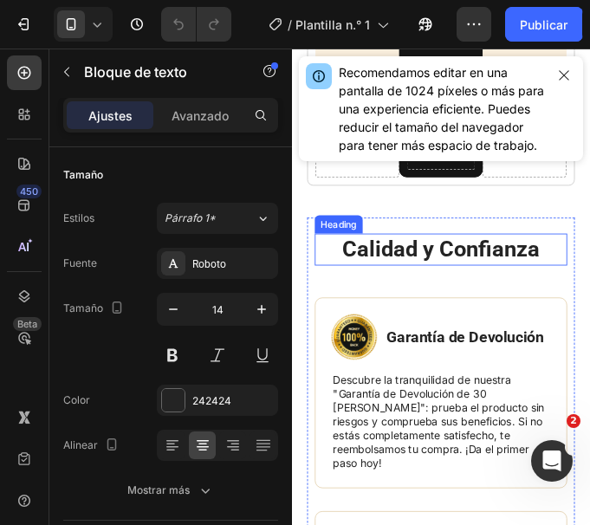
click at [468, 274] on h2 "Calidad y Confianza" at bounding box center [462, 277] width 288 height 36
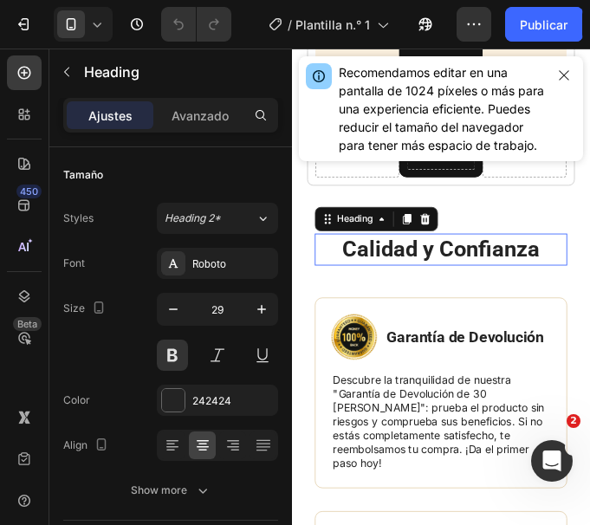
click at [468, 274] on p "Calidad y Confianza" at bounding box center [462, 277] width 284 height 33
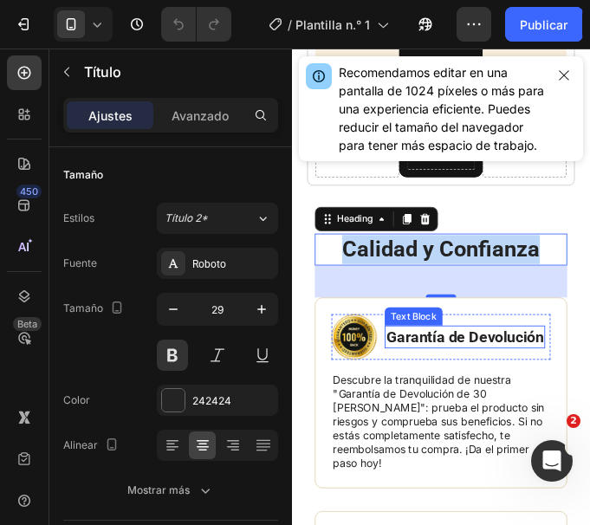
click at [434, 374] on p "Garantía de Devolución" at bounding box center [488, 377] width 179 height 23
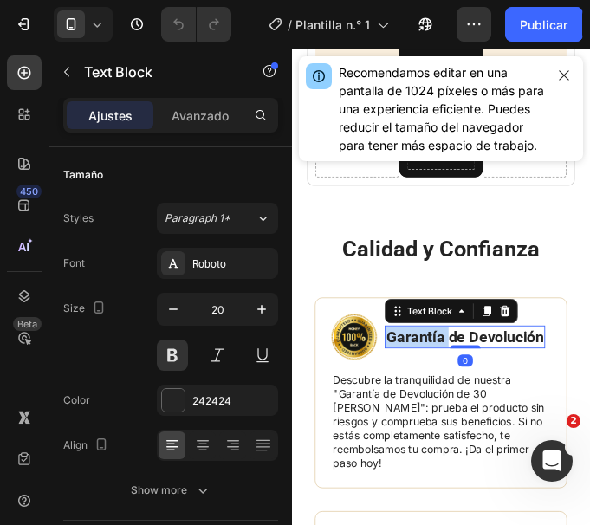
click at [434, 374] on p "Garantía de Devolución" at bounding box center [488, 377] width 179 height 23
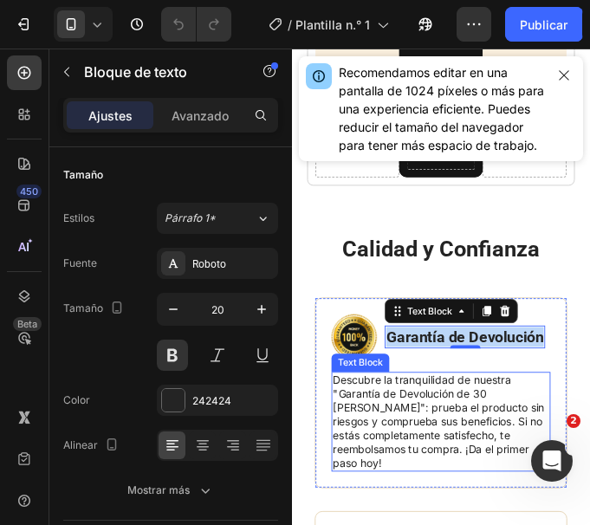
click at [431, 512] on p "Descubre la tranquilidad de nuestra "Garantía de Devolución de 30 [PERSON_NAME]…" at bounding box center [462, 473] width 246 height 110
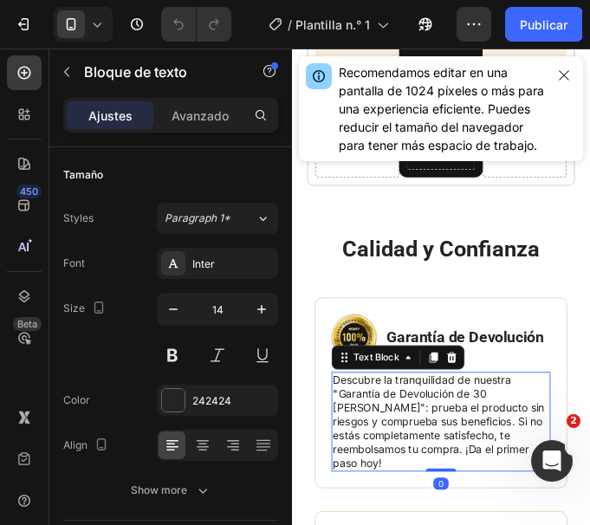
click at [416, 522] on p "Descubre la tranquilidad de nuestra "Garantía de Devolución de 30 [PERSON_NAME]…" at bounding box center [462, 473] width 246 height 110
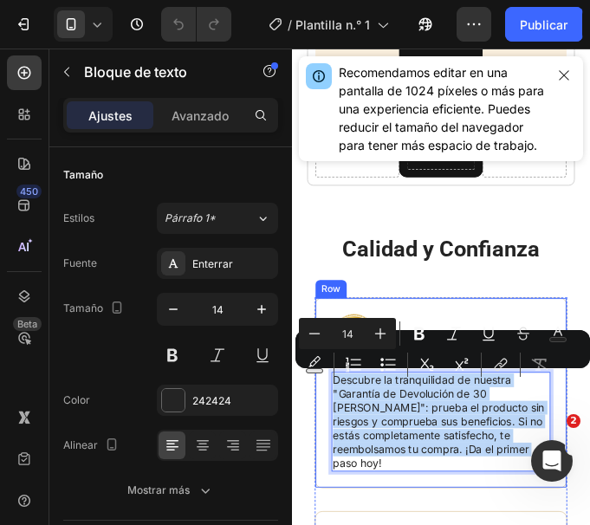
drag, startPoint x: 416, startPoint y: 522, endPoint x: 620, endPoint y: 415, distance: 230.6
click at [333, 411] on div "Image Garantía de Devolución Text Block Row Descubre la tranquilidad de nuestra…" at bounding box center [462, 440] width 288 height 217
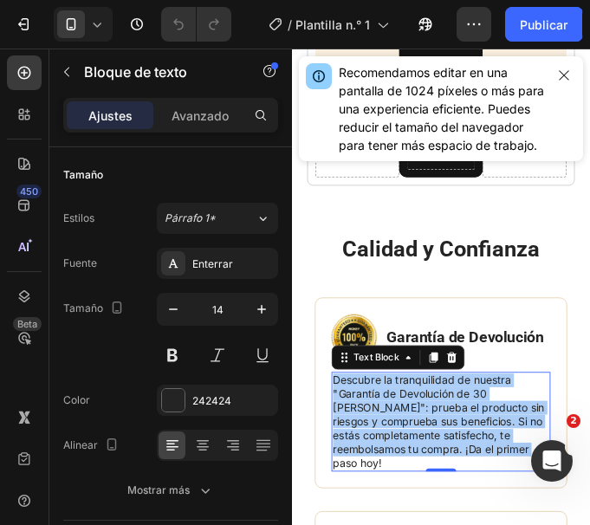
scroll to position [9503, 0]
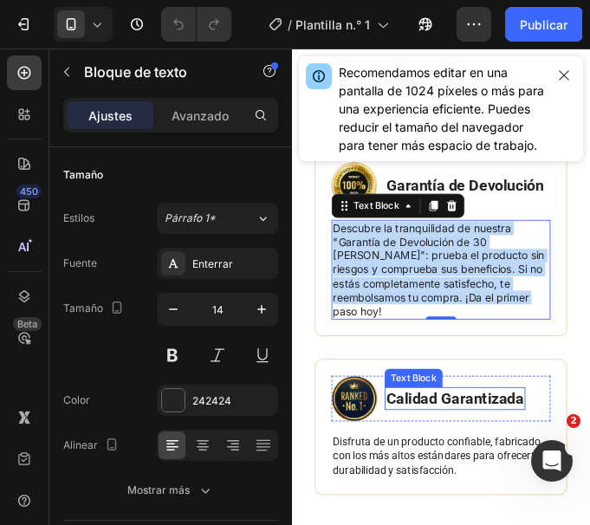
click at [479, 454] on p "Calidad Garantizada" at bounding box center [477, 447] width 157 height 23
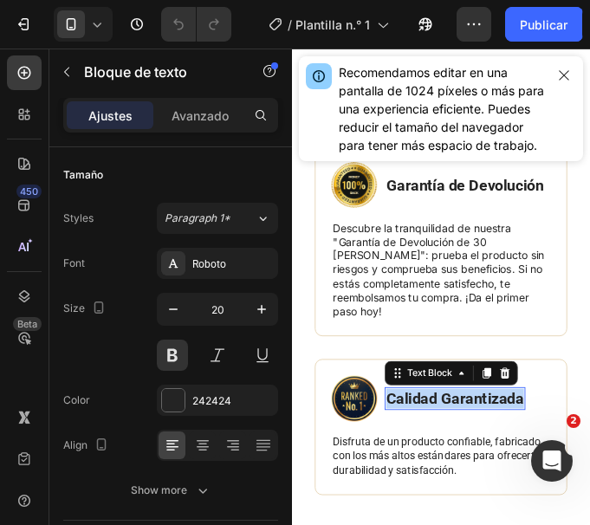
click at [479, 454] on p "Calidad Garantizada" at bounding box center [477, 447] width 157 height 23
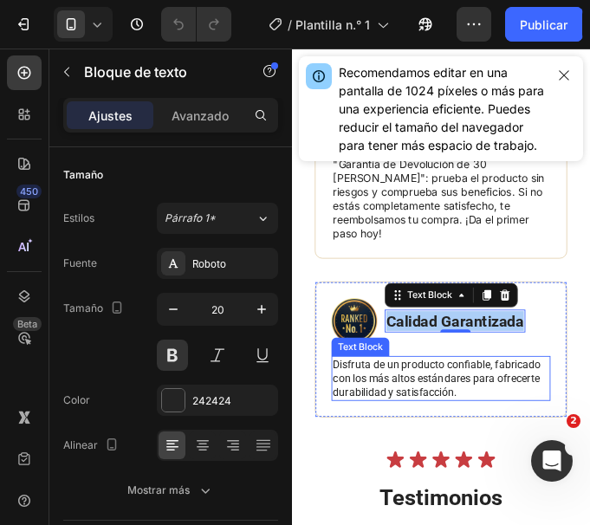
scroll to position [9589, 0]
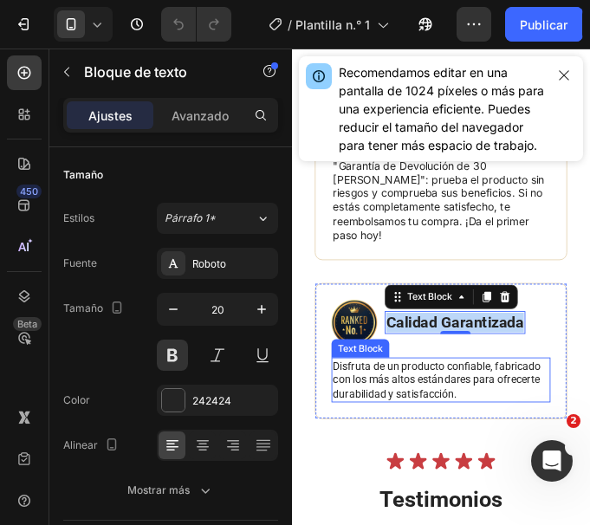
click at [481, 418] on p "Disfruta de un producto confiable, fabricado con los más altos estándares para …" at bounding box center [462, 426] width 246 height 48
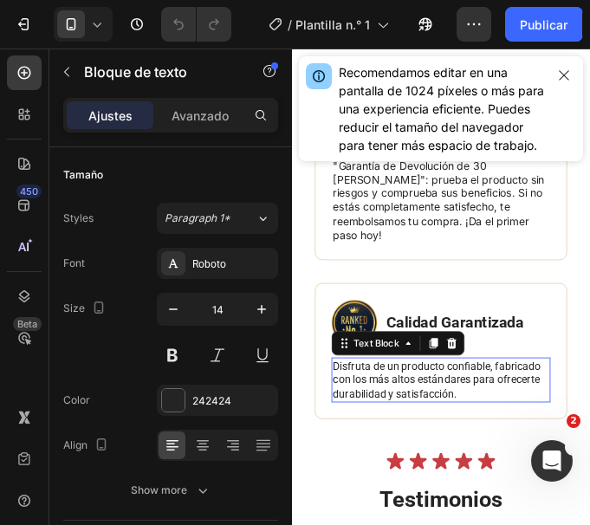
click at [481, 418] on p "Disfruta de un producto confiable, fabricado con los más altos estándares para …" at bounding box center [462, 426] width 246 height 48
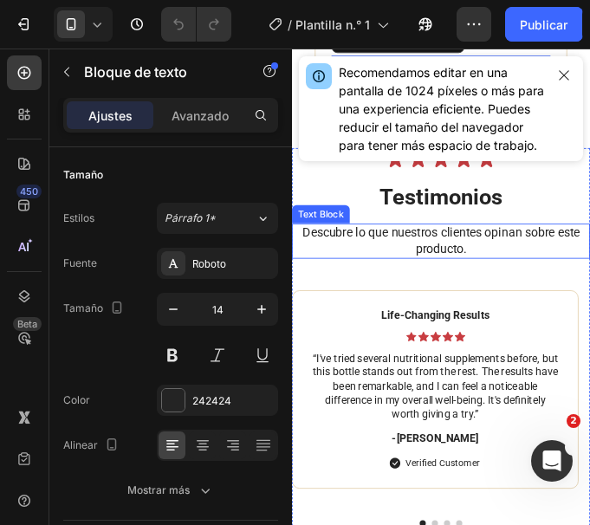
scroll to position [9936, 0]
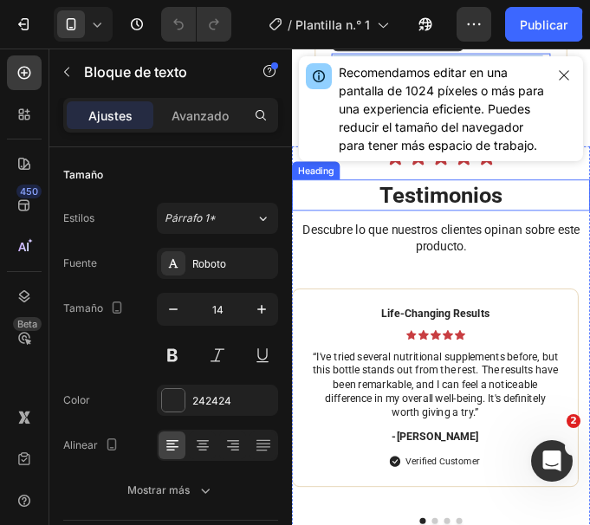
click at [500, 224] on h2 "Testimonios" at bounding box center [462, 216] width 340 height 36
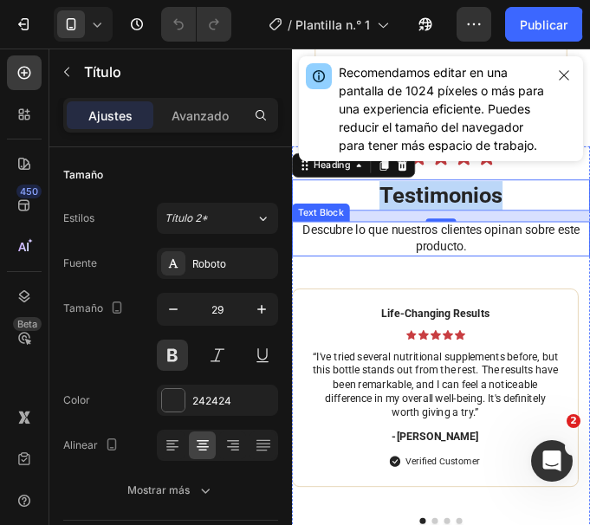
drag, startPoint x: 535, startPoint y: 277, endPoint x: 519, endPoint y: 274, distance: 16.0
click at [535, 277] on p "Descubre lo que nuestros clientes opinan sobre este producto." at bounding box center [462, 265] width 336 height 36
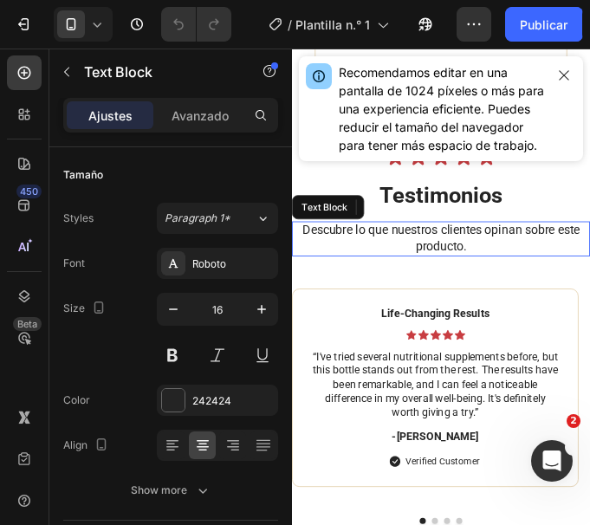
click at [519, 274] on p "Descubre lo que nuestros clientes opinan sobre este producto." at bounding box center [462, 265] width 336 height 36
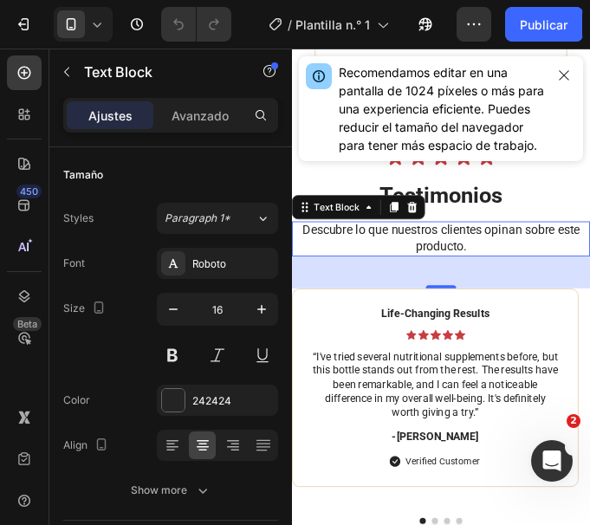
click at [519, 273] on p "Descubre lo que nuestros clientes opinan sobre este producto." at bounding box center [462, 265] width 336 height 36
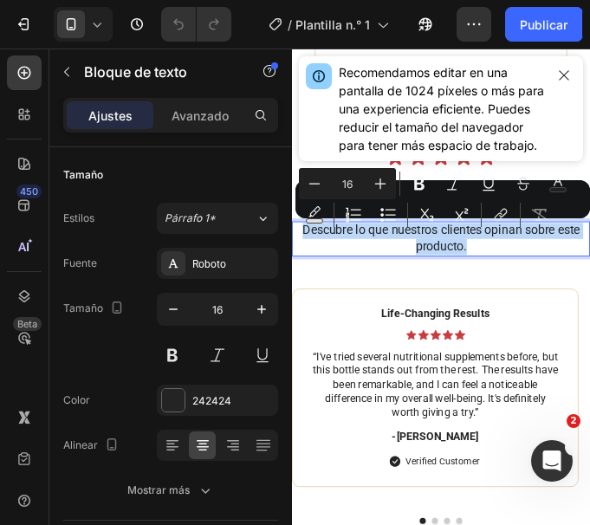
drag, startPoint x: 519, startPoint y: 273, endPoint x: 295, endPoint y: 254, distance: 224.3
click at [295, 254] on p "Descubre lo que nuestros clientes opinan sobre este producto." at bounding box center [462, 265] width 336 height 36
copy p "Descubre lo que nuestros clientes opinan sobre este producto."
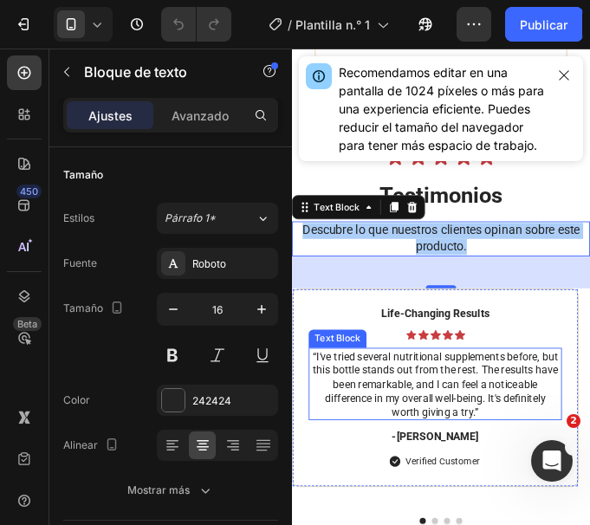
scroll to position [10022, 0]
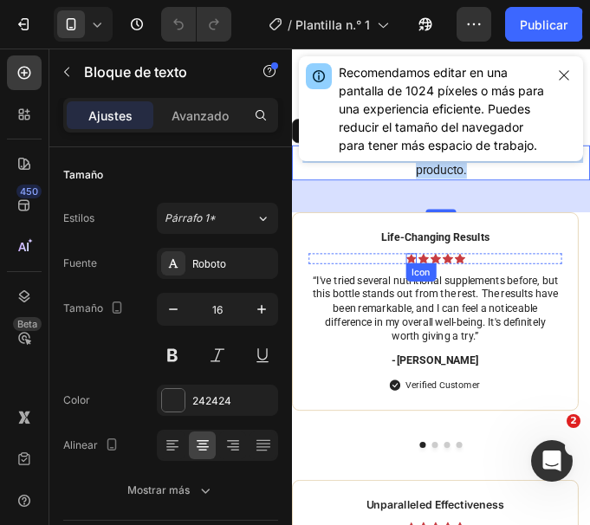
click at [429, 285] on icon at bounding box center [427, 287] width 11 height 10
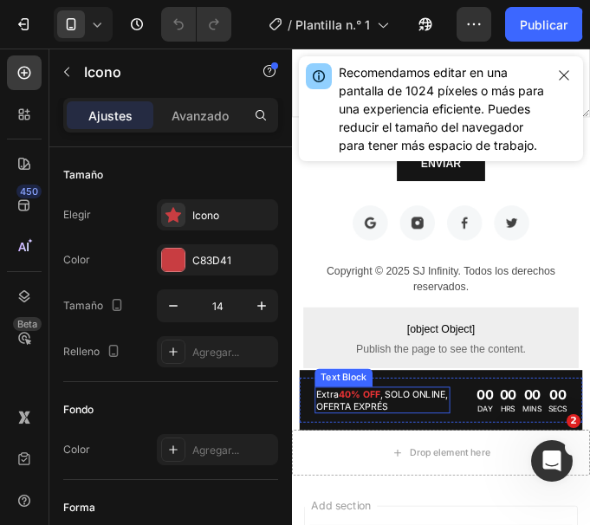
scroll to position [11235, 0]
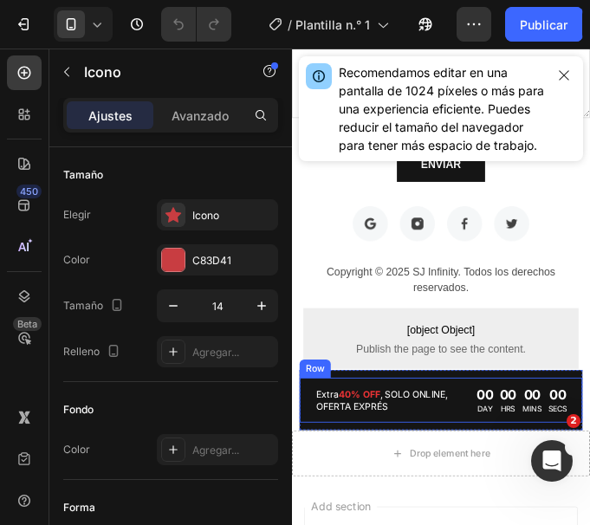
click at [403, 455] on p "Extra 40% OFF , SOLO ONLINE, OFERTA EXPRÉS" at bounding box center [395, 449] width 151 height 27
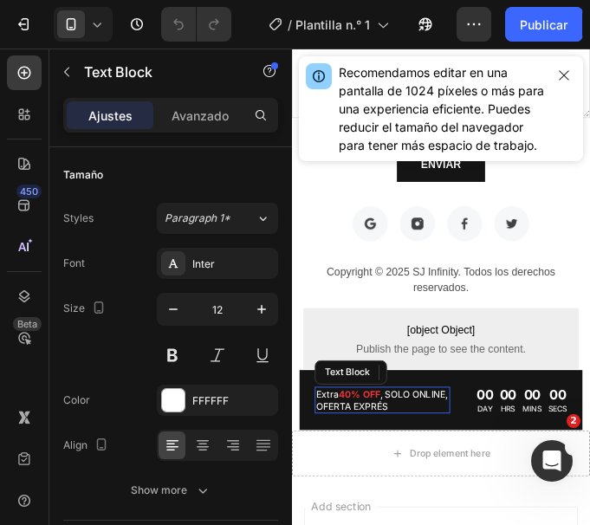
click at [403, 455] on p "Extra 40% OFF , SOLO ONLINE, OFERTA EXPRÉS" at bounding box center [395, 449] width 151 height 27
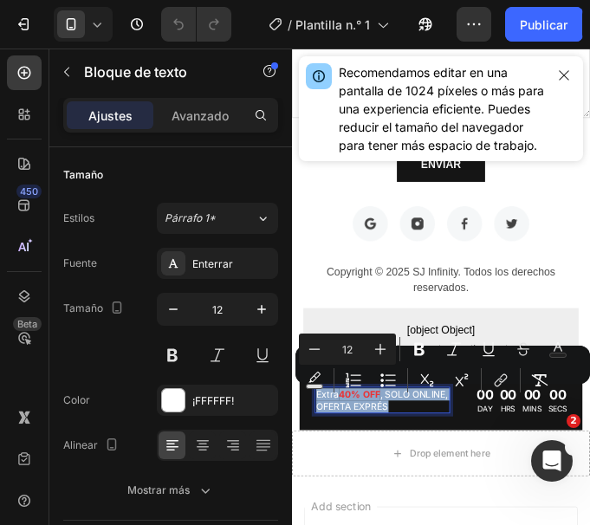
copy p "Extra 40% OFF , SOLO ONLINE, OFERTA EXPRÉS"
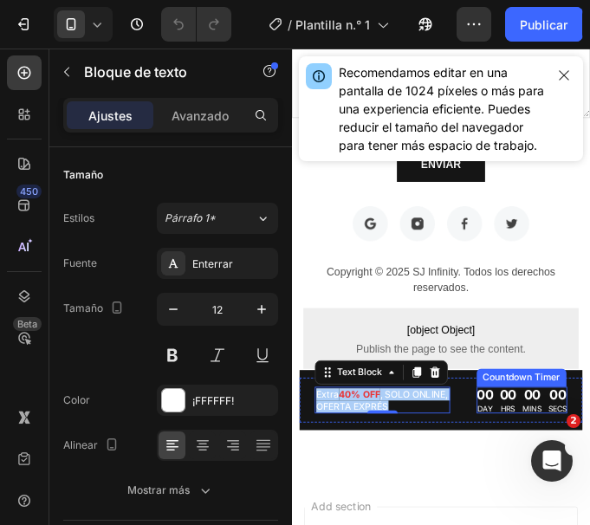
scroll to position [10802, 0]
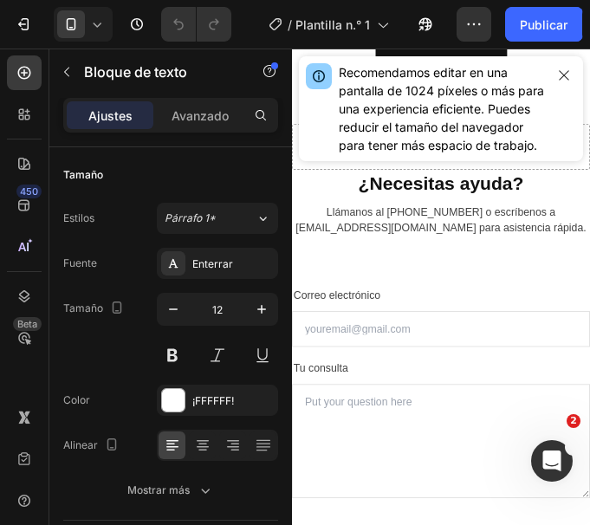
drag, startPoint x: 622, startPoint y: 528, endPoint x: 851, endPoint y: 136, distance: 454.2
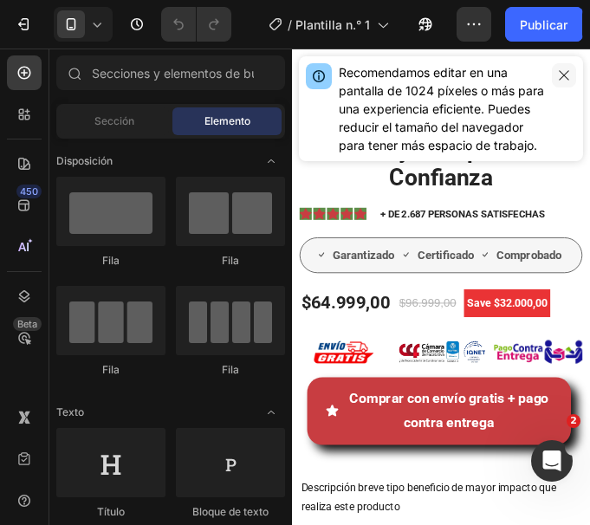
click at [559, 81] on icon "button" at bounding box center [564, 75] width 14 height 14
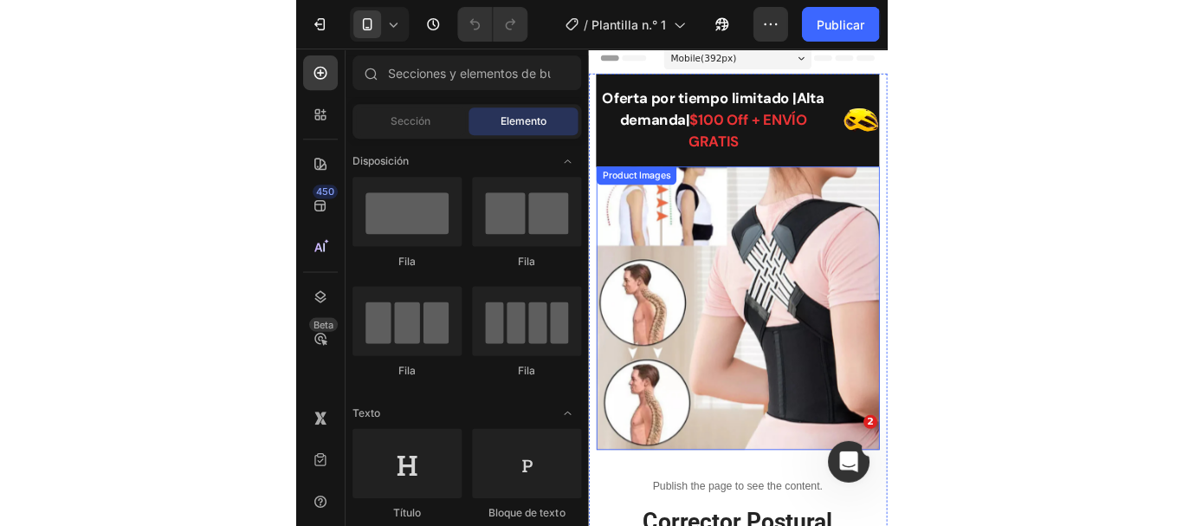
scroll to position [0, 0]
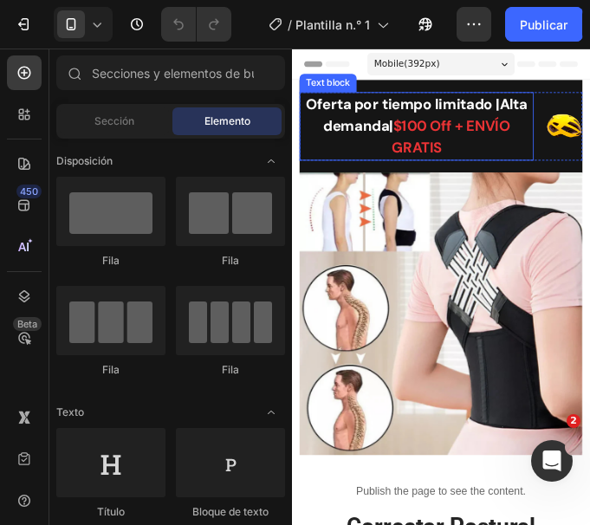
drag, startPoint x: 488, startPoint y: 142, endPoint x: 490, endPoint y: 152, distance: 9.9
click at [488, 142] on span "$100 Off + ENVÍO GRATIS" at bounding box center [472, 149] width 135 height 47
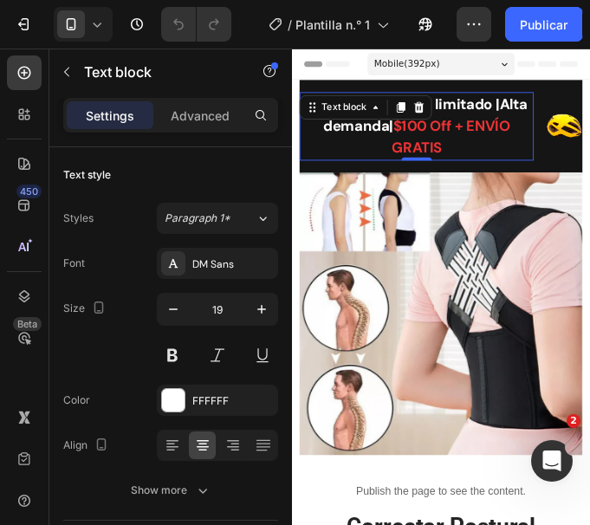
click at [491, 153] on p "Oferta por tiempo limitado |Alta demanda| $100 Off + ENVÍO GRATIS" at bounding box center [433, 137] width 263 height 75
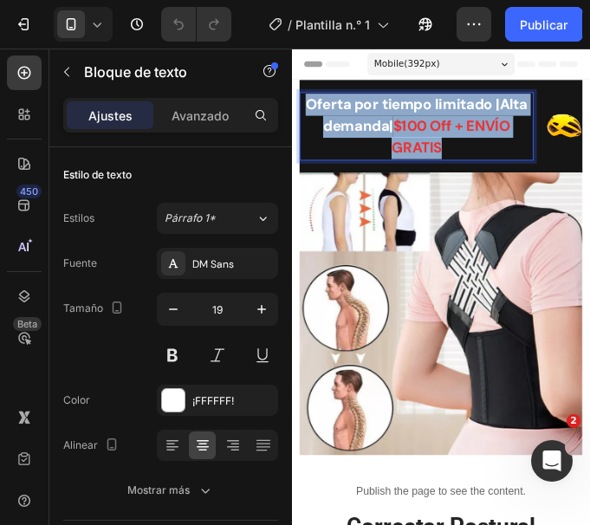
drag, startPoint x: 491, startPoint y: 158, endPoint x: 315, endPoint y: 115, distance: 180.9
click at [315, 115] on p "Oferta por tiempo limitado |Alta demanda| $100 Off + ENVÍO GRATIS" at bounding box center [433, 137] width 263 height 75
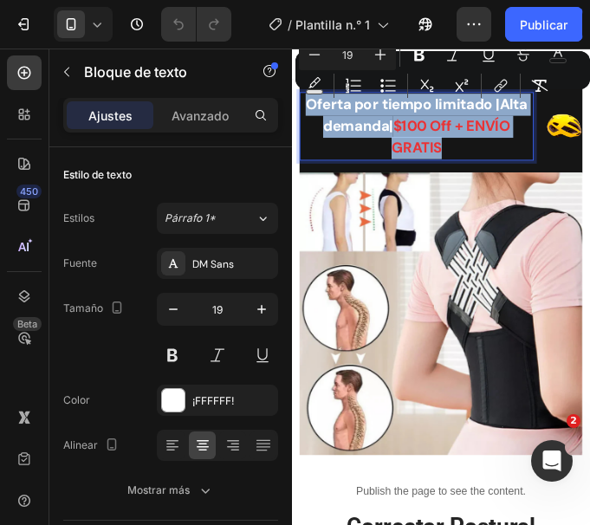
copy p "Oferta por tiempo limitado |Alta demanda| $100 Off + ENVÍO GRATIS"
